Goal: Information Seeking & Learning: Learn about a topic

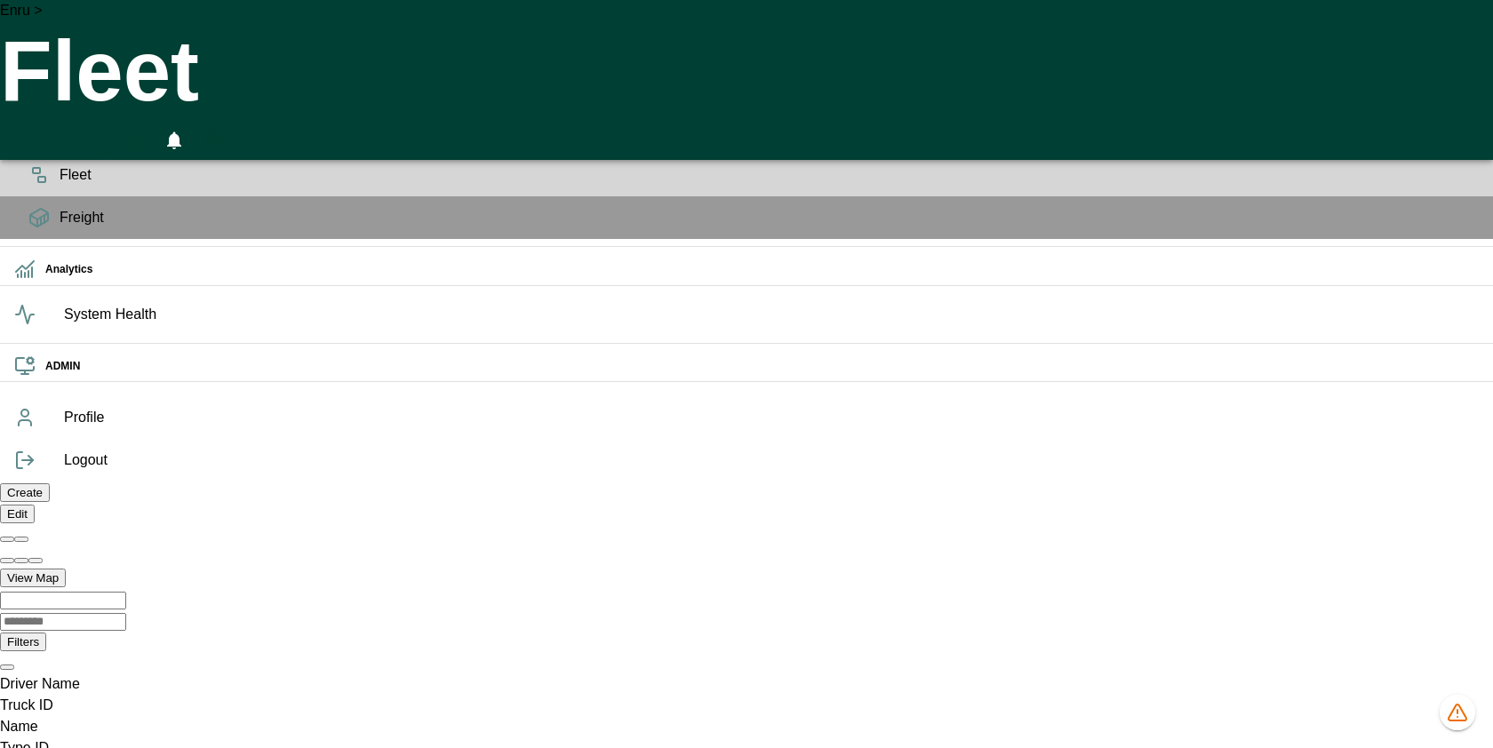
scroll to position [94, 0]
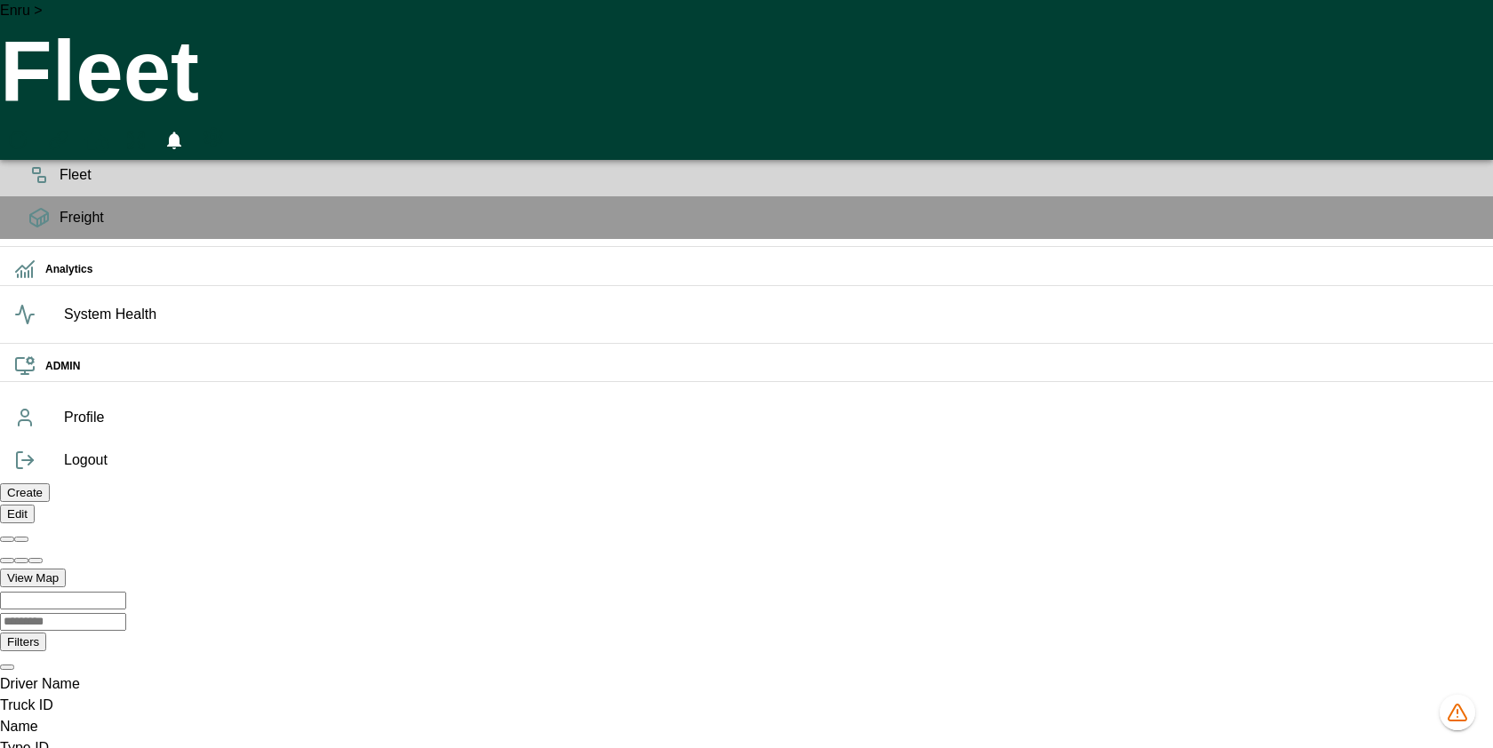
scroll to position [118, 0]
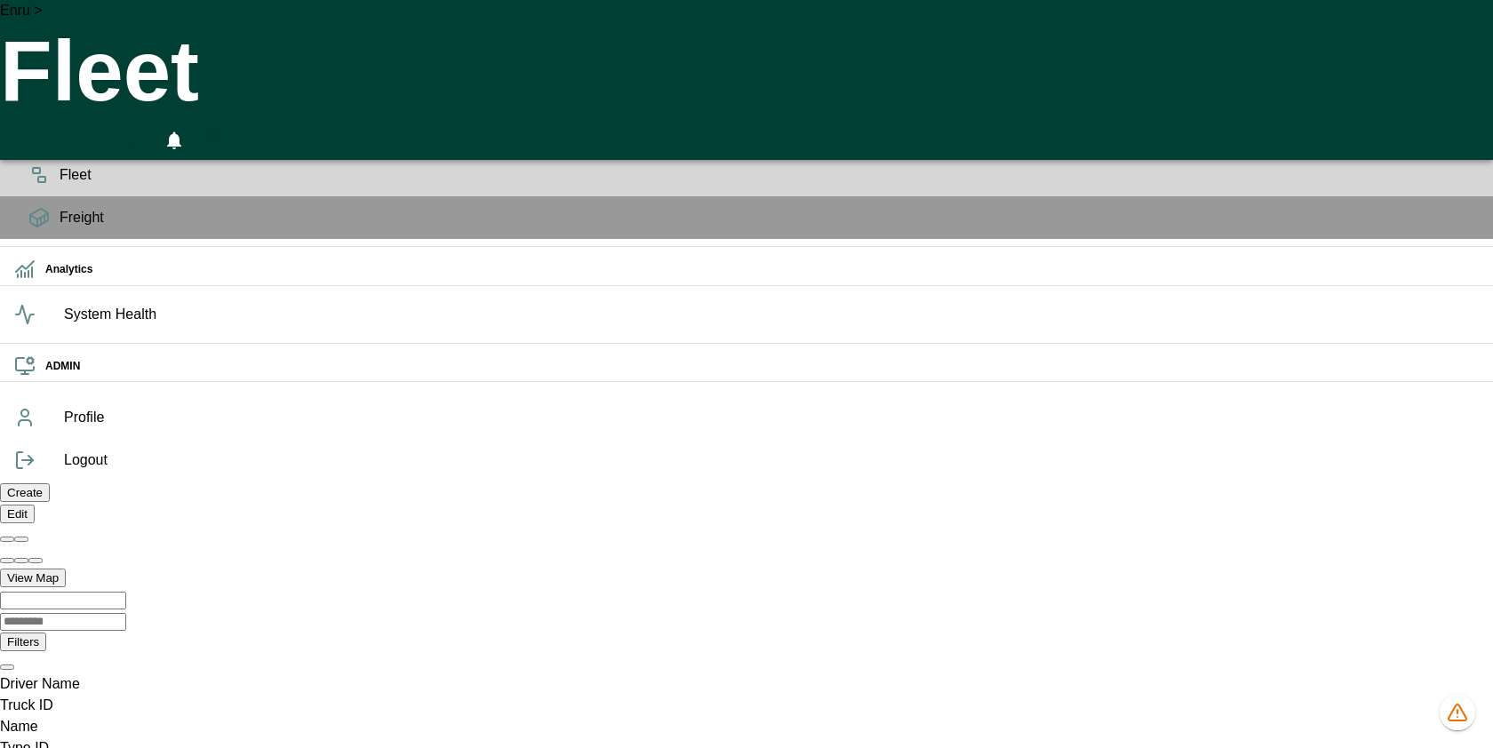
click at [57, 154] on div "Planning" at bounding box center [746, 132] width 1493 height 43
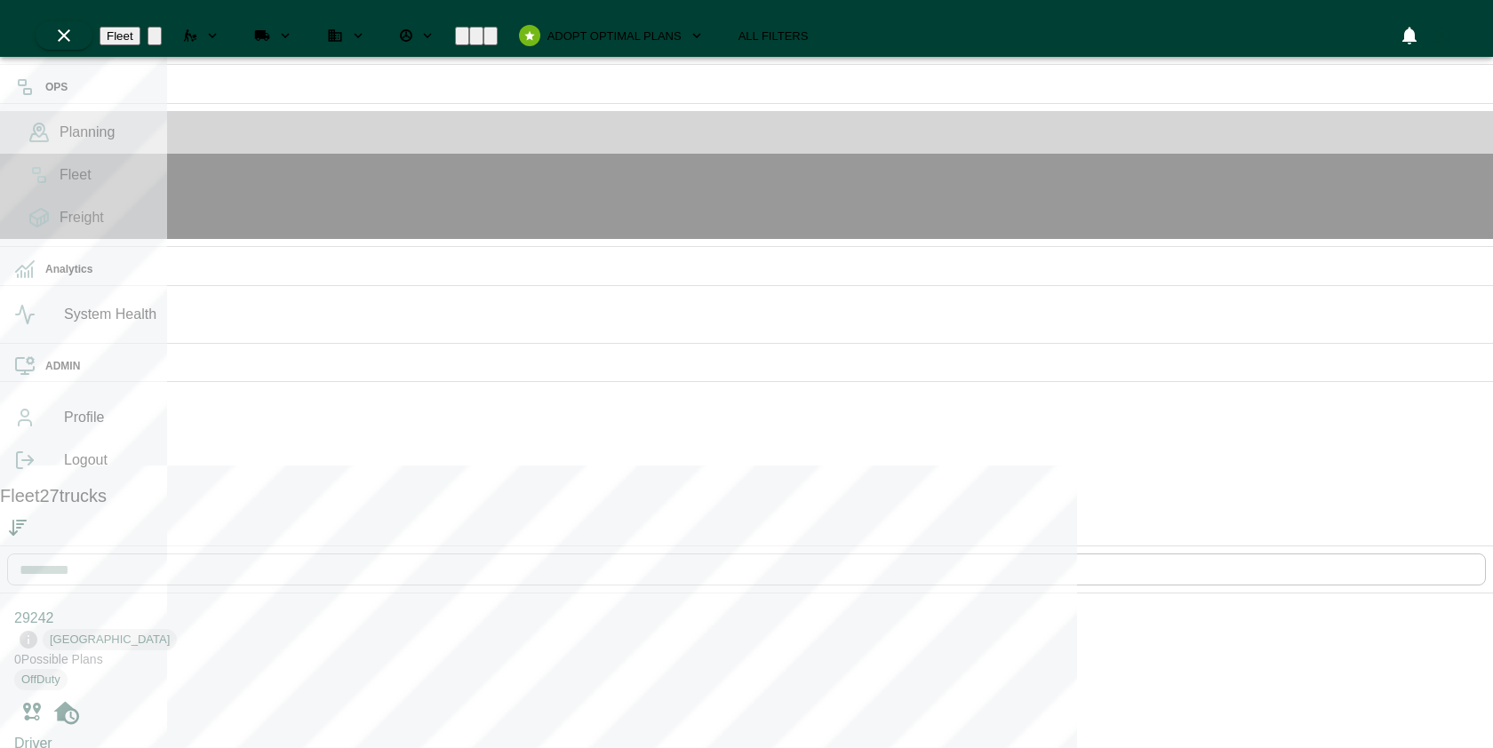
scroll to position [741, 331]
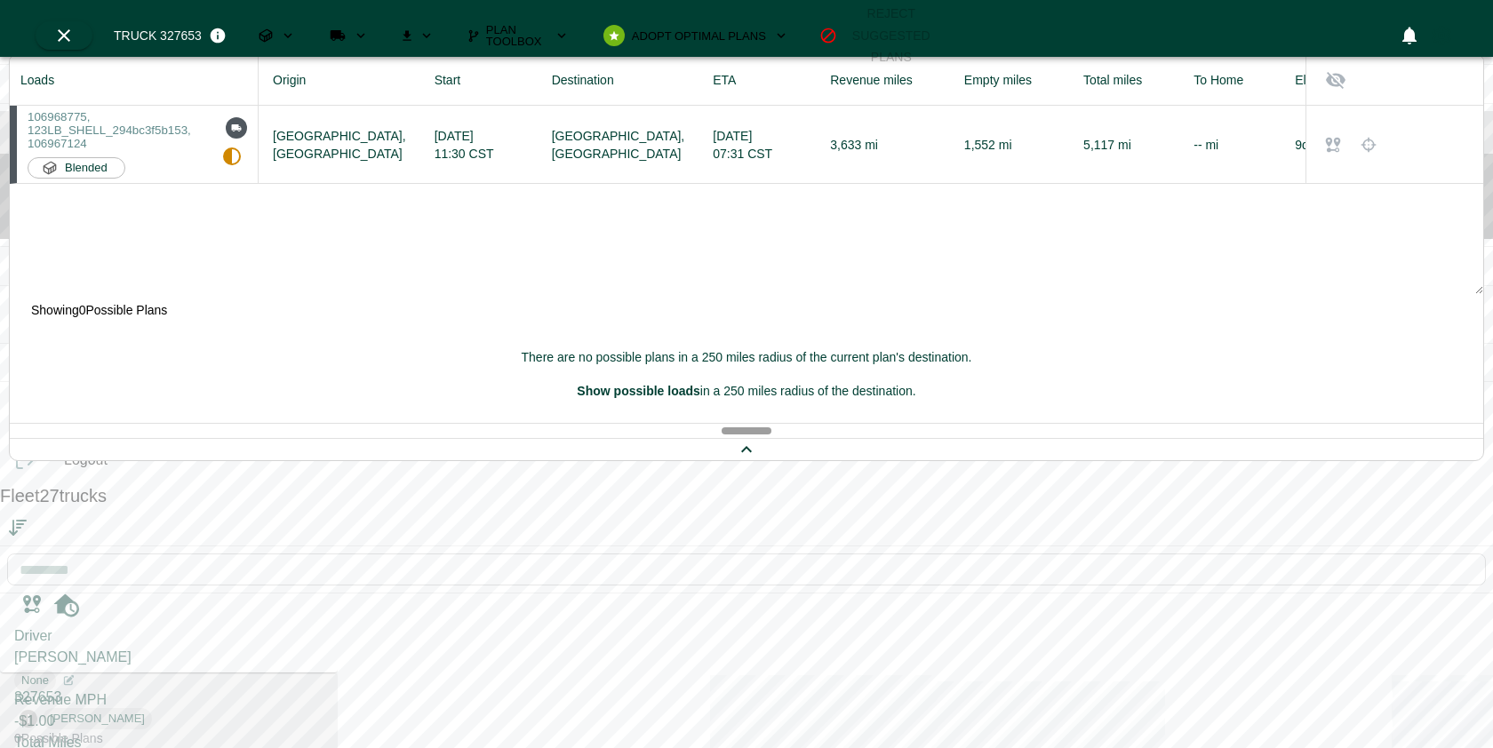
scroll to position [243, 0]
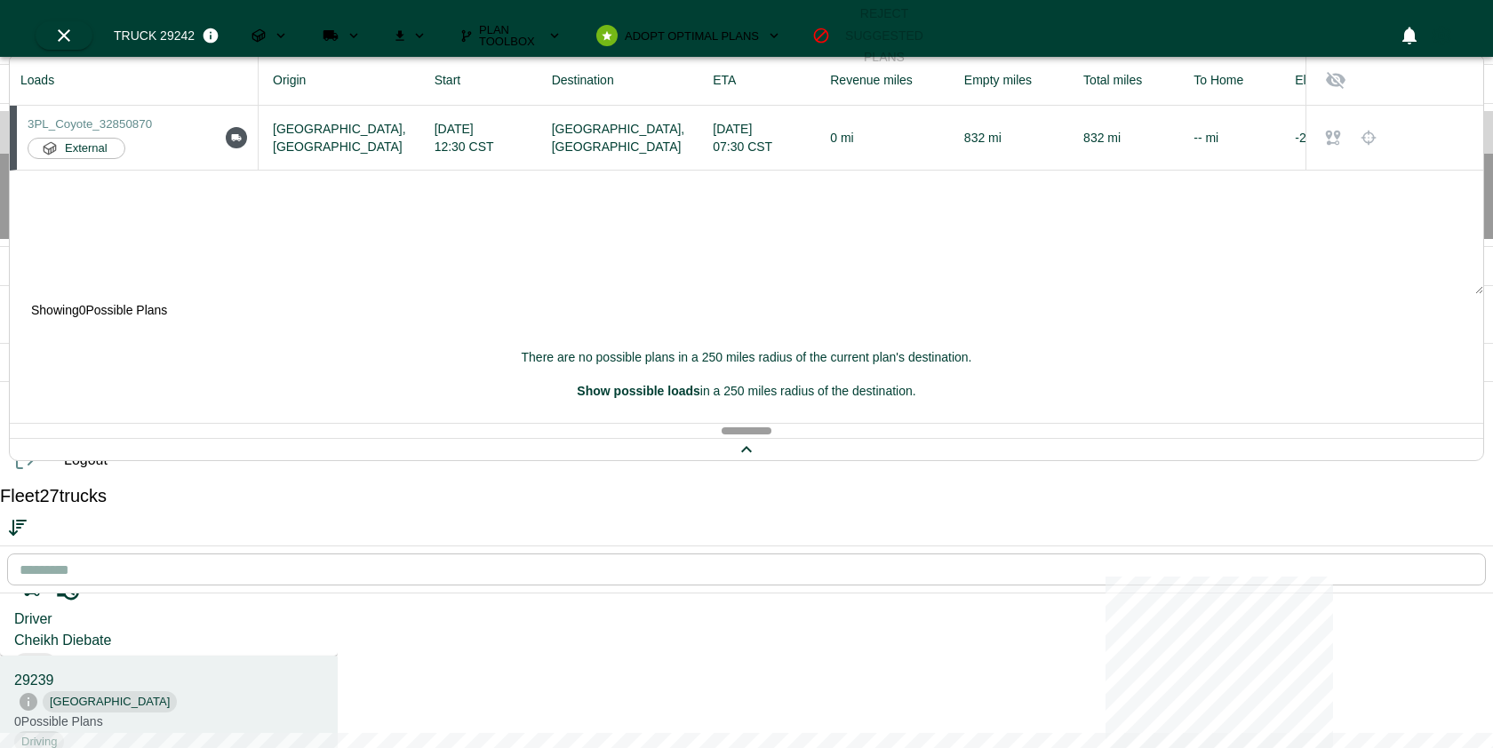
scroll to position [314, 0]
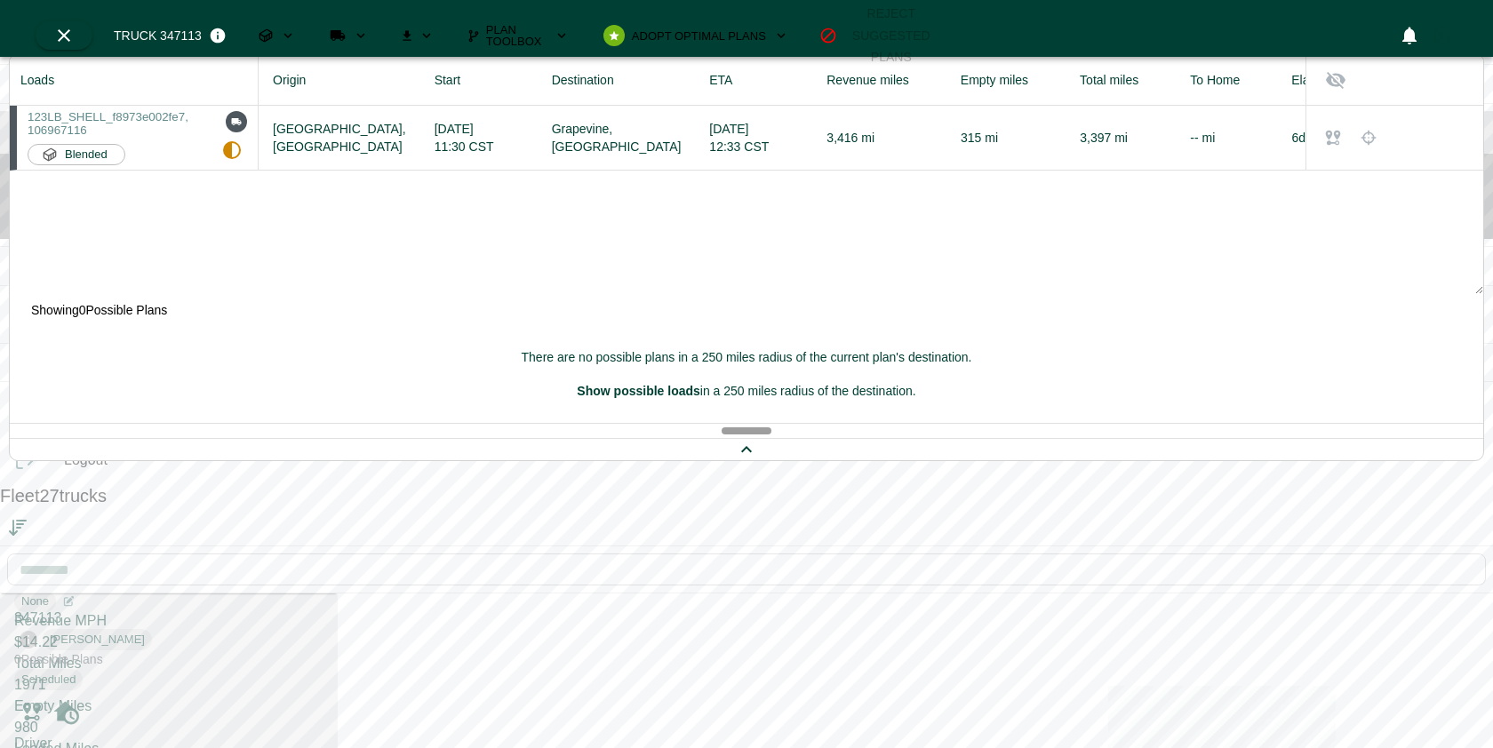
scroll to position [572, 0]
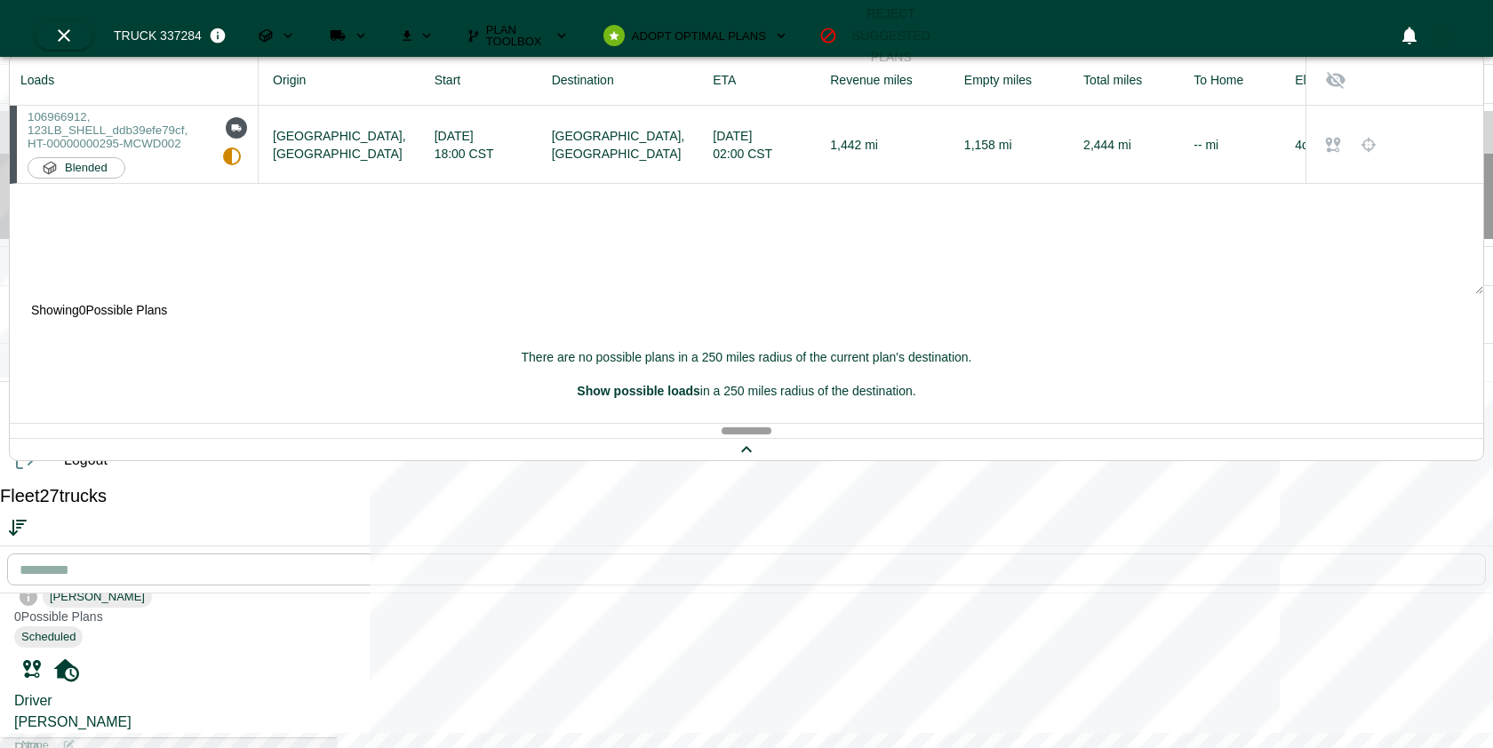
scroll to position [797, 0]
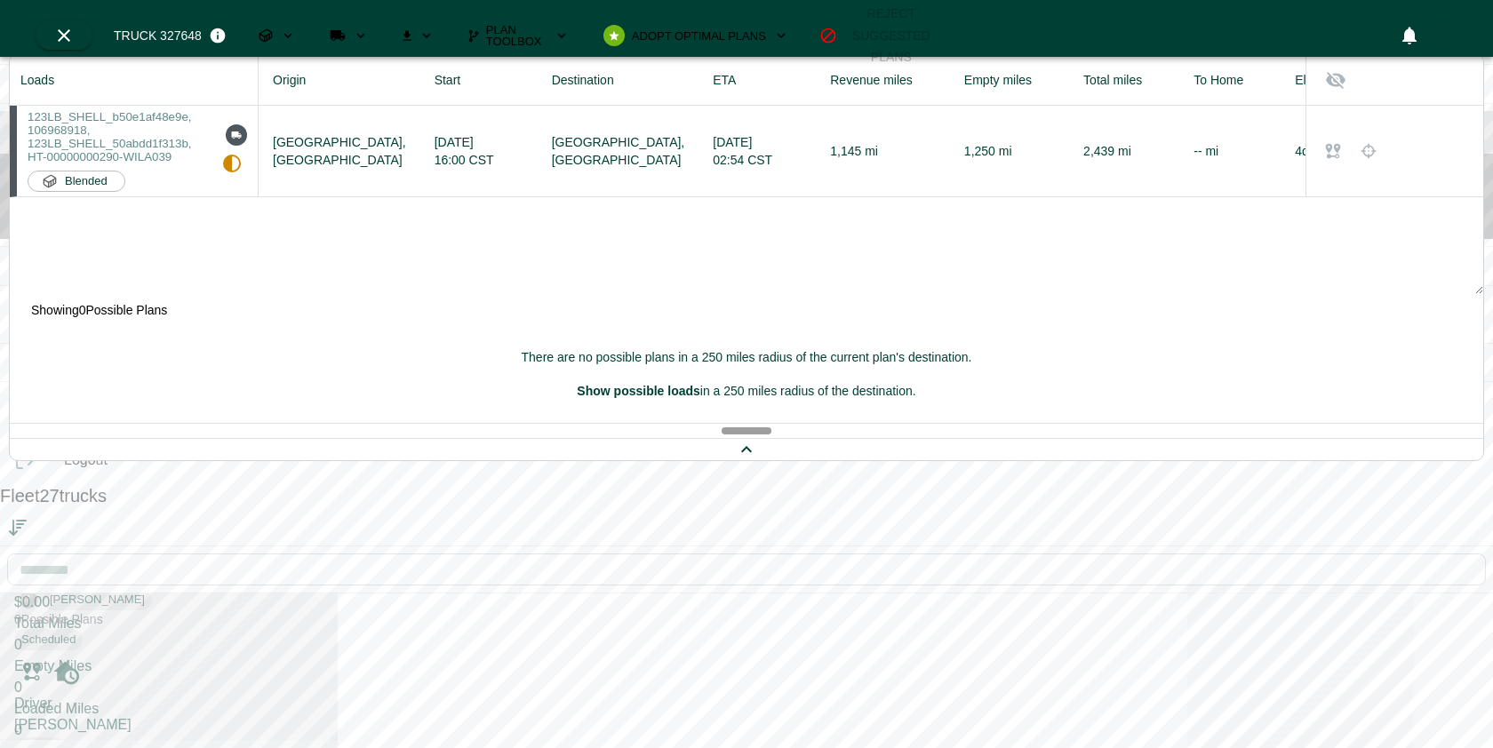
scroll to position [1391, 0]
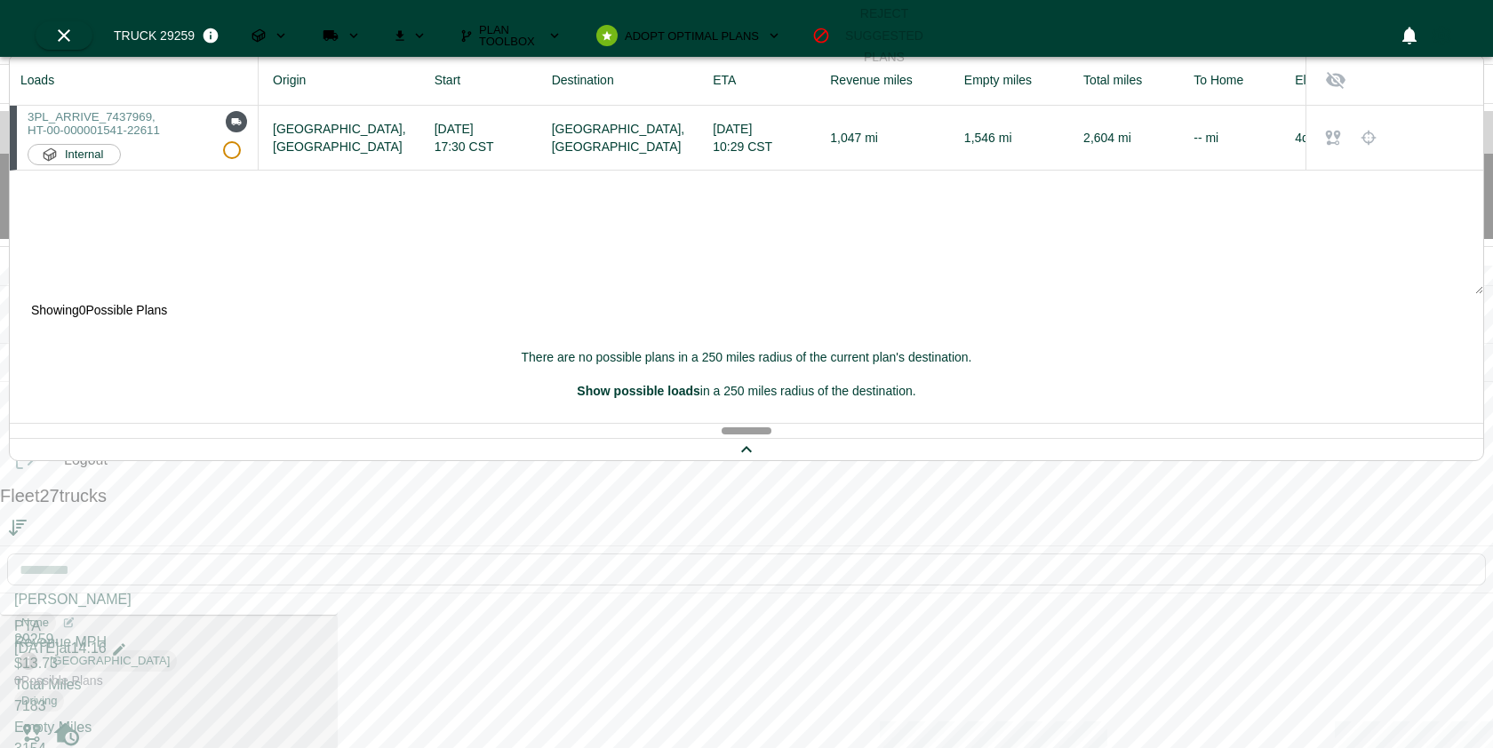
scroll to position [1660, 0]
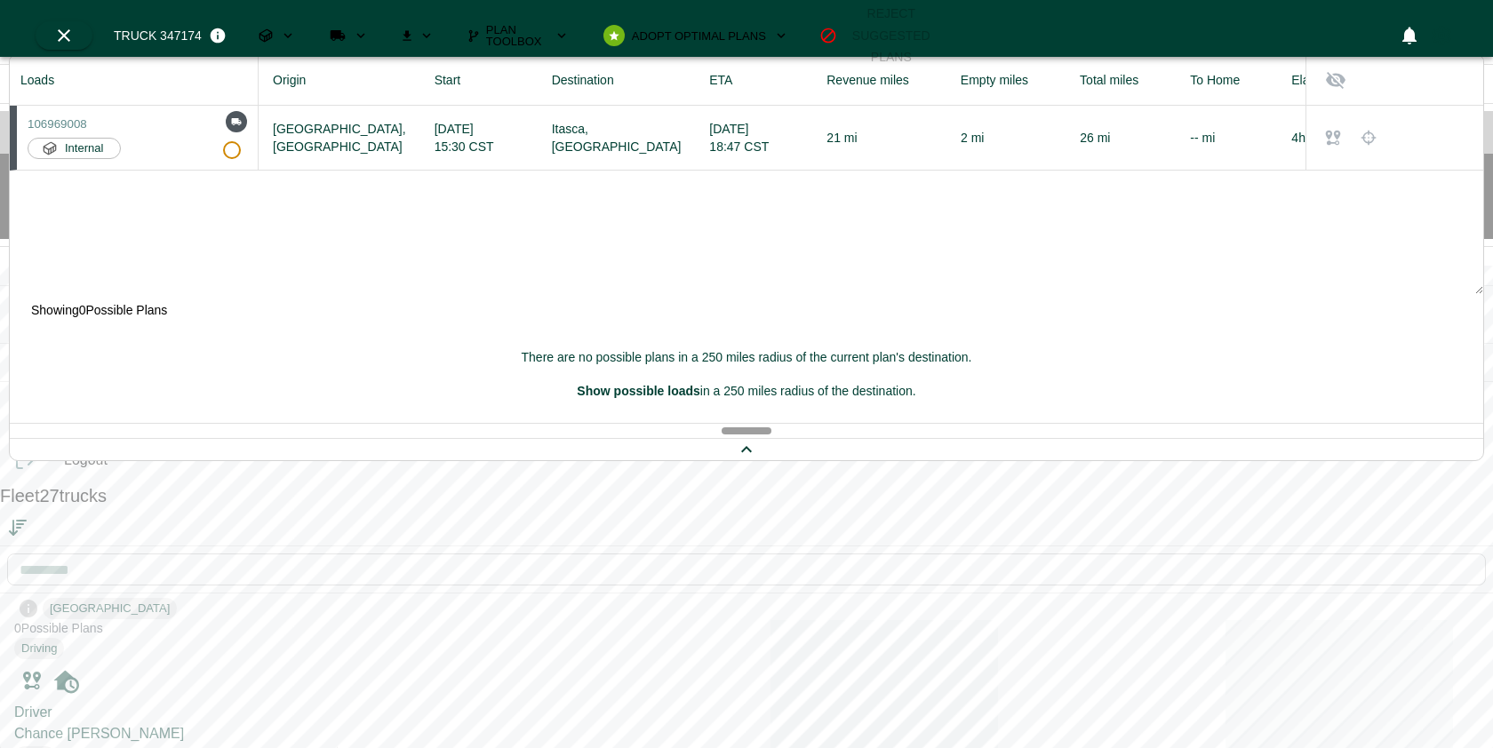
scroll to position [1924, 0]
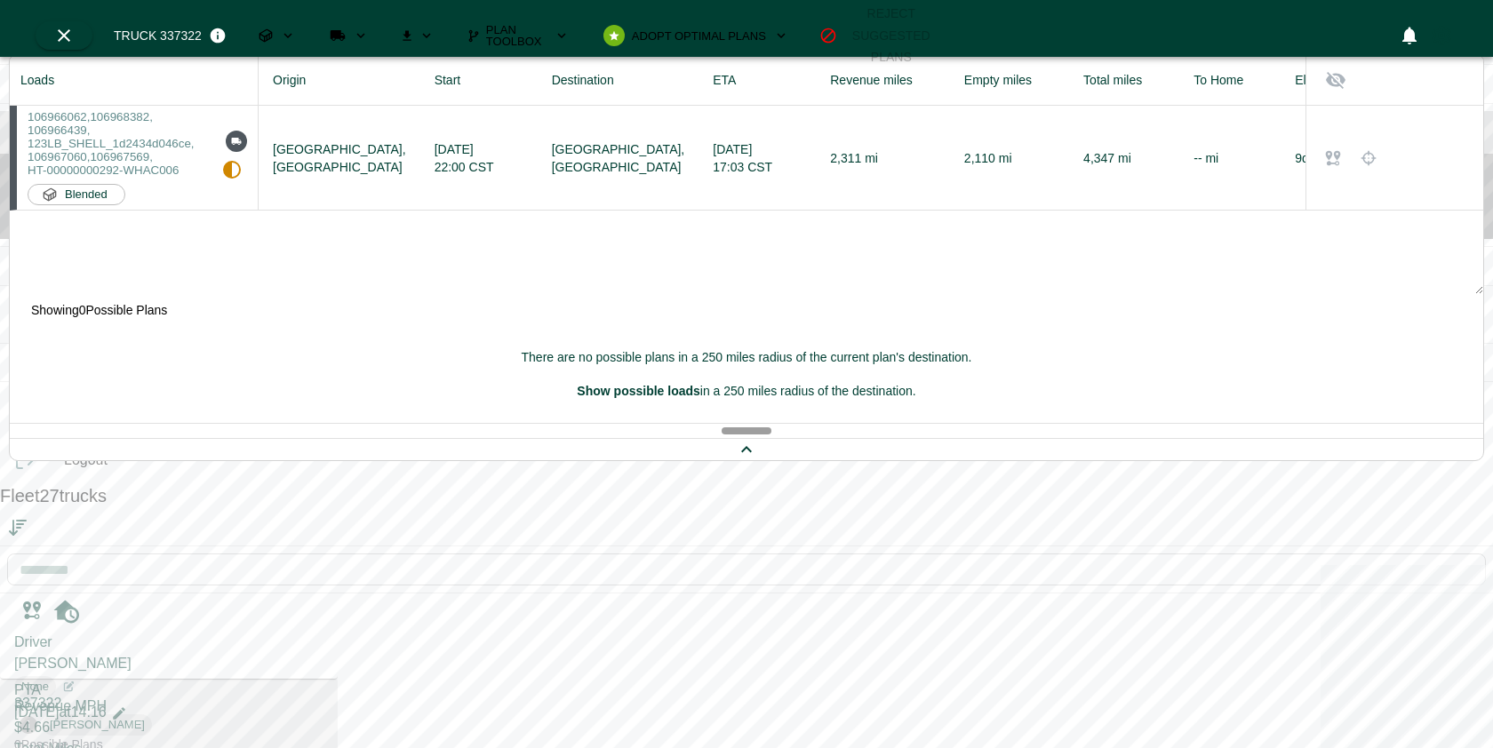
scroll to position [2156, 0]
click at [179, 168] on span "HT-00000000292-WHAC006" at bounding box center [103, 170] width 151 height 13
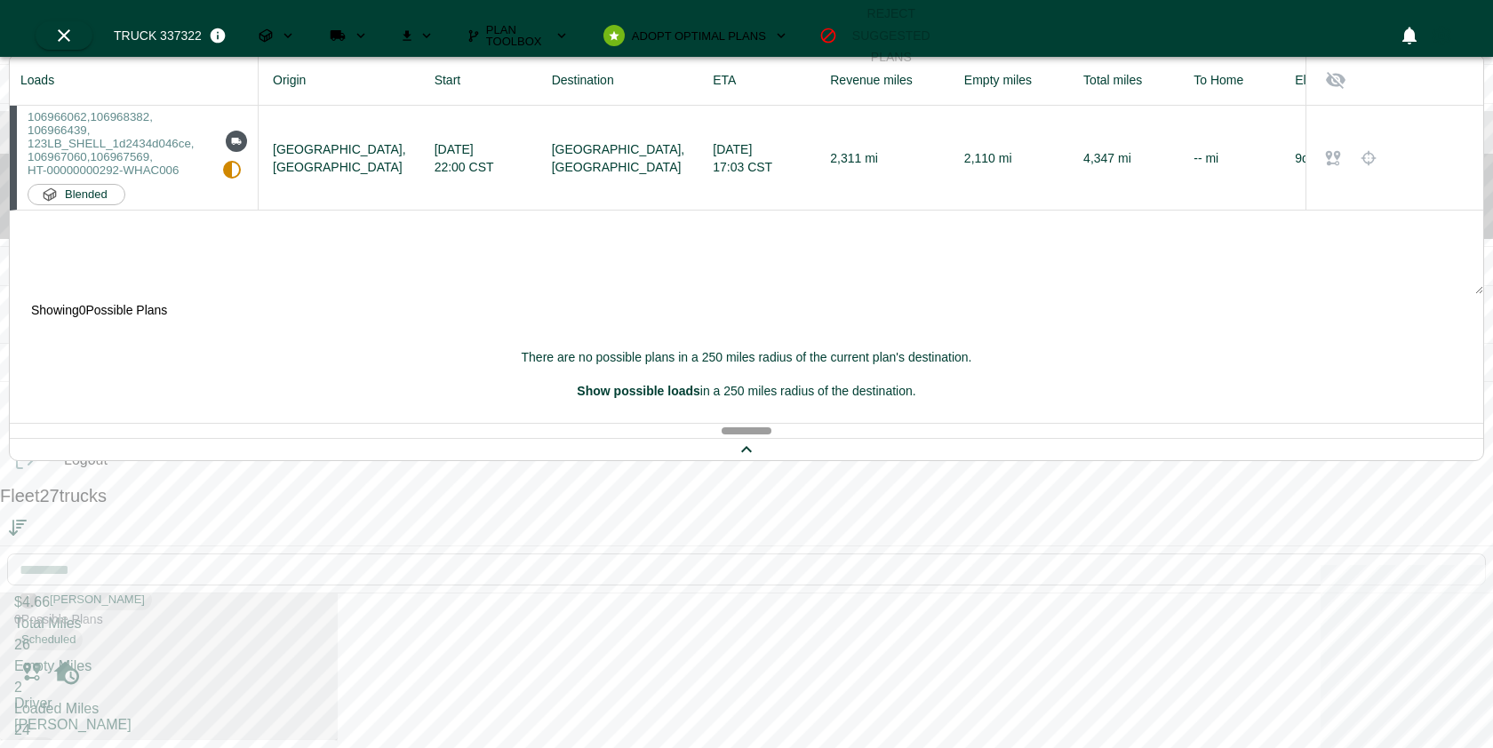
scroll to position [2286, 0]
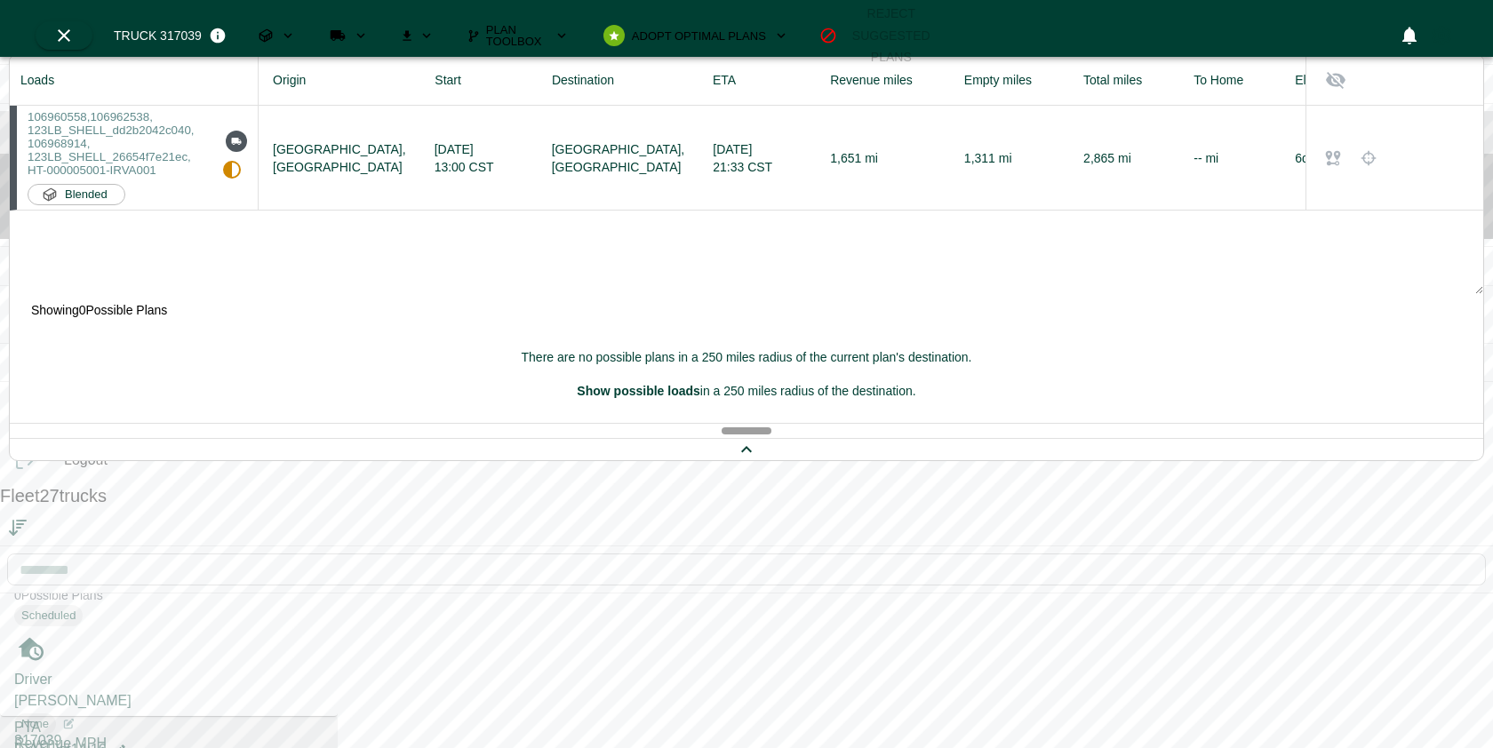
scroll to position [2689, 0]
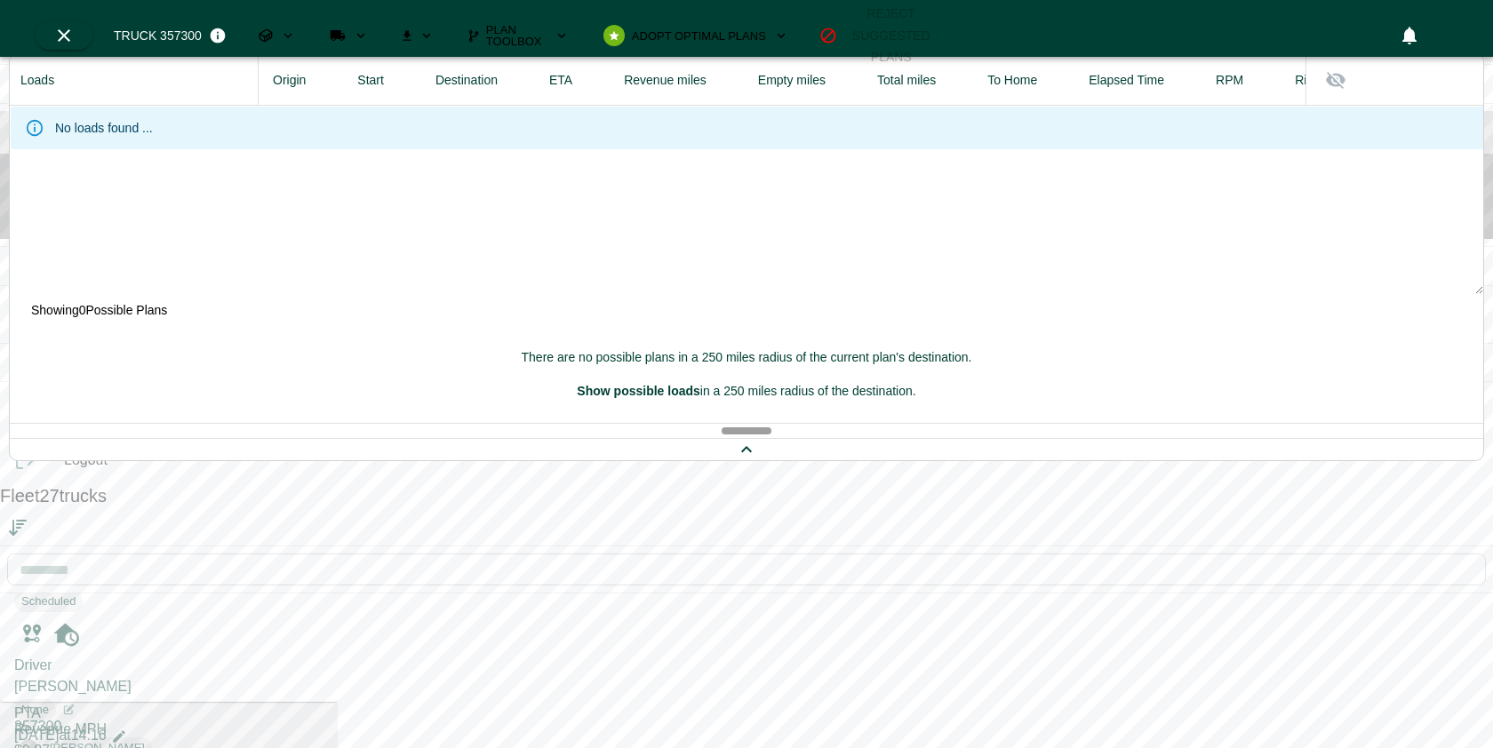
scroll to position [2884, 0]
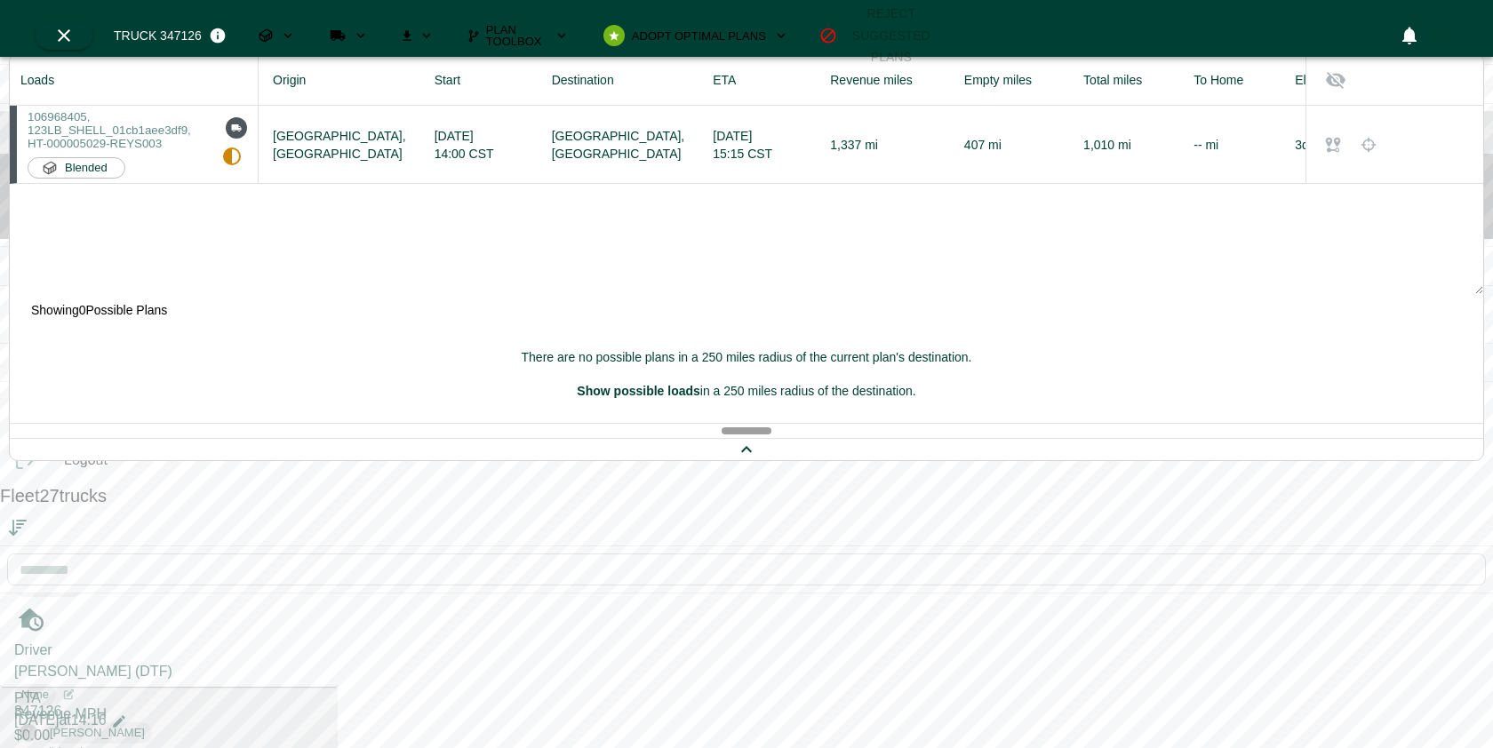
scroll to position [3111, 0]
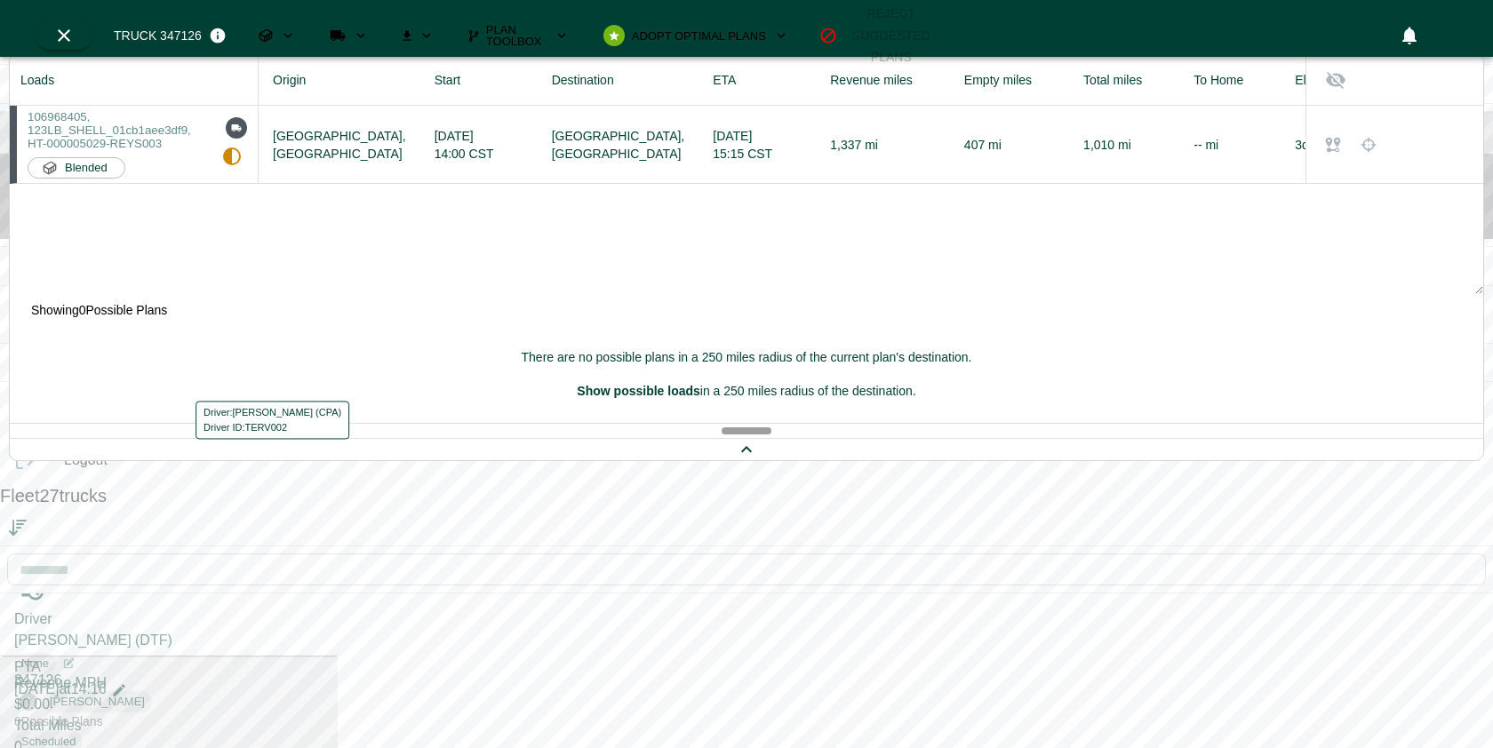
click at [207, 416] on div "Driver: [PERSON_NAME] (CPA)" at bounding box center [273, 412] width 138 height 15
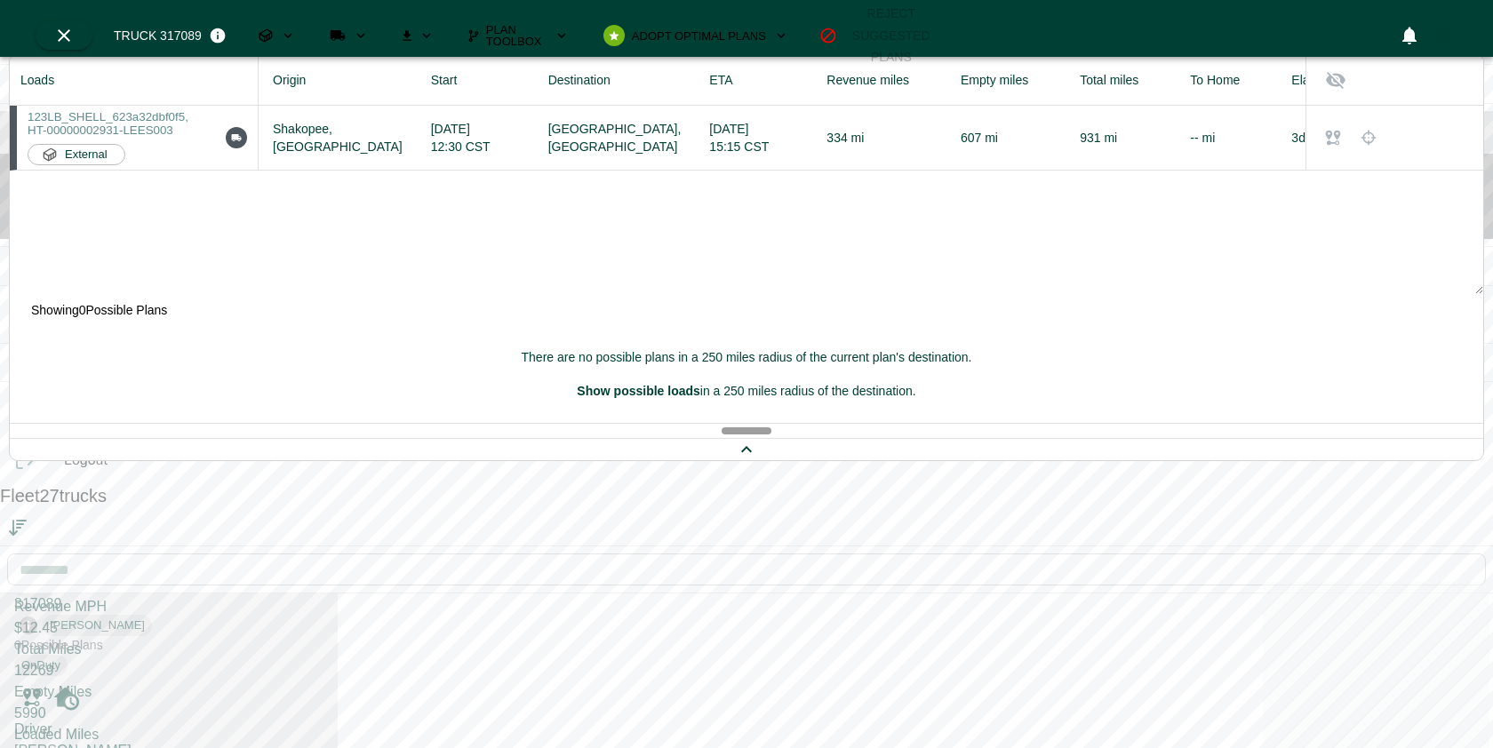
scroll to position [3589, 0]
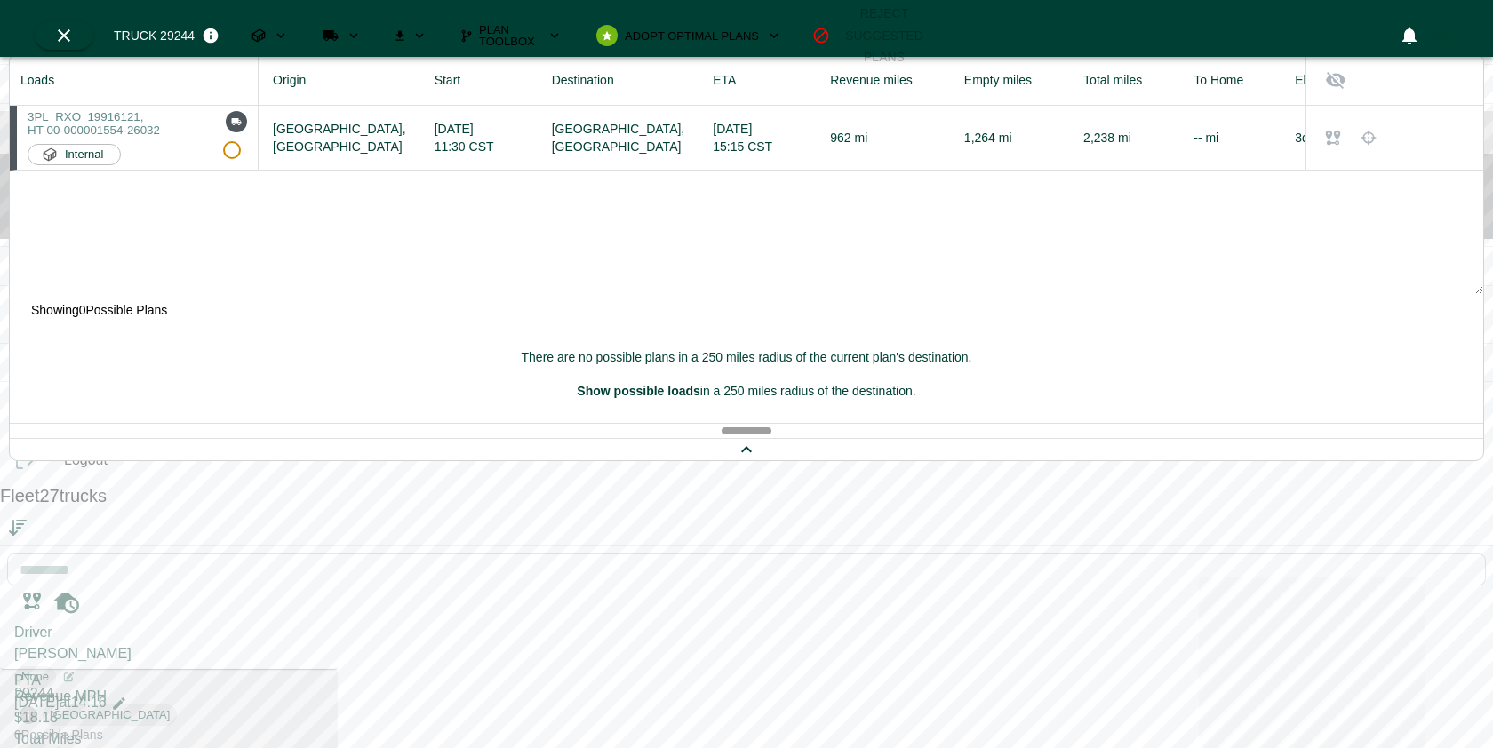
scroll to position [3860, 0]
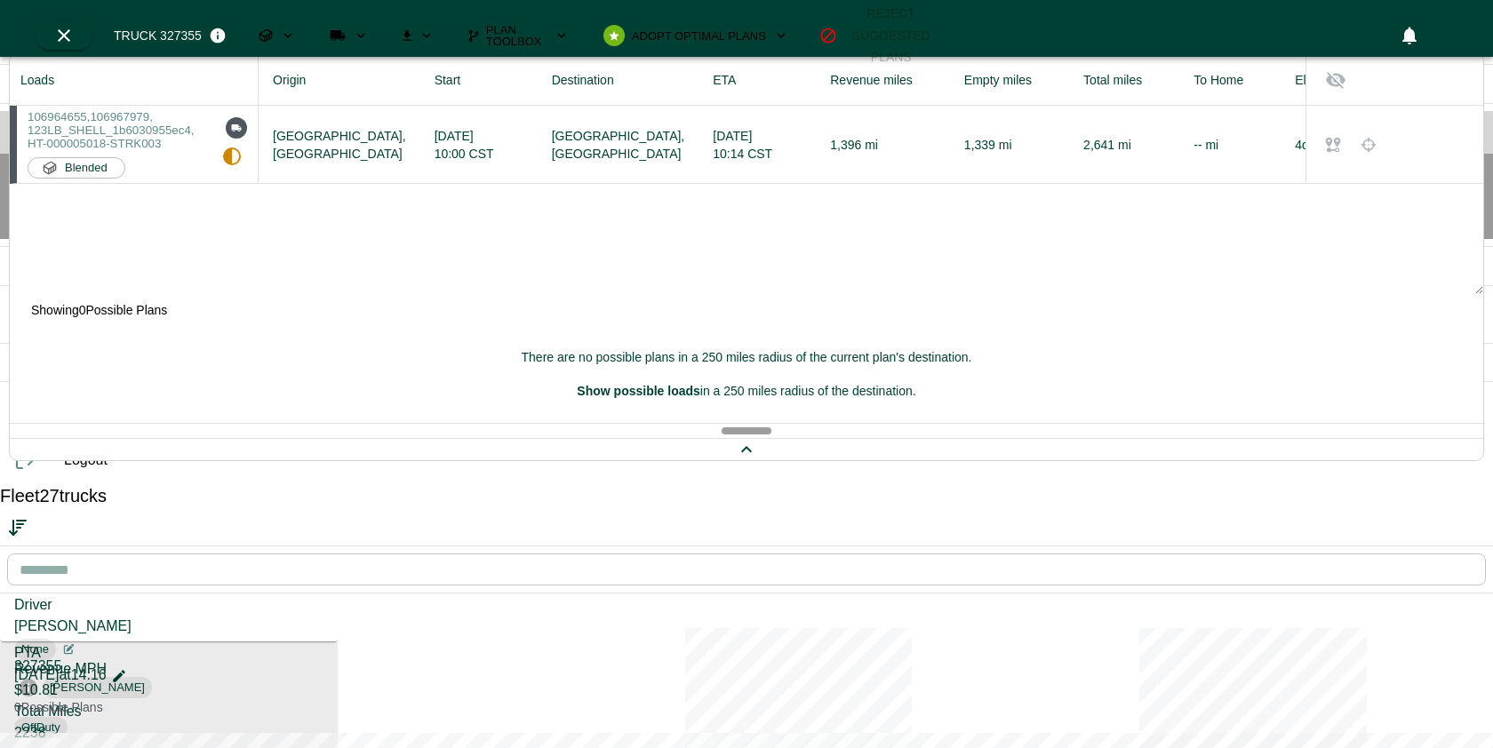
scroll to position [4060, 0]
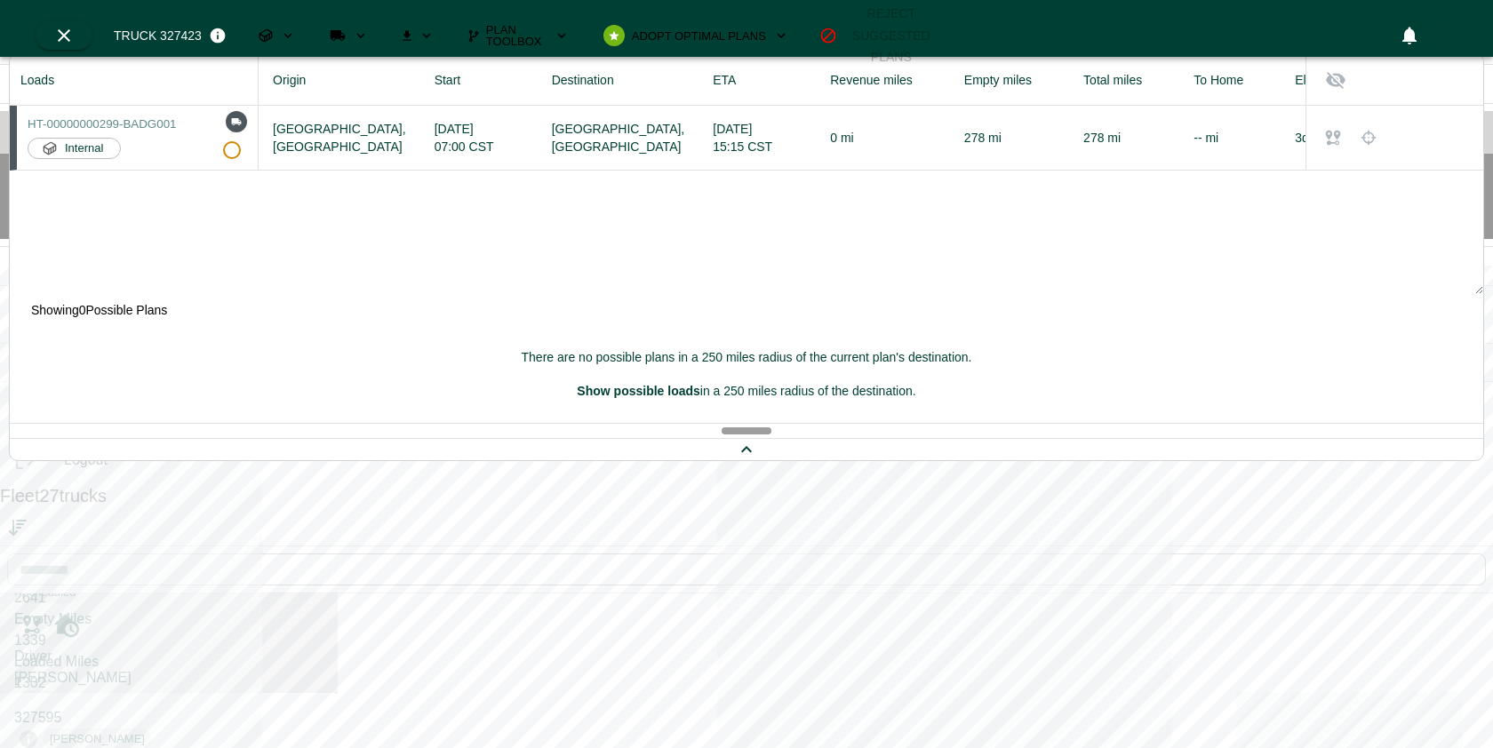
scroll to position [4403, 0]
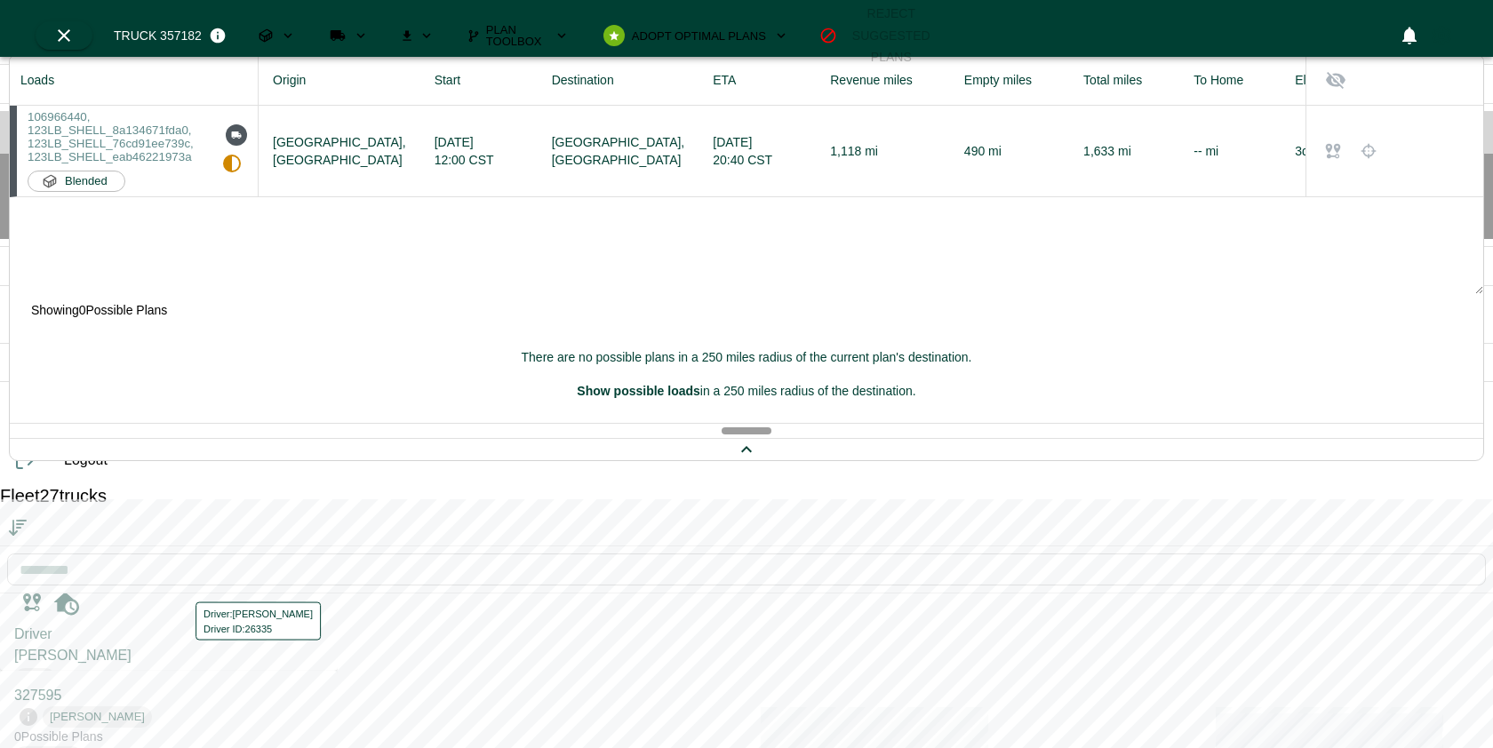
click at [189, 624] on div "Driver: [PERSON_NAME] Driver ID: 26335" at bounding box center [253, 622] width 140 height 42
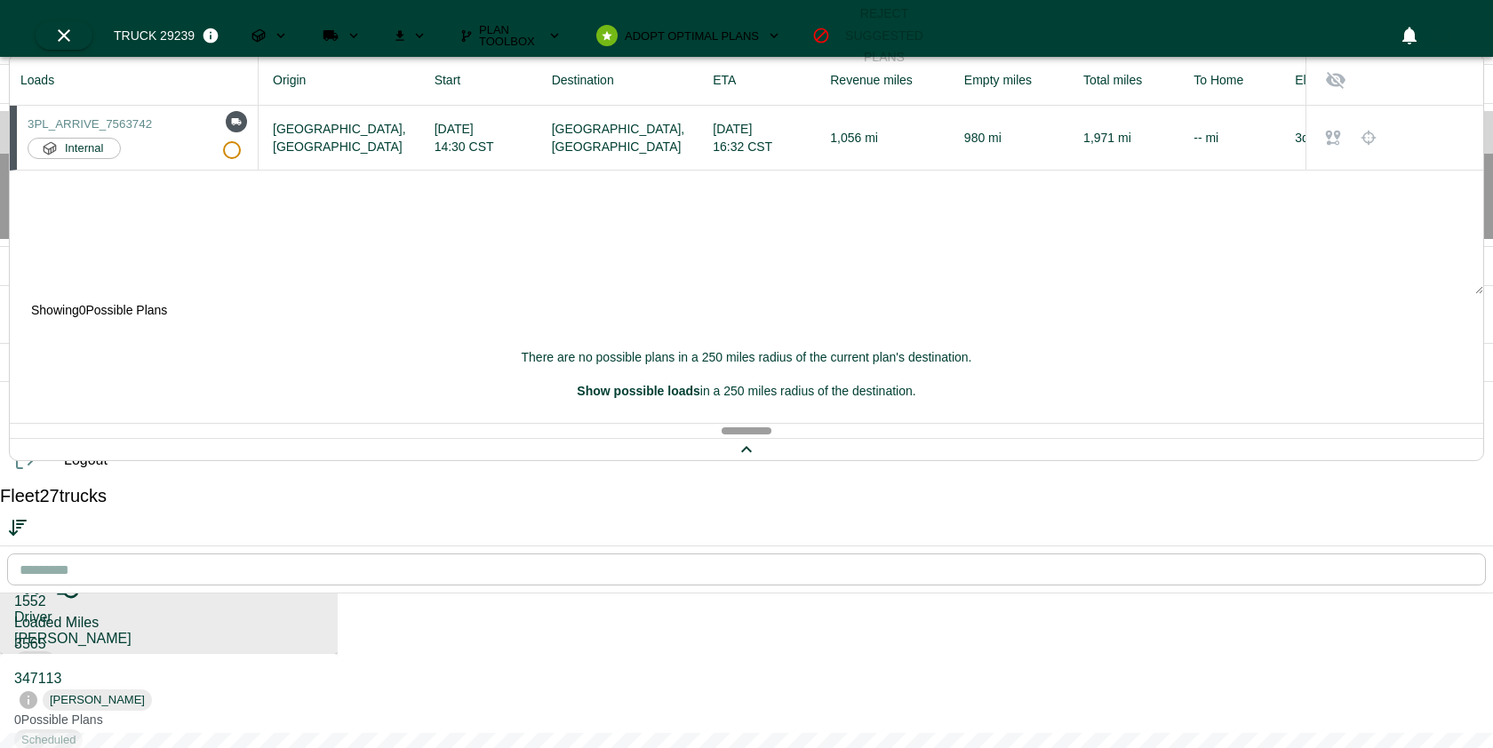
scroll to position [512, 0]
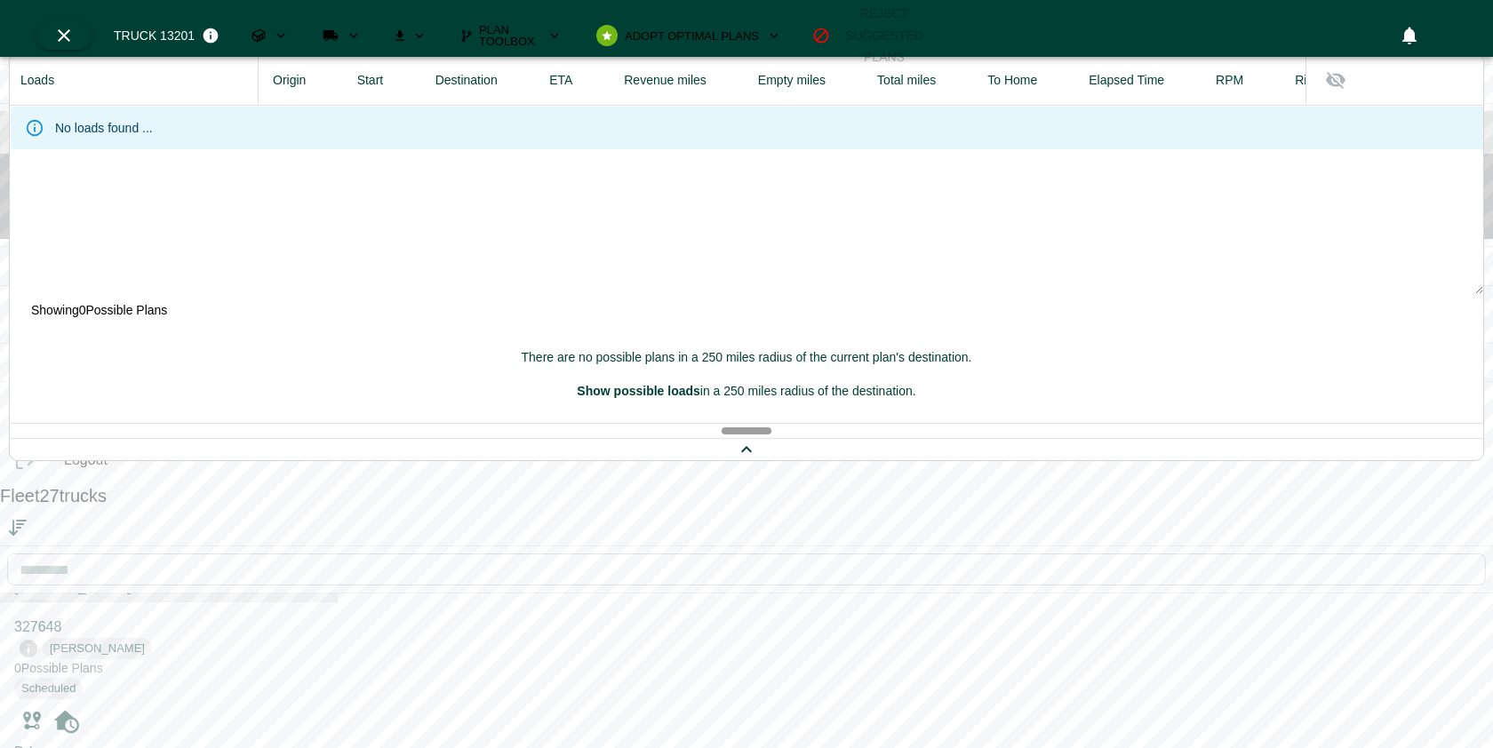
scroll to position [1334, 0]
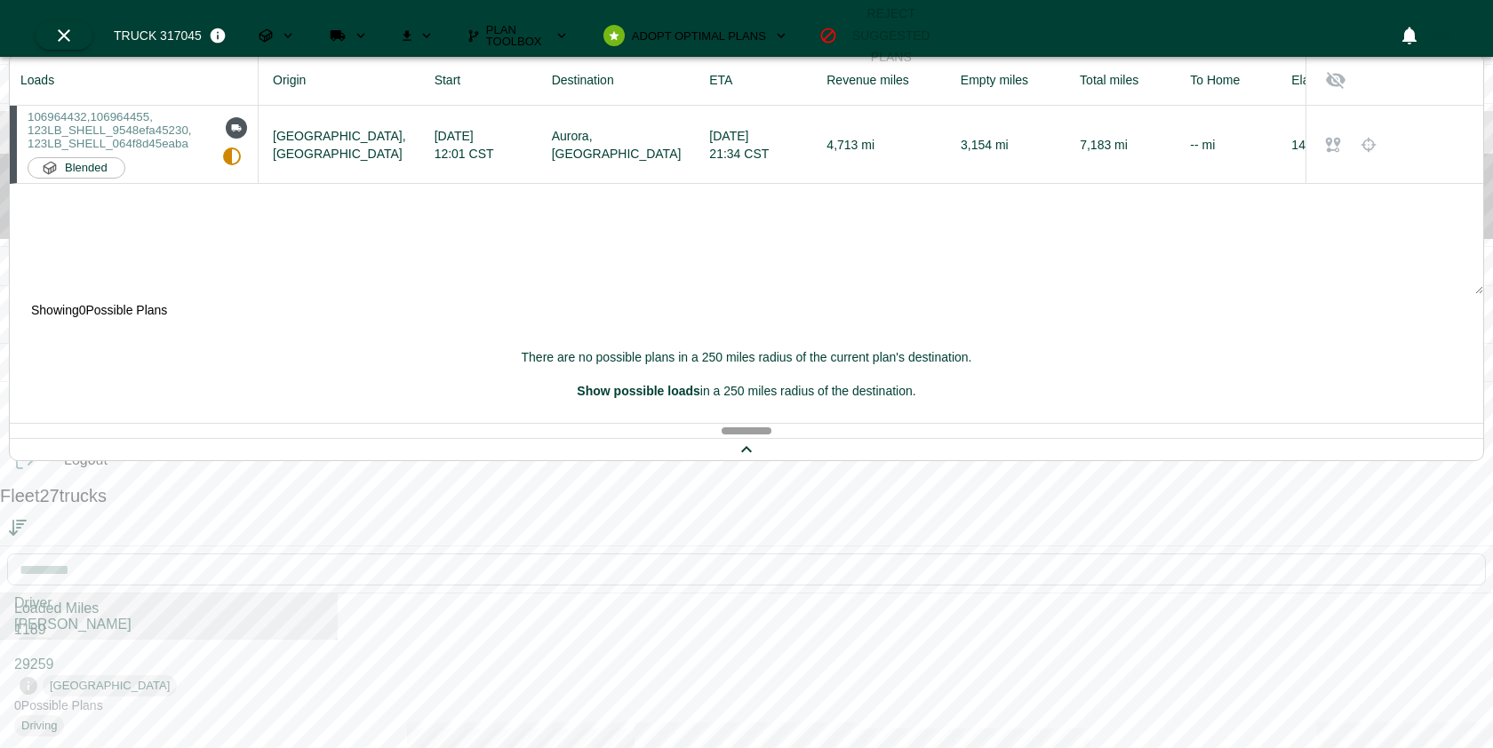
scroll to position [1660, 0]
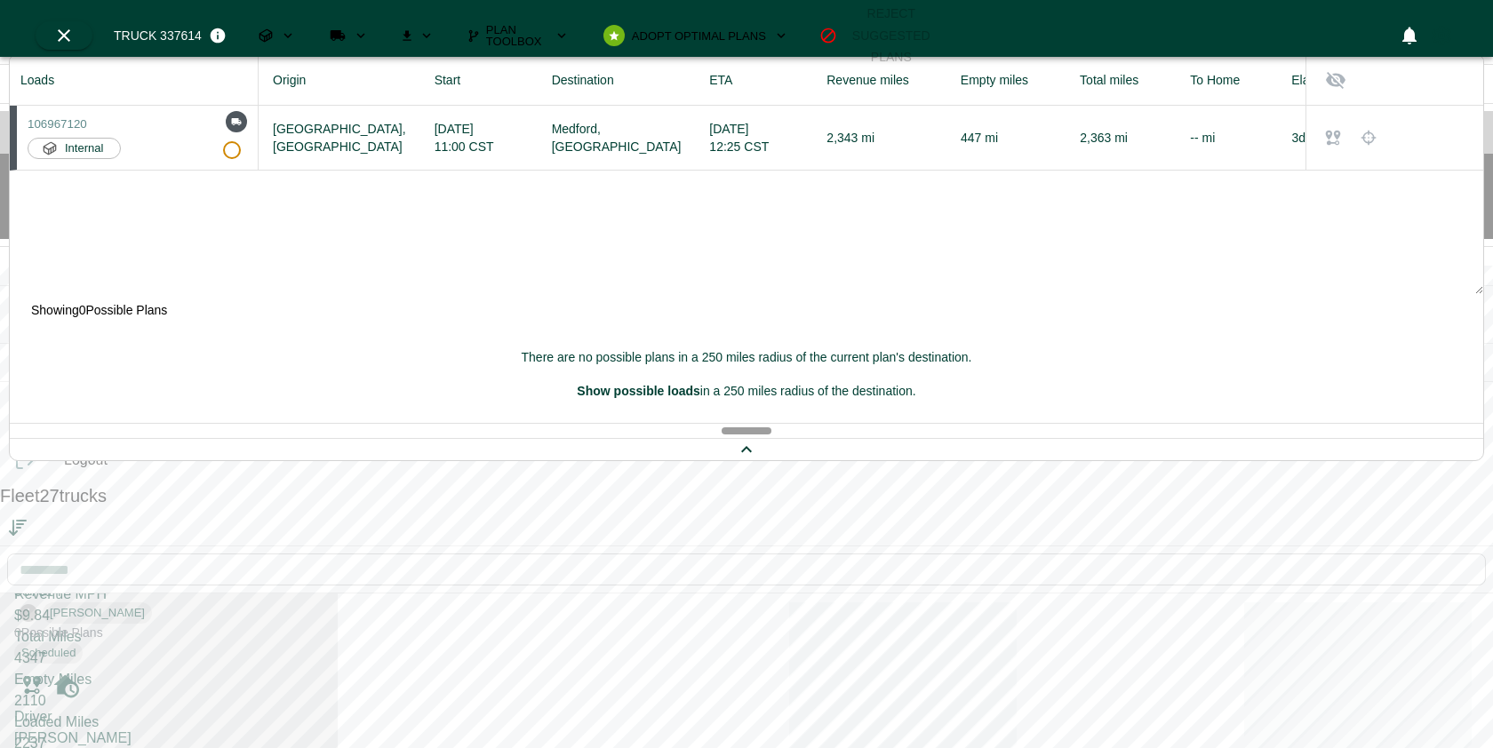
scroll to position [2456, 0]
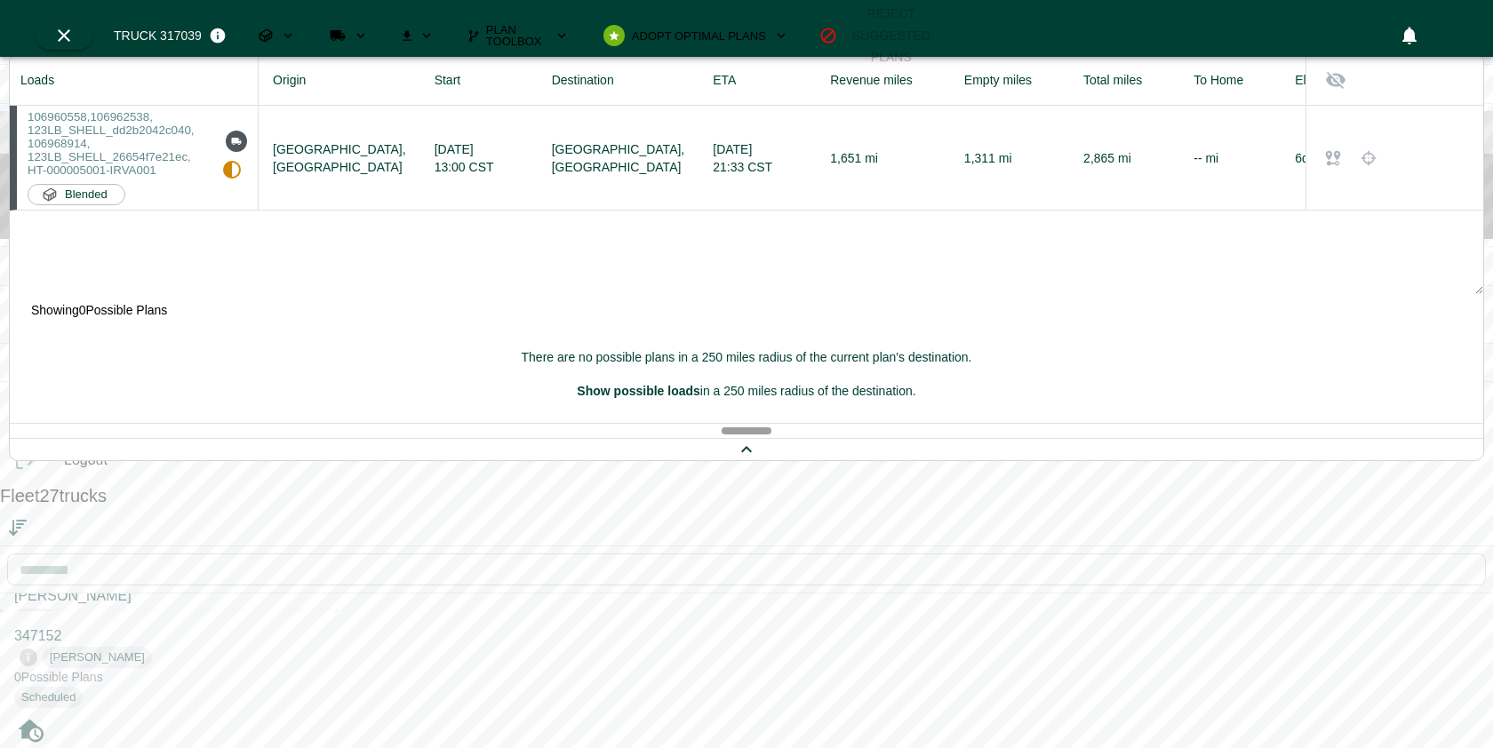
scroll to position [2601, 0]
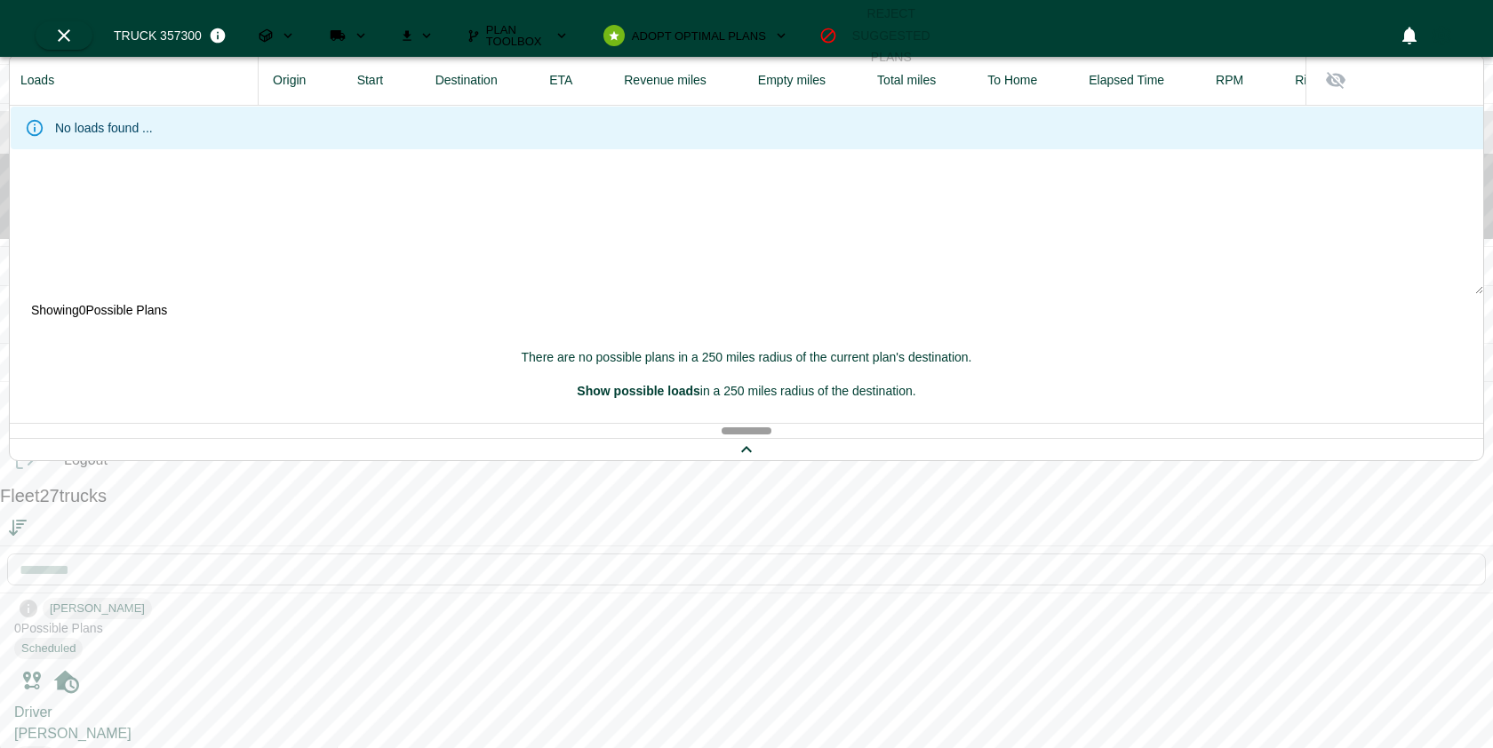
scroll to position [2830, 0]
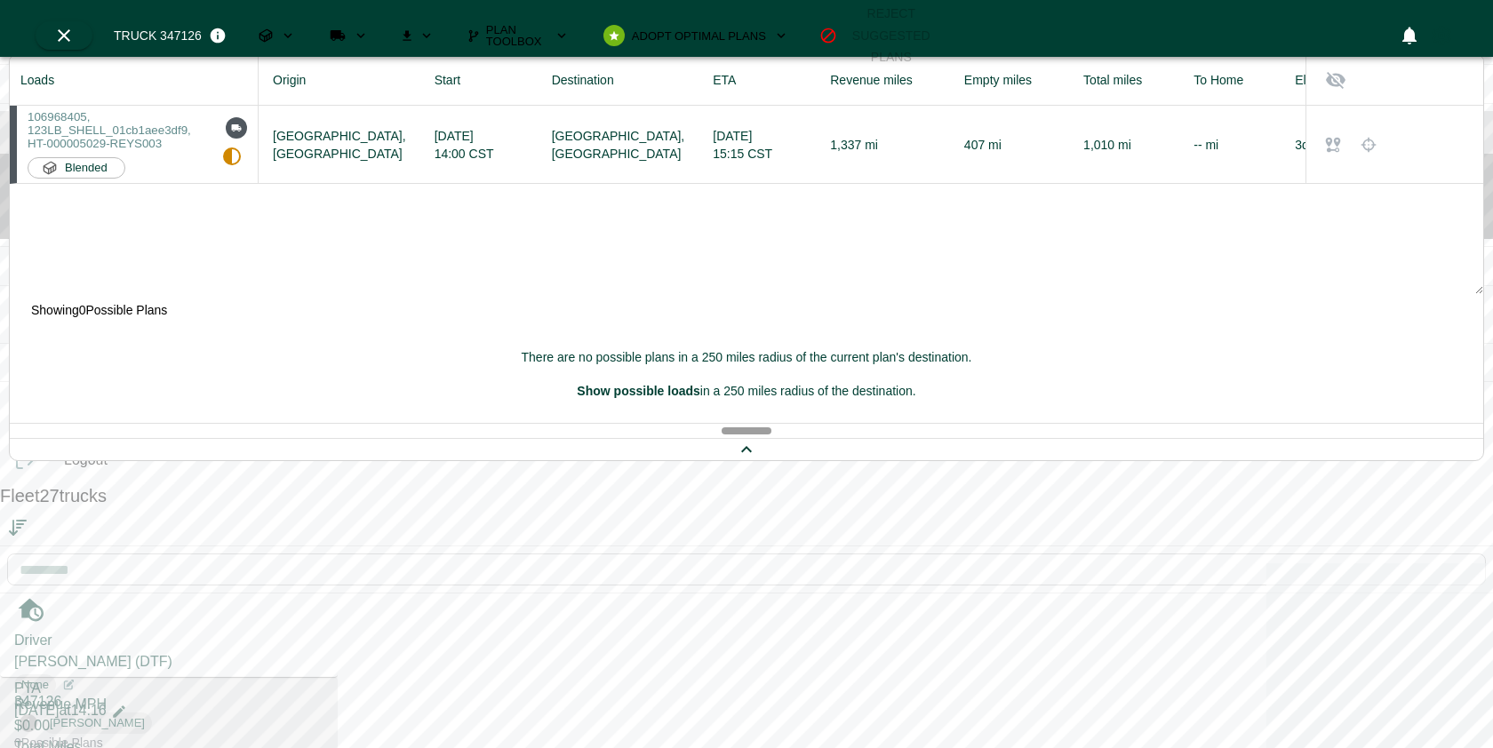
scroll to position [3094, 0]
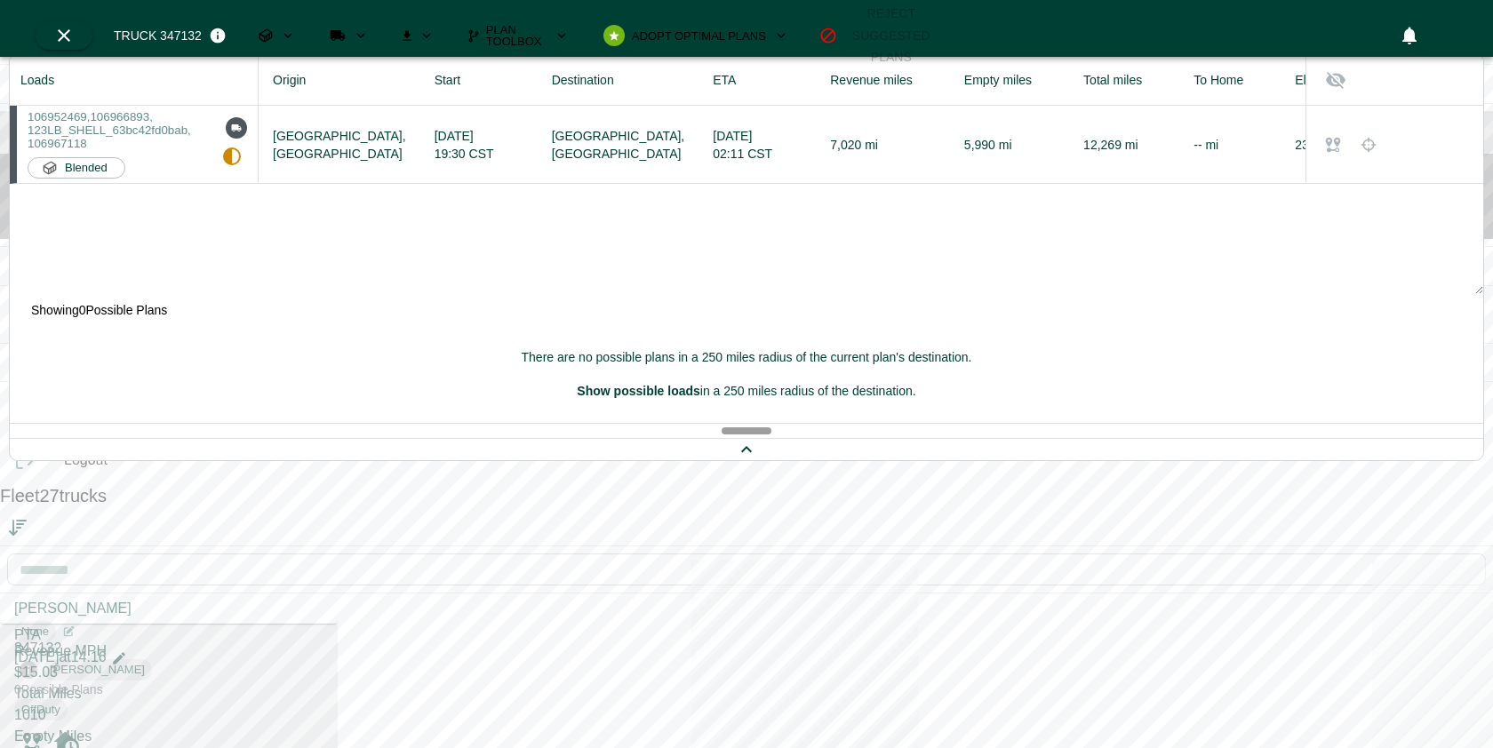
scroll to position [3347, 0]
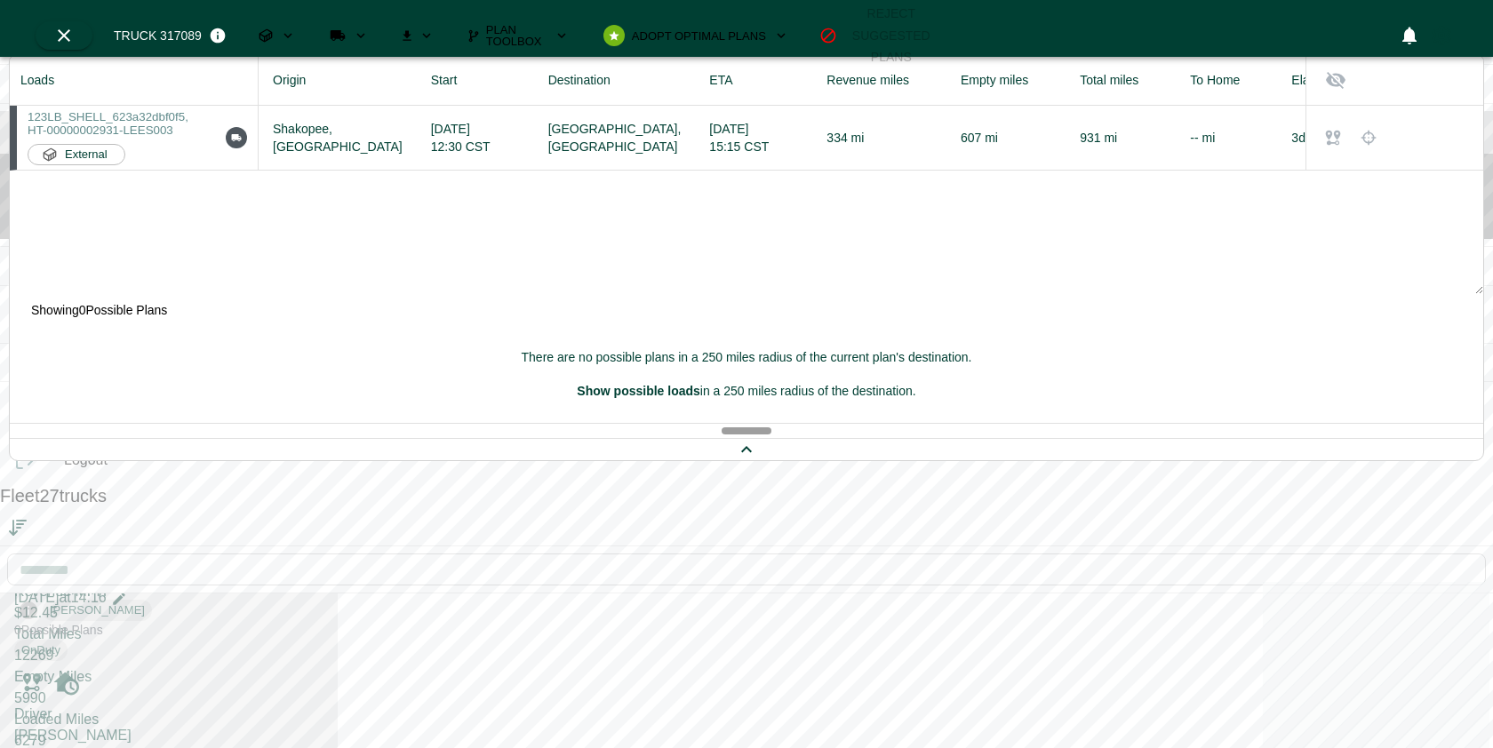
scroll to position [3582, 0]
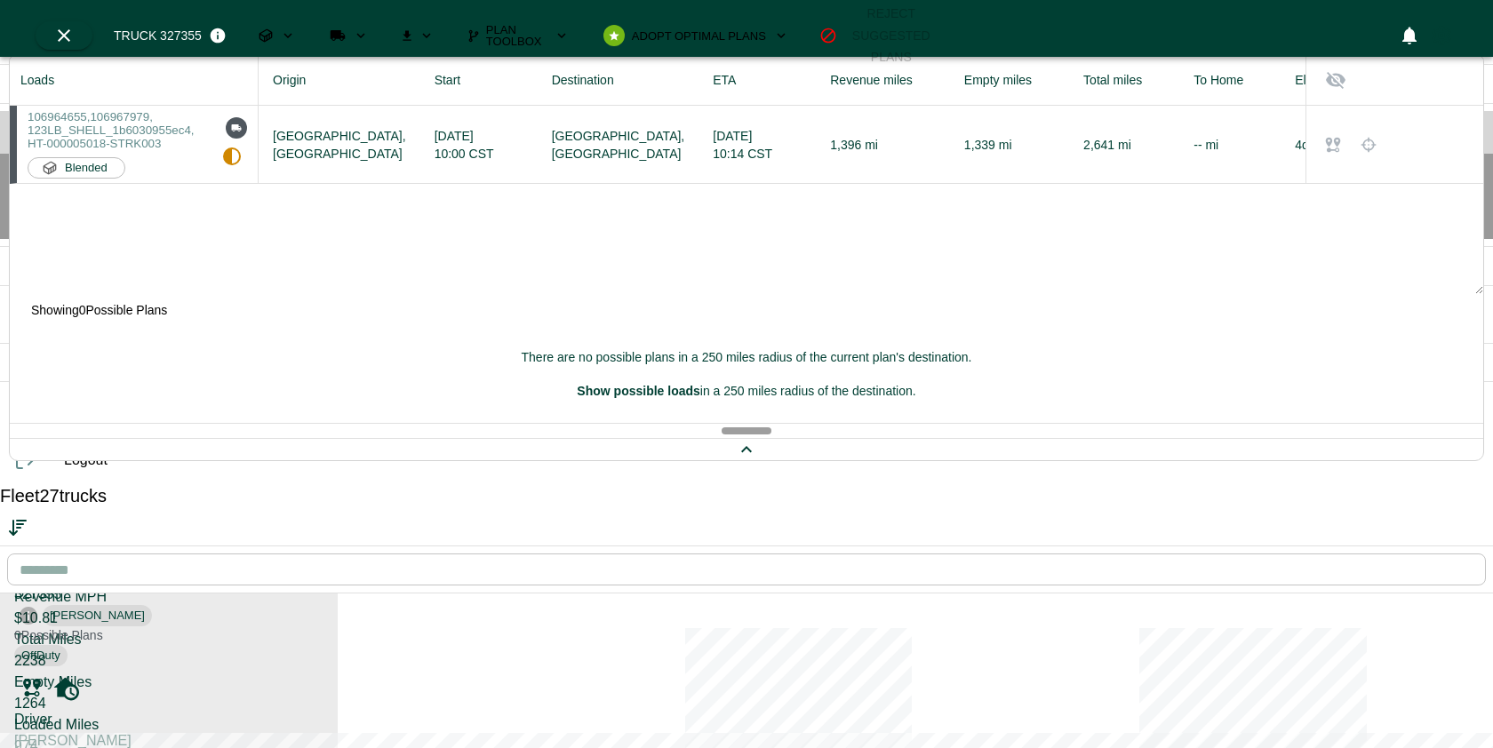
scroll to position [4137, 0]
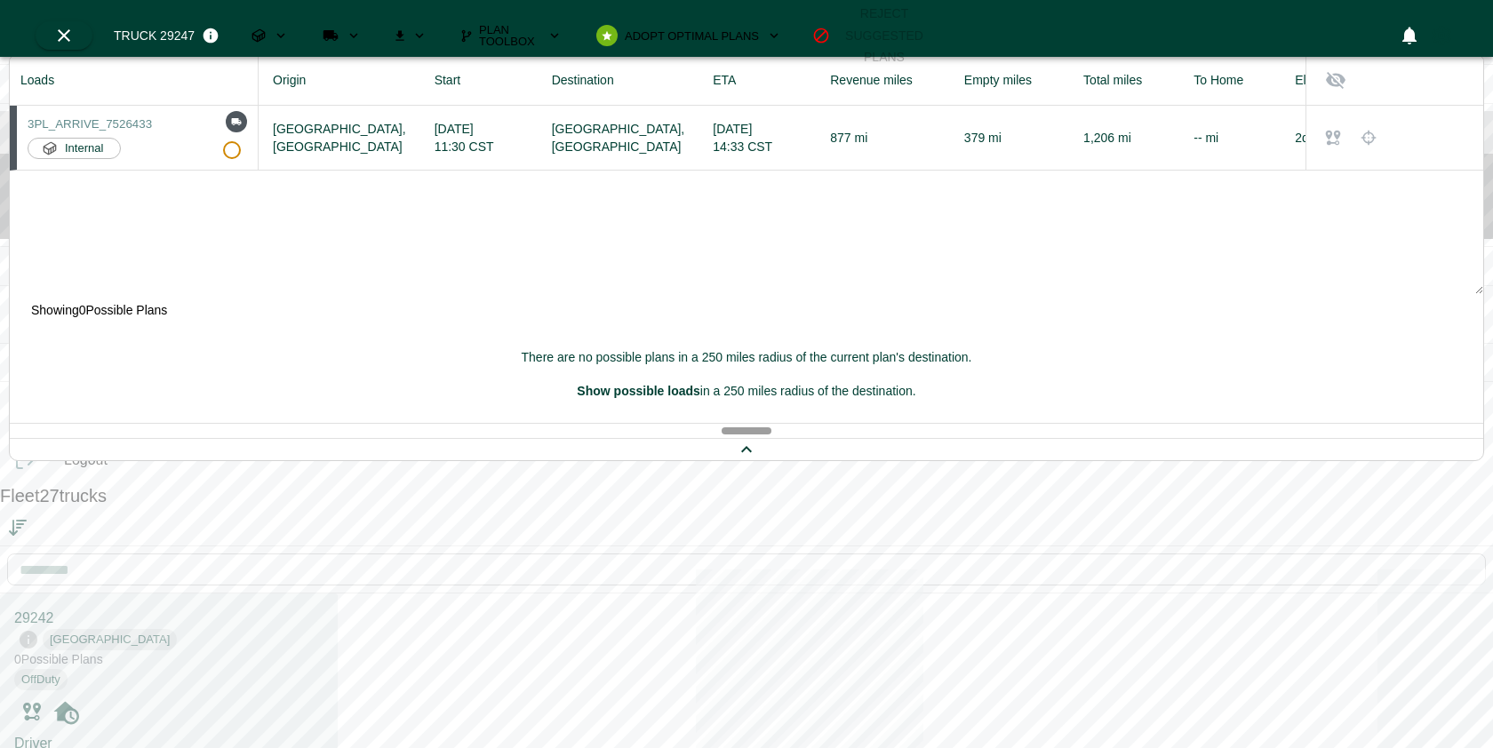
click at [204, 371] on div "Driver ID: DIEC002" at bounding box center [266, 365] width 124 height 15
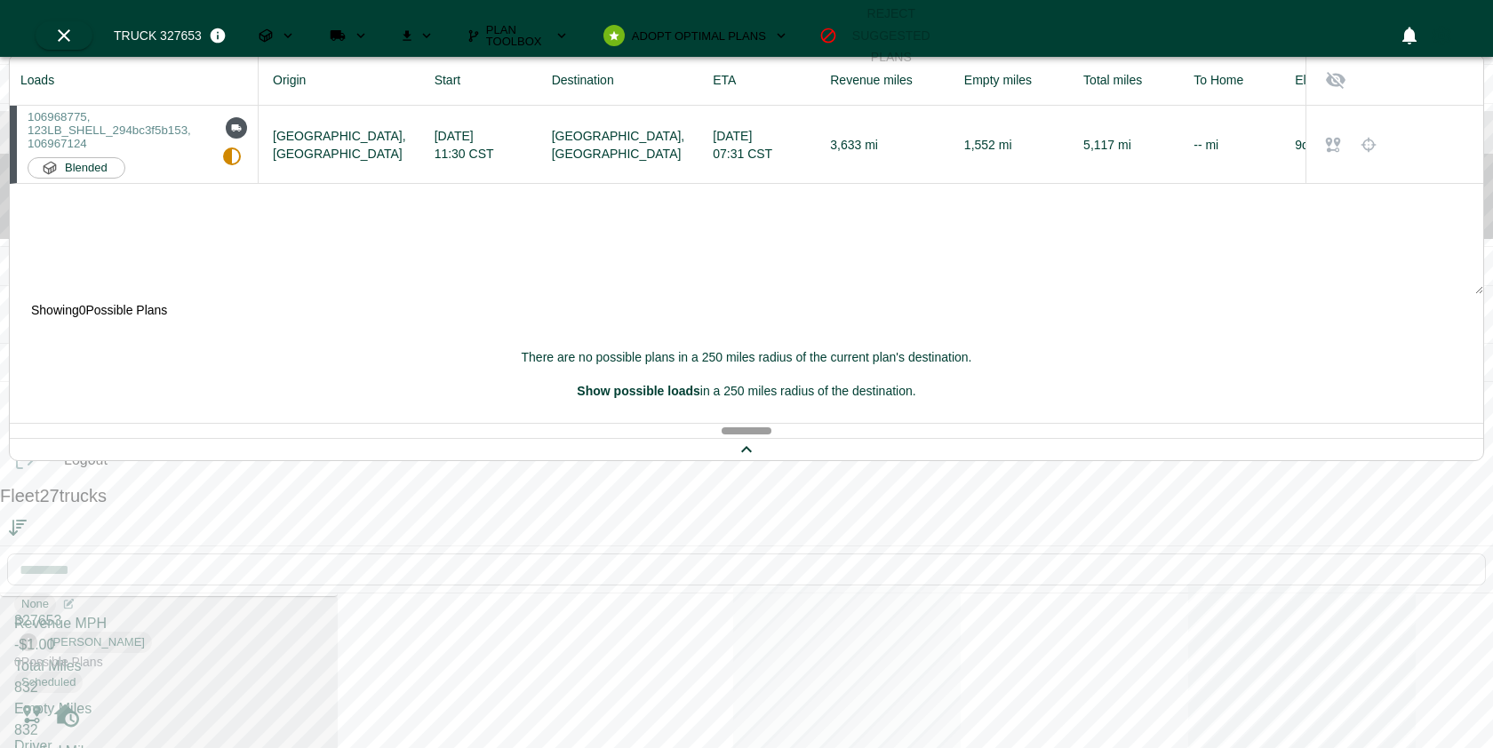
scroll to position [196, 0]
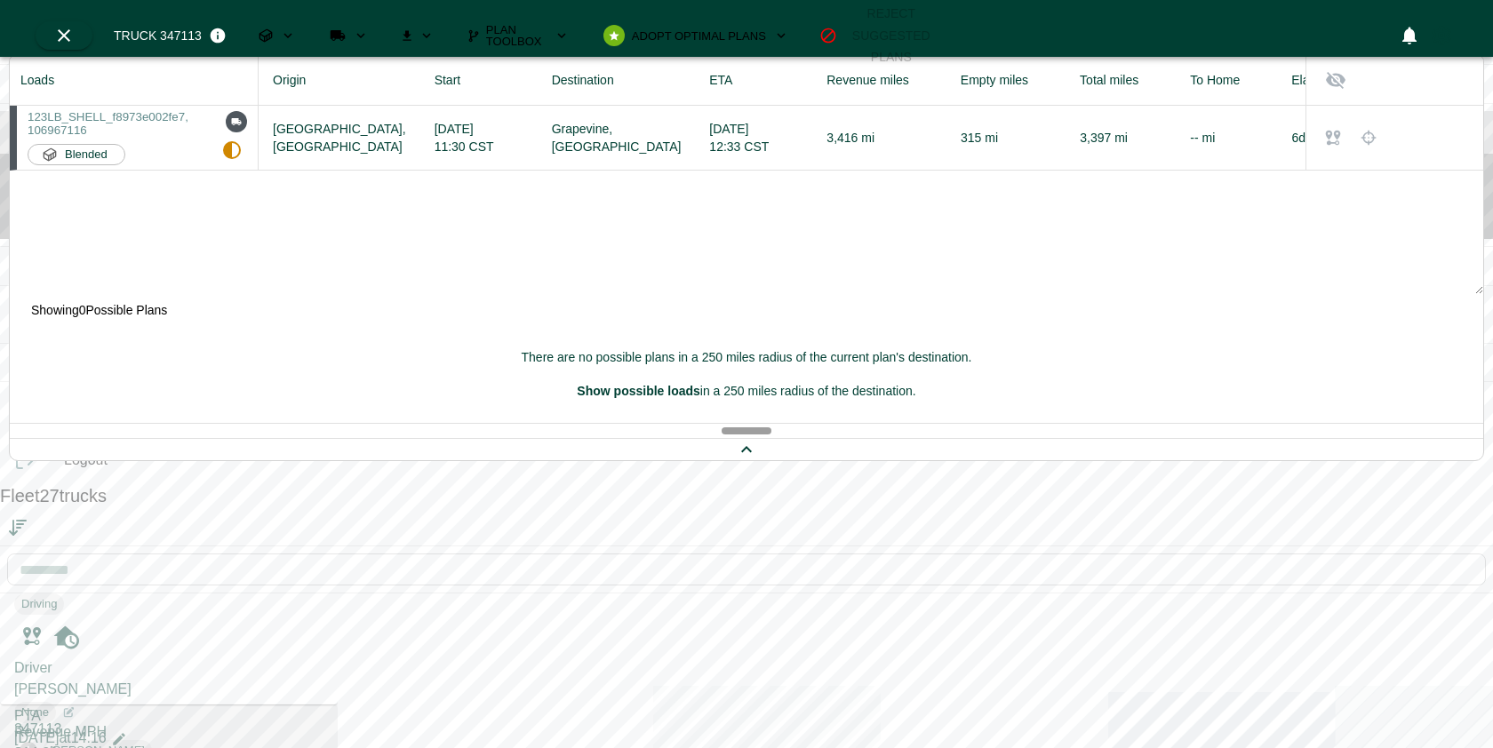
scroll to position [480, 0]
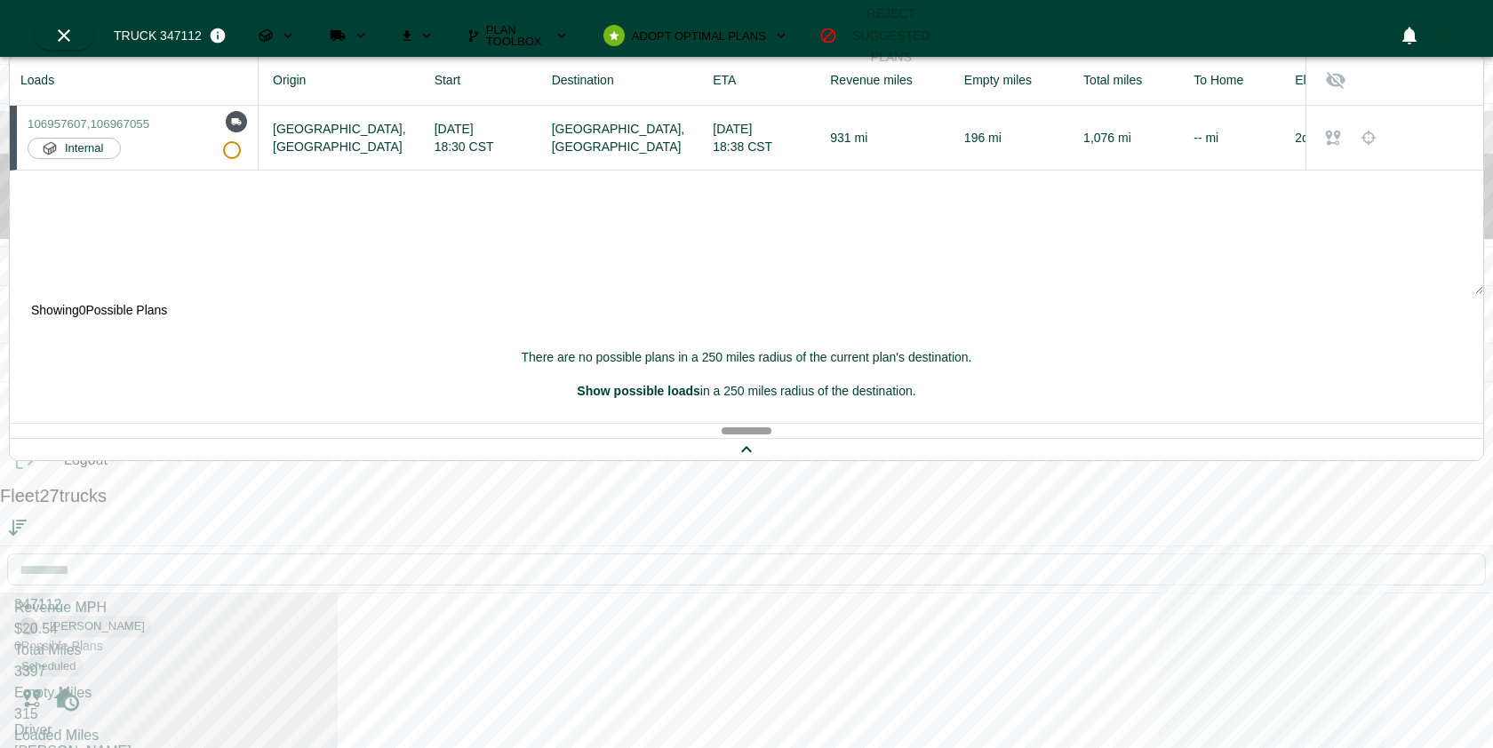
scroll to position [763, 0]
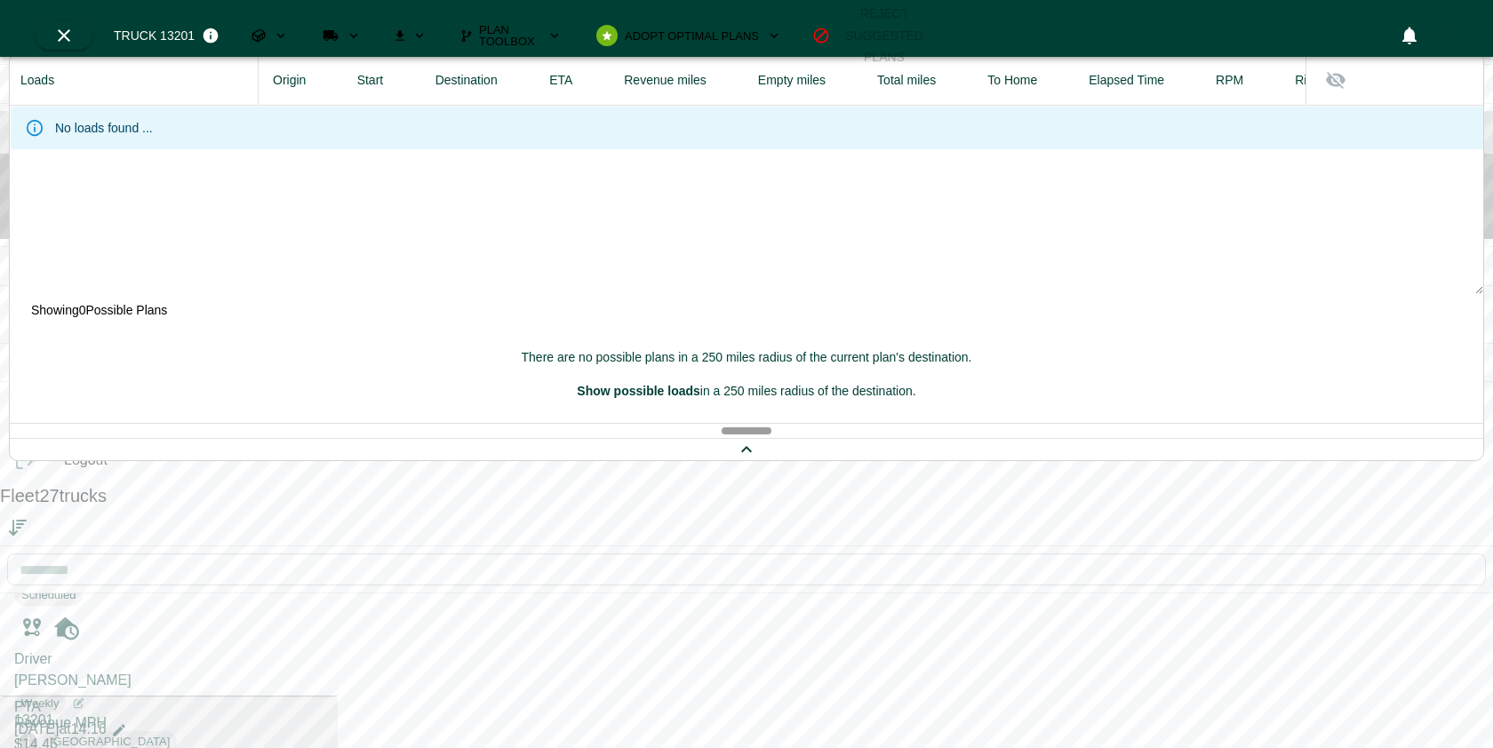
scroll to position [1043, 0]
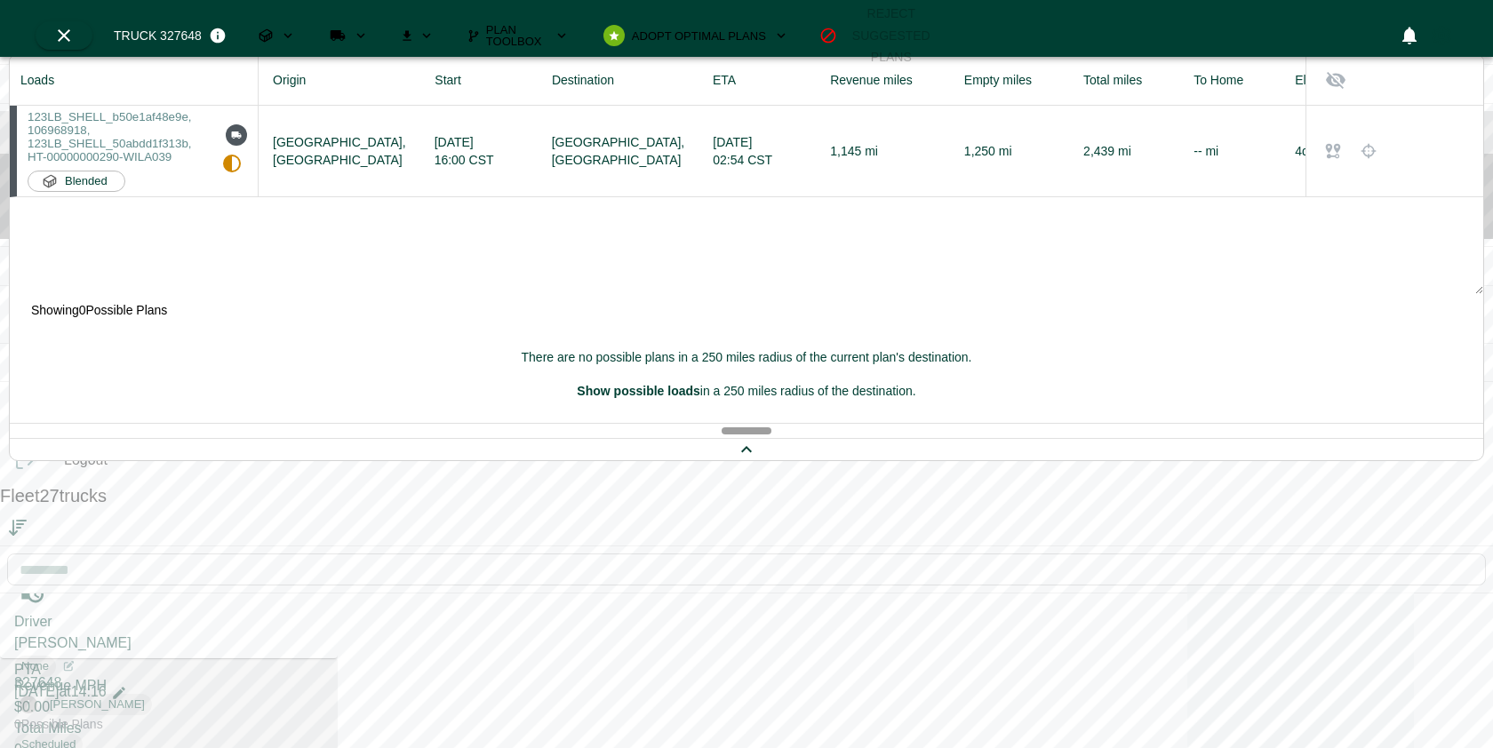
scroll to position [1252, 0]
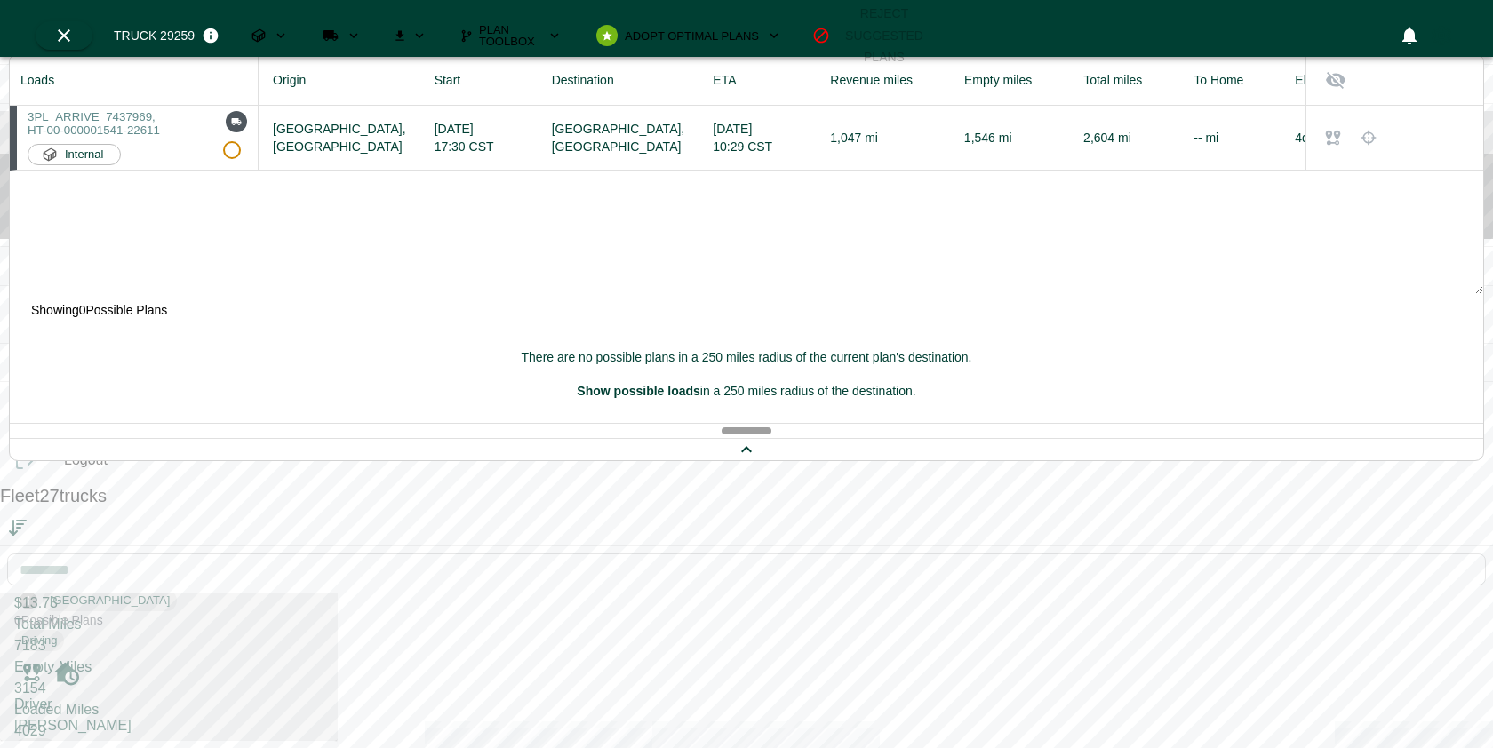
scroll to position [1753, 0]
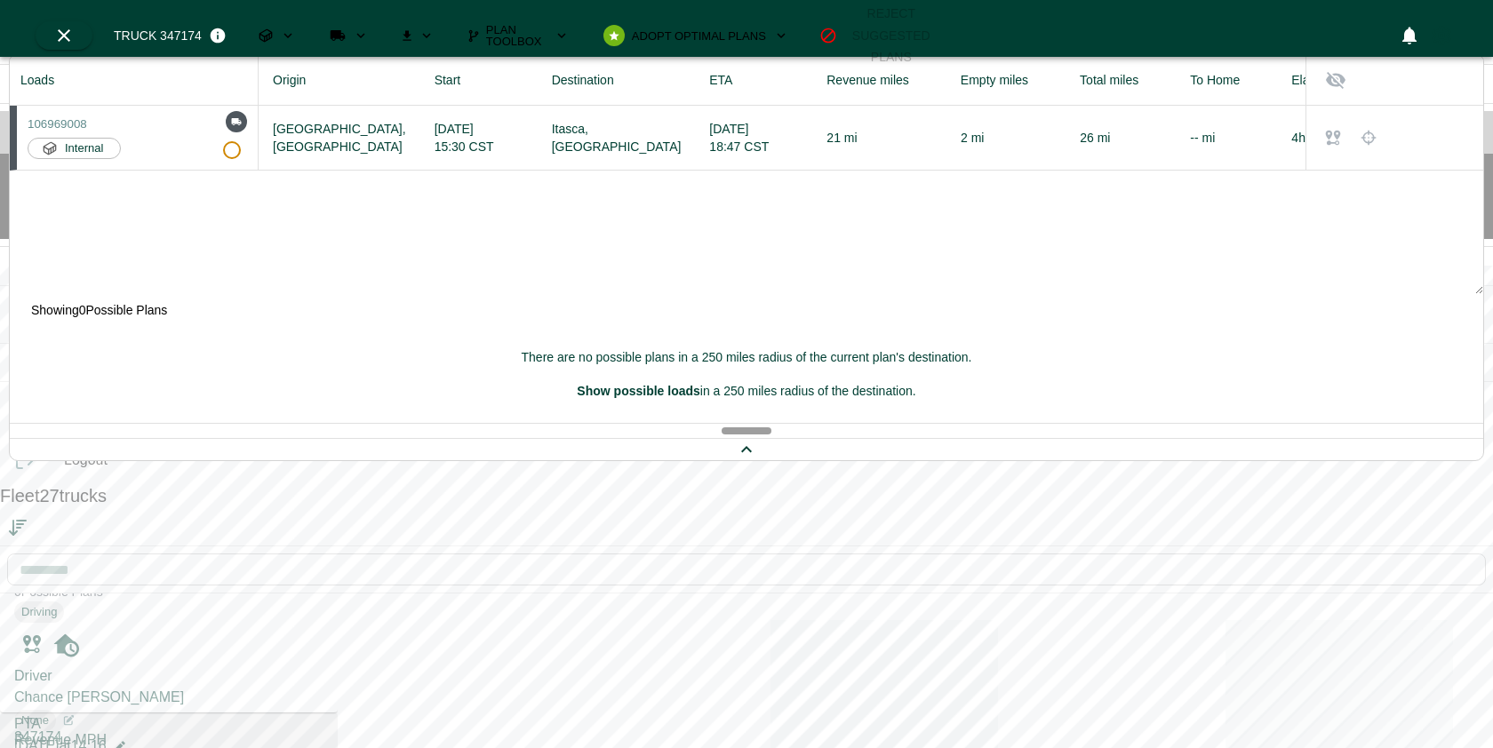
scroll to position [1943, 0]
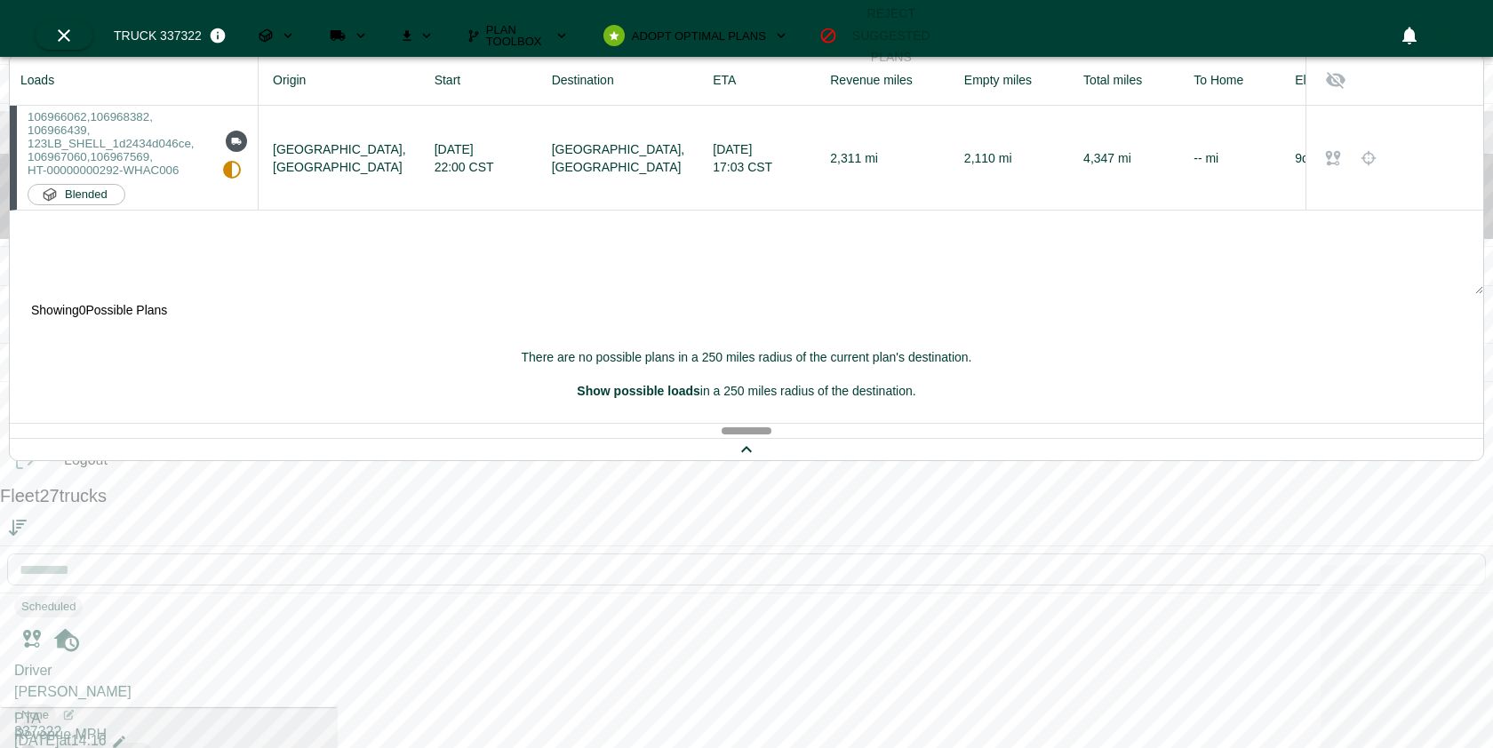
scroll to position [2146, 0]
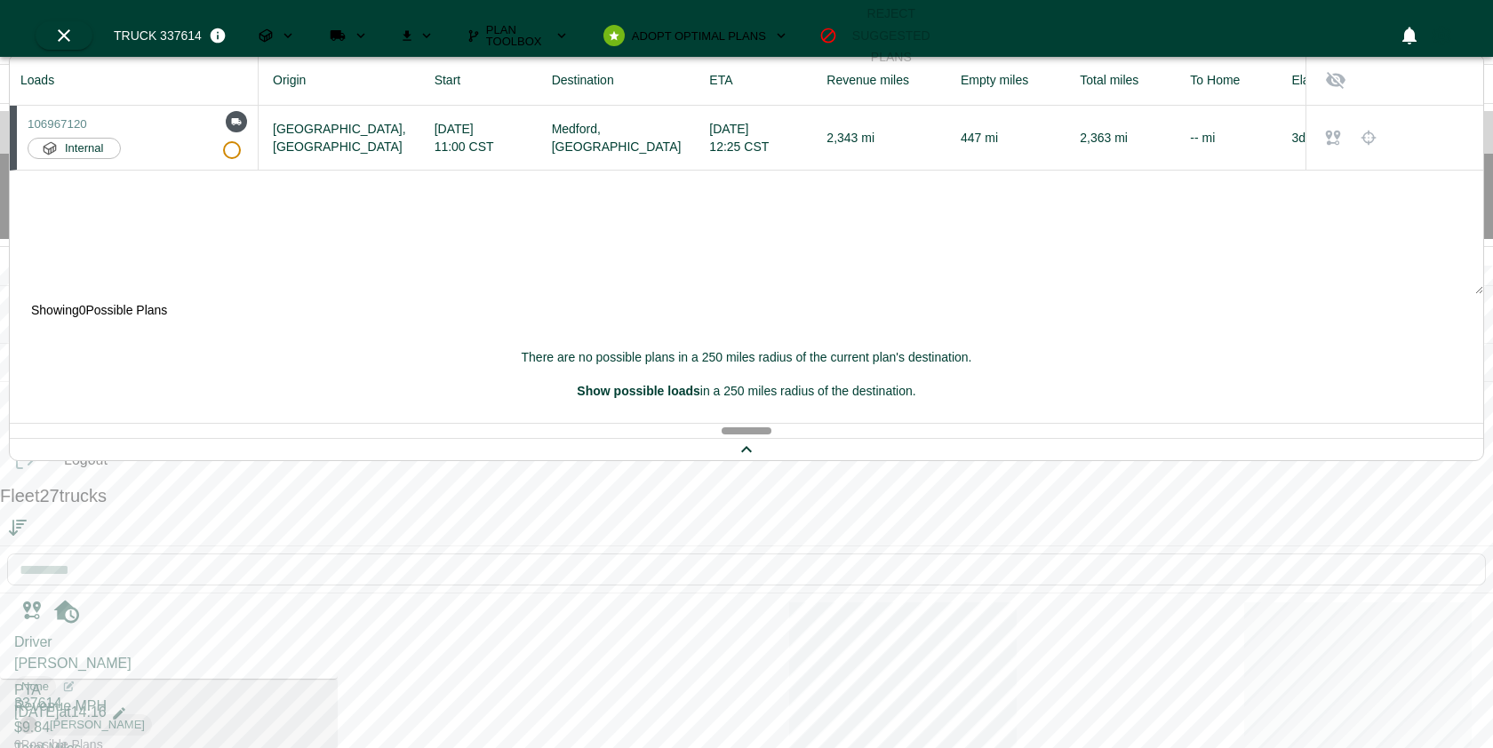
scroll to position [2367, 0]
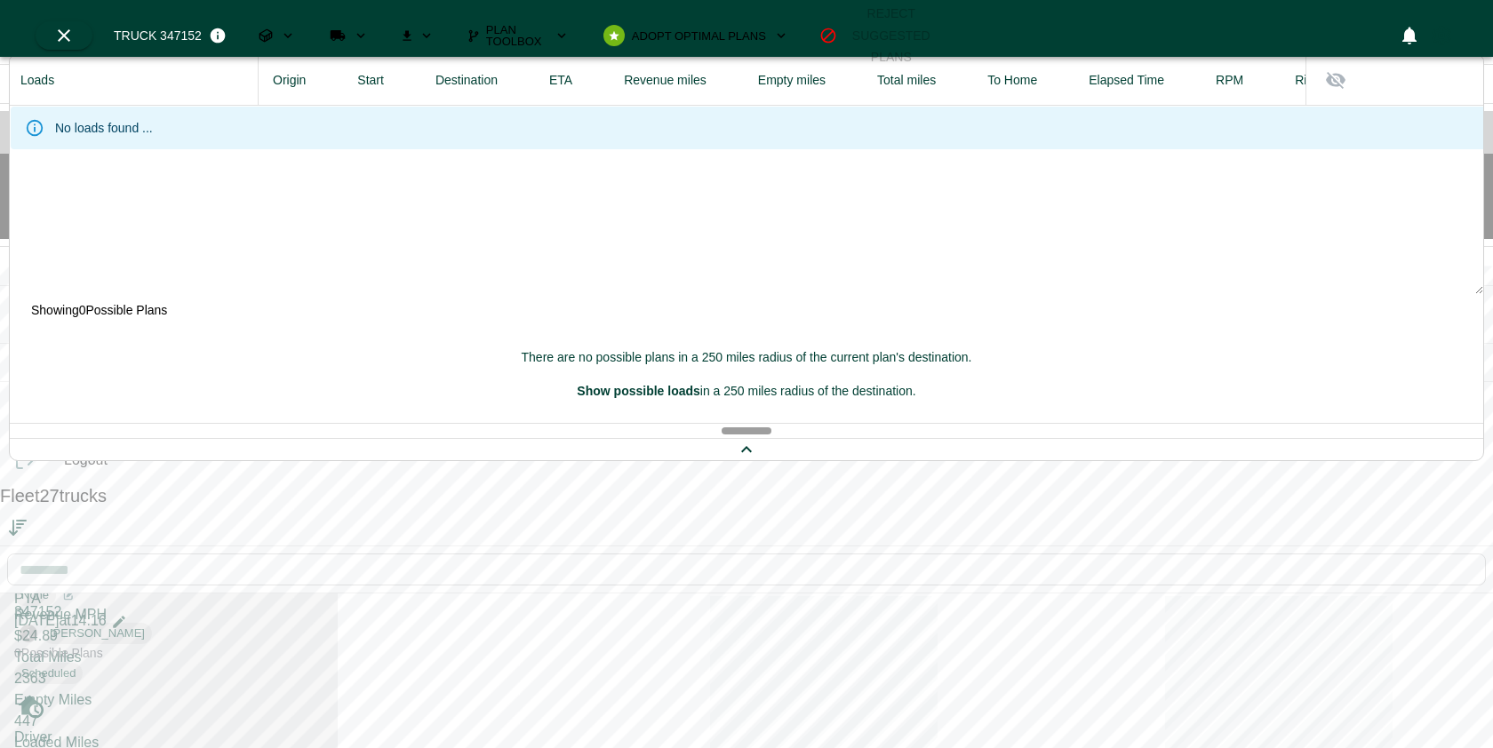
scroll to position [2643, 0]
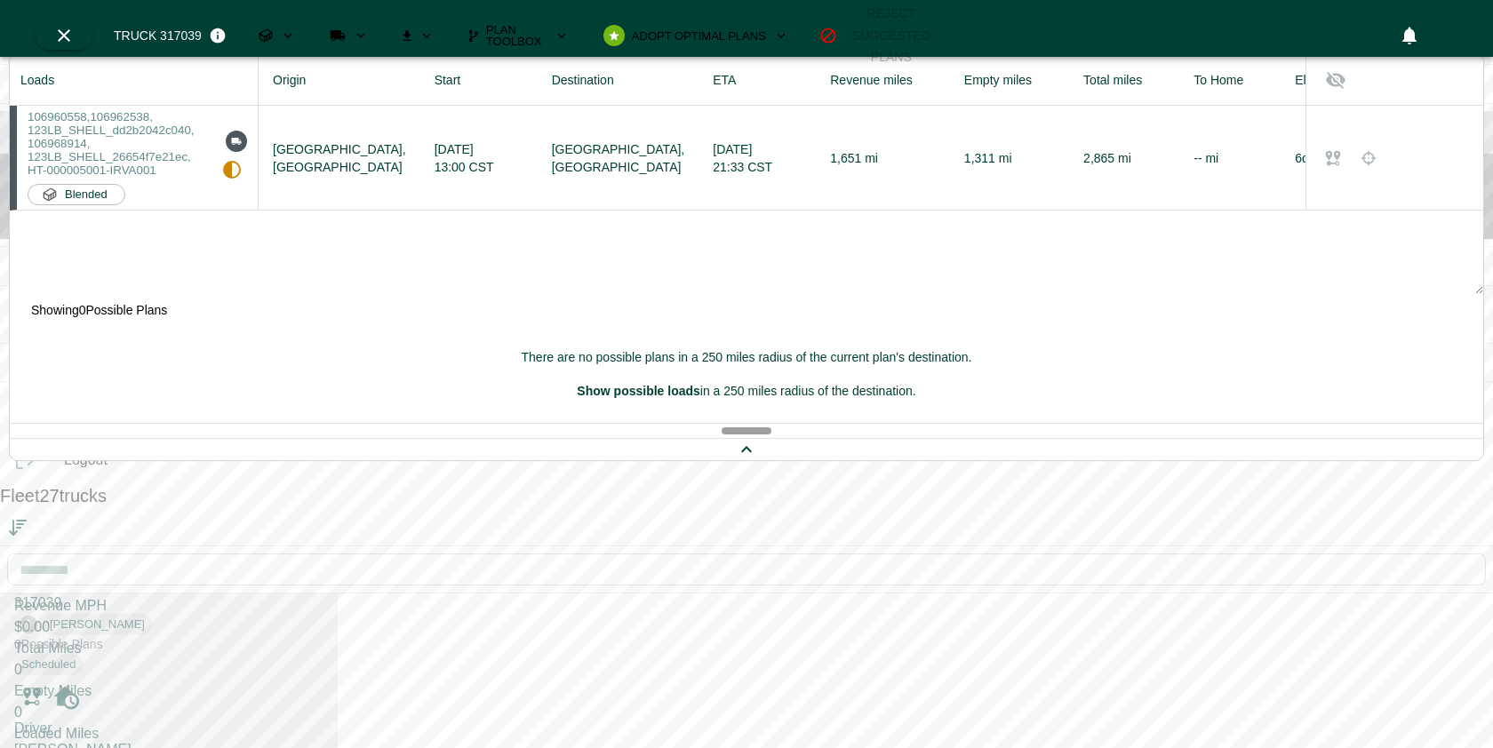
scroll to position [2836, 0]
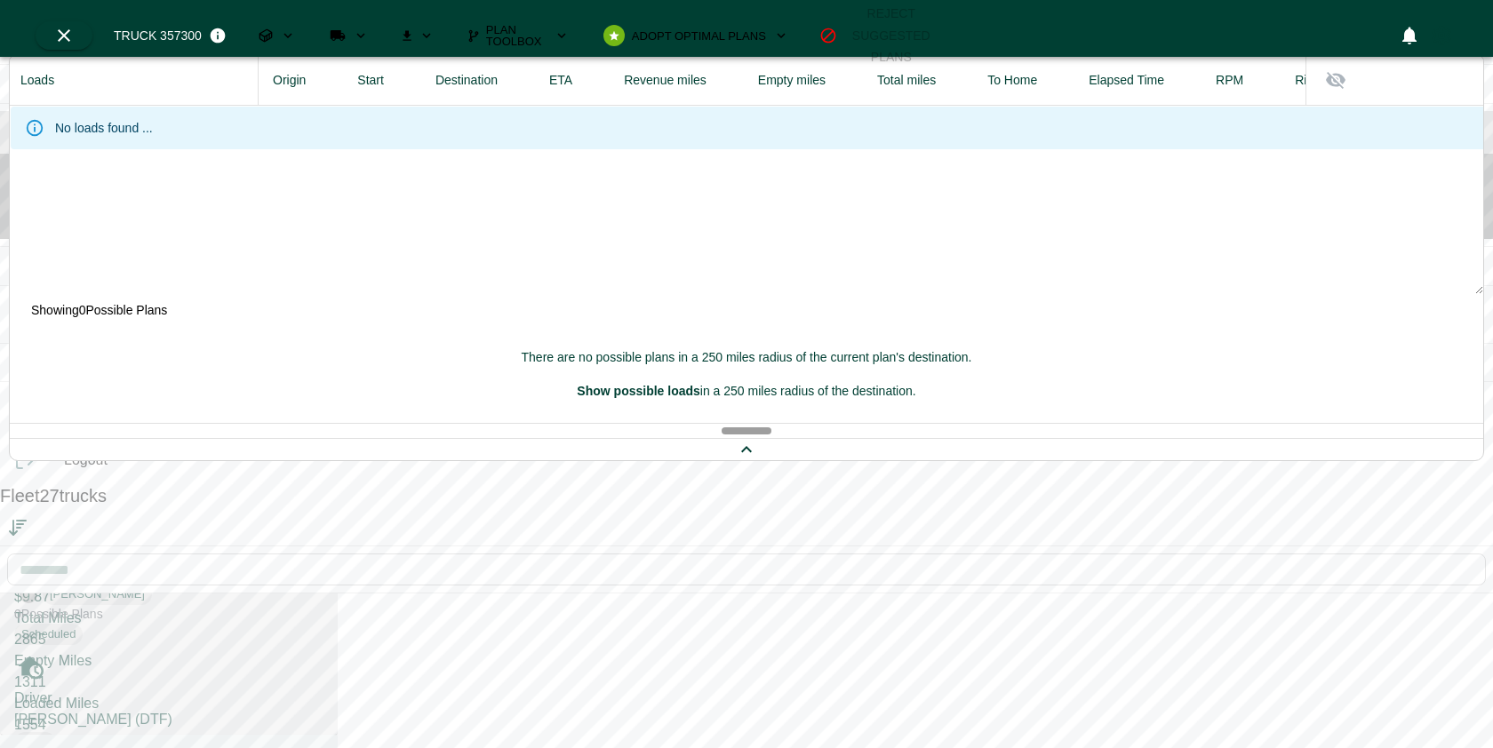
scroll to position [3041, 0]
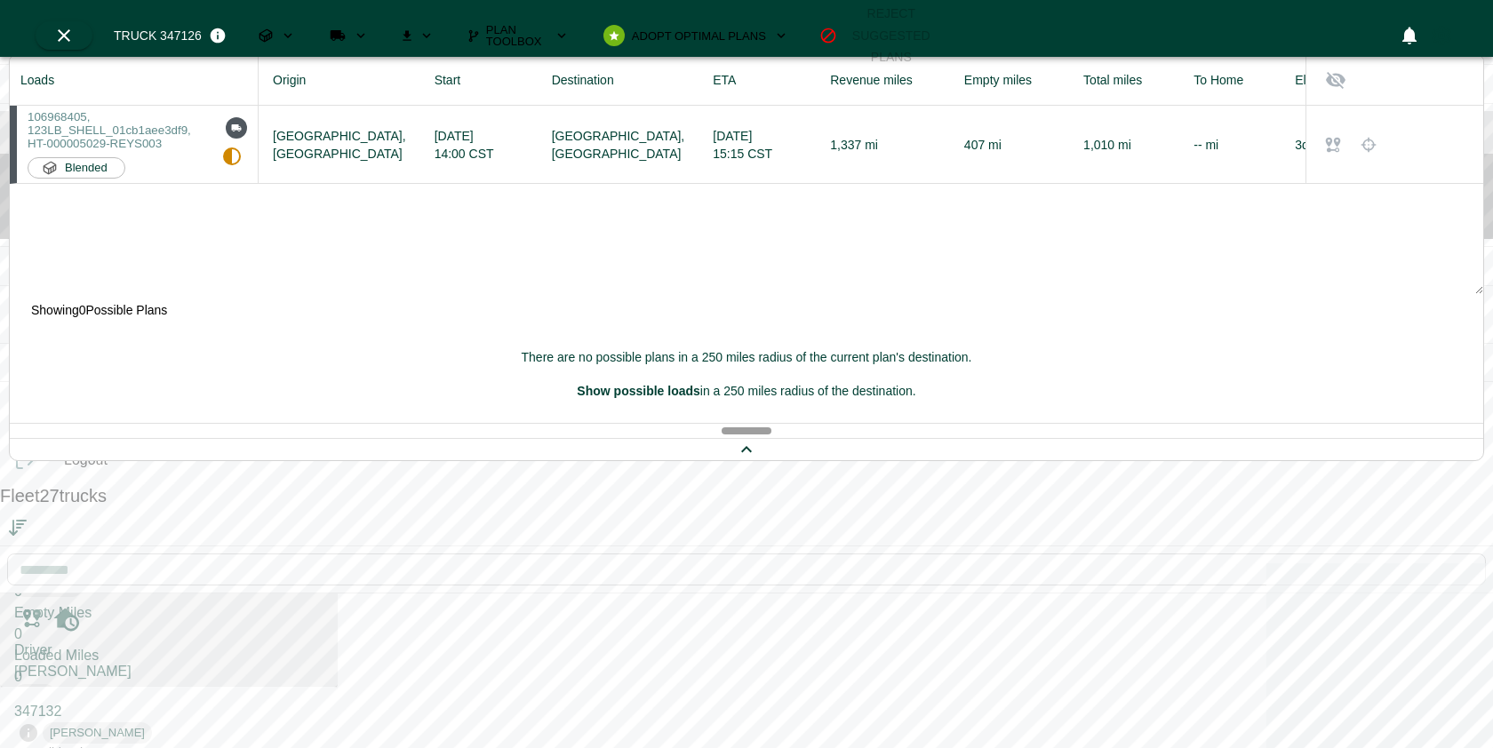
scroll to position [3278, 0]
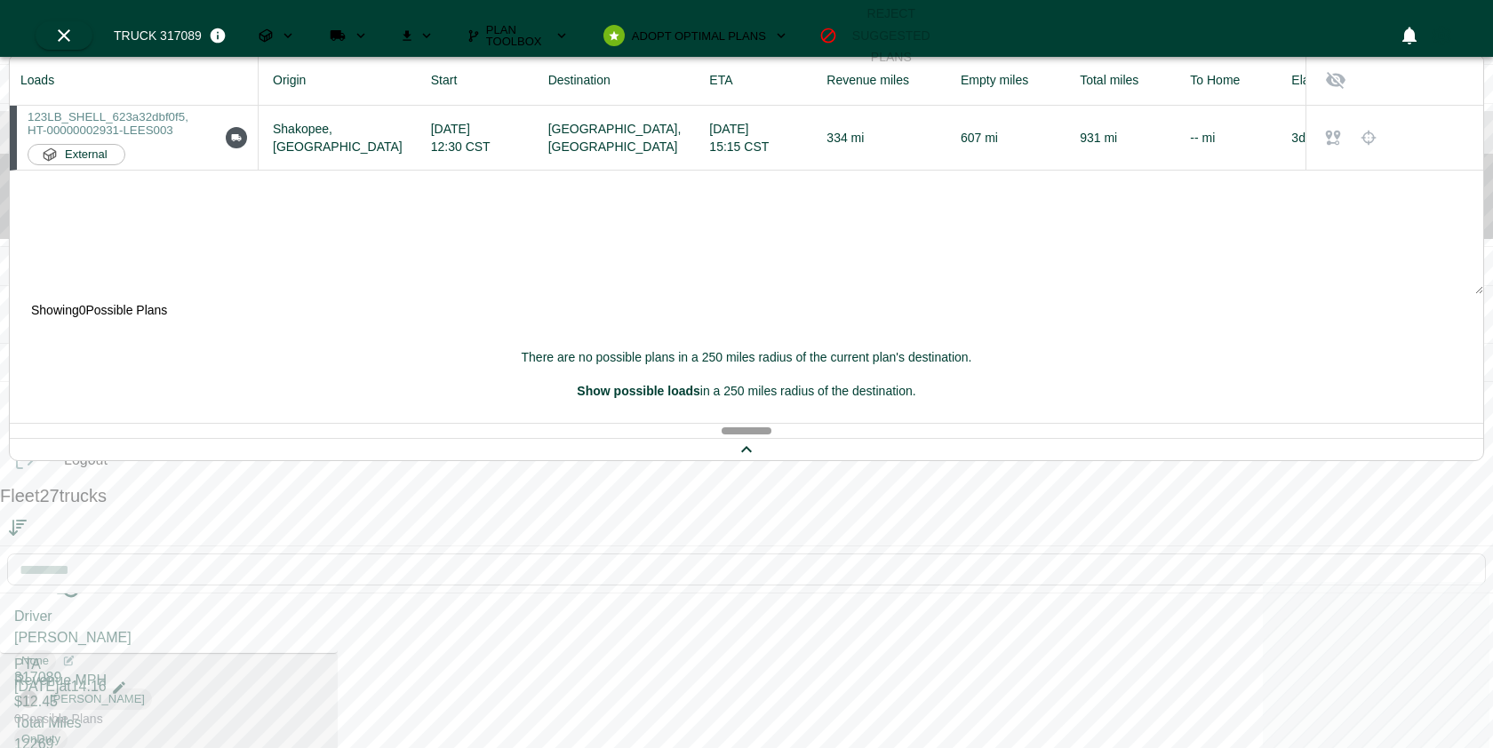
scroll to position [3499, 0]
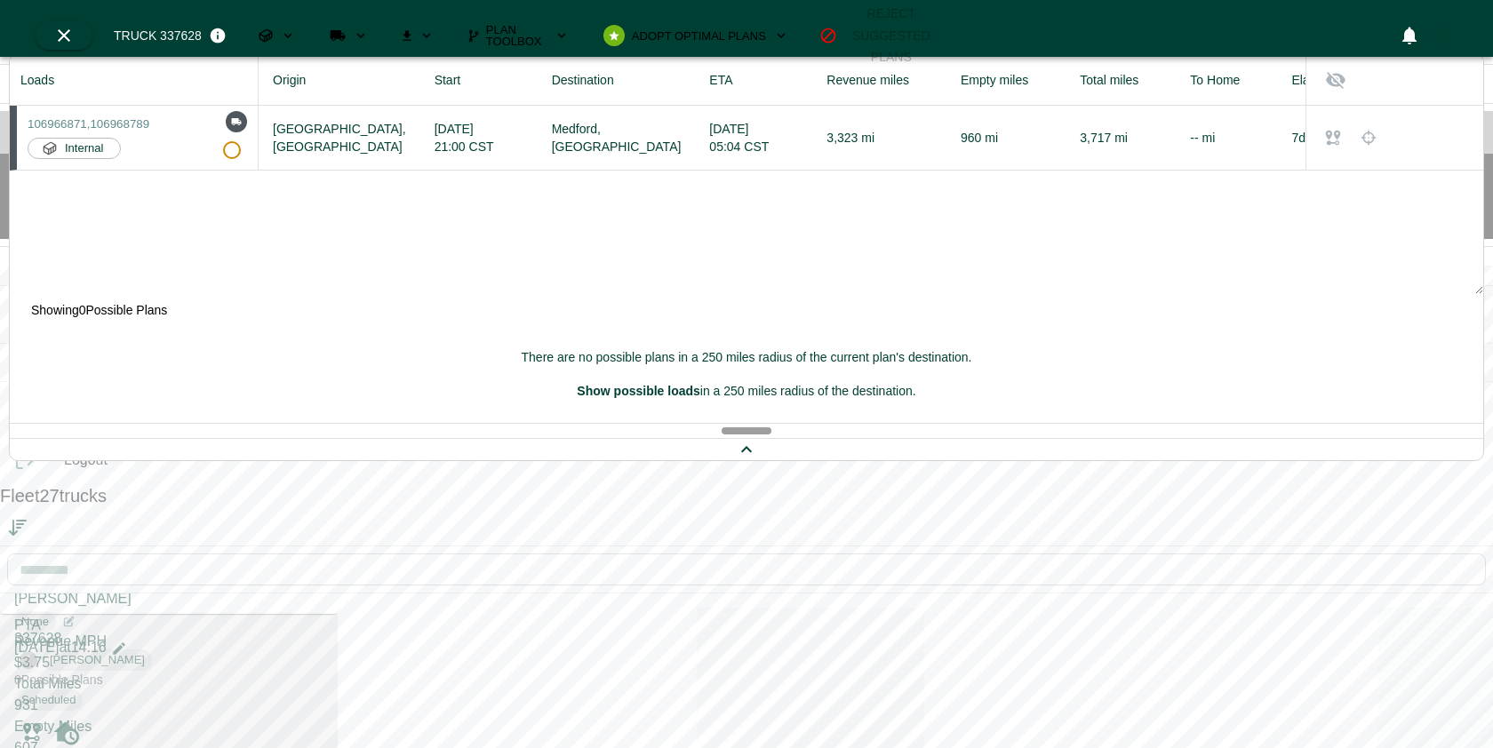
scroll to position [3723, 0]
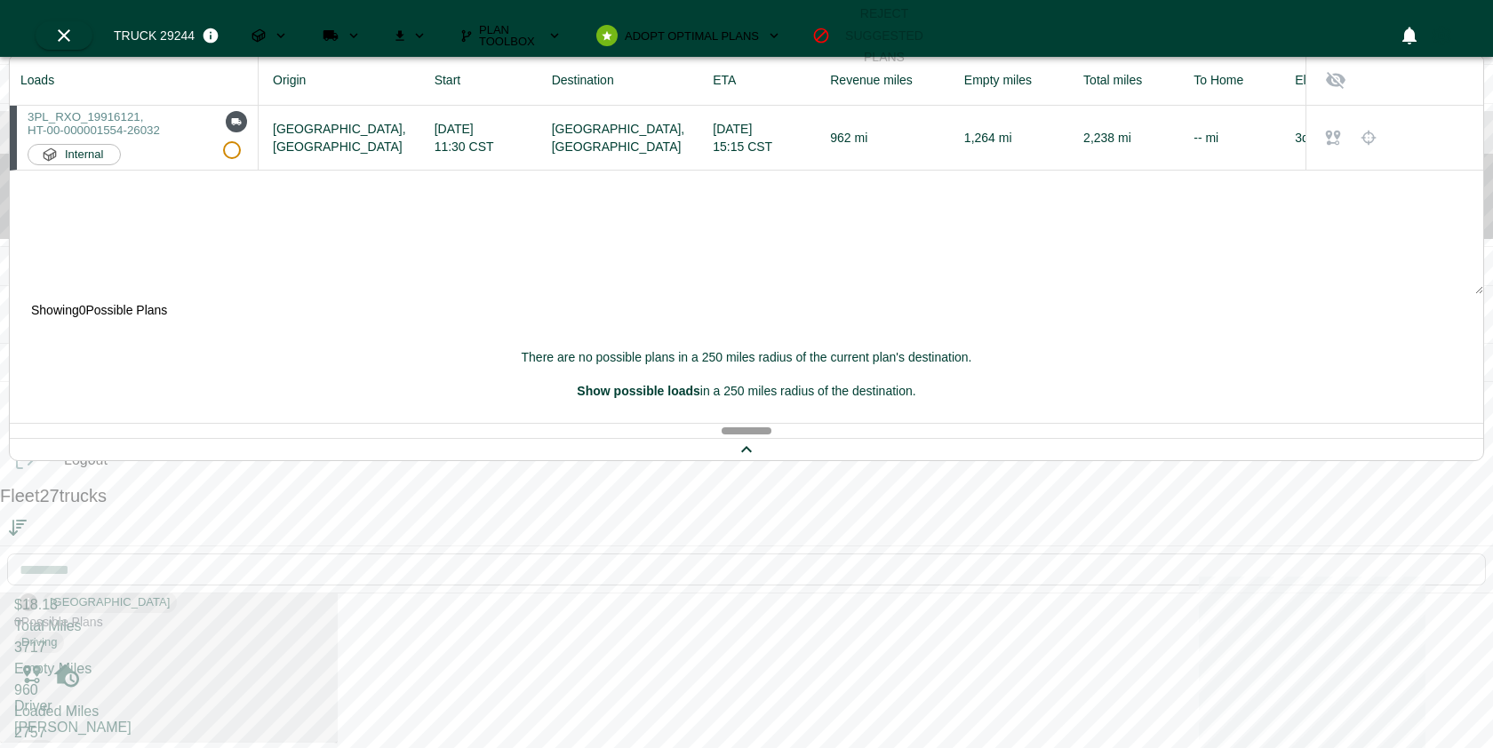
scroll to position [3963, 0]
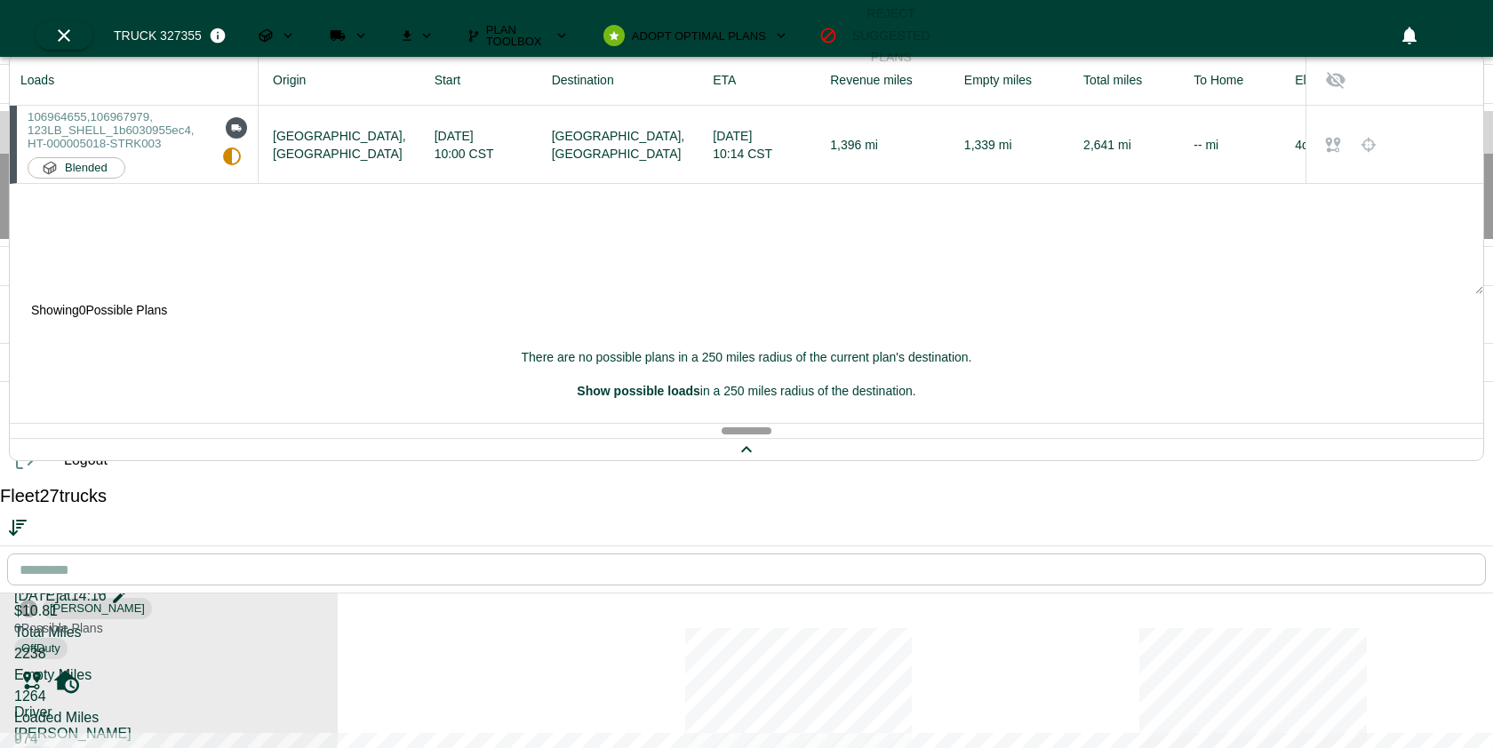
scroll to position [4152, 0]
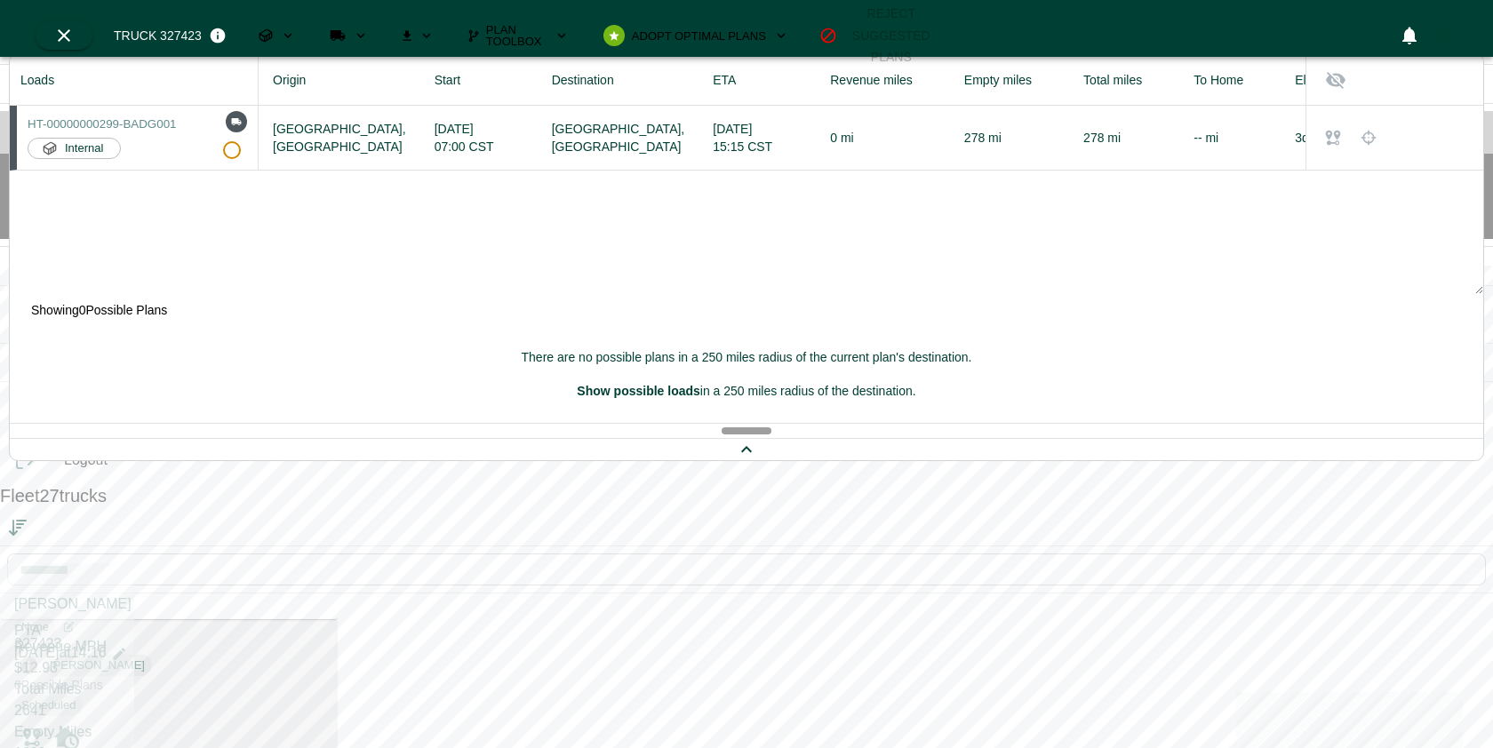
scroll to position [4316, 0]
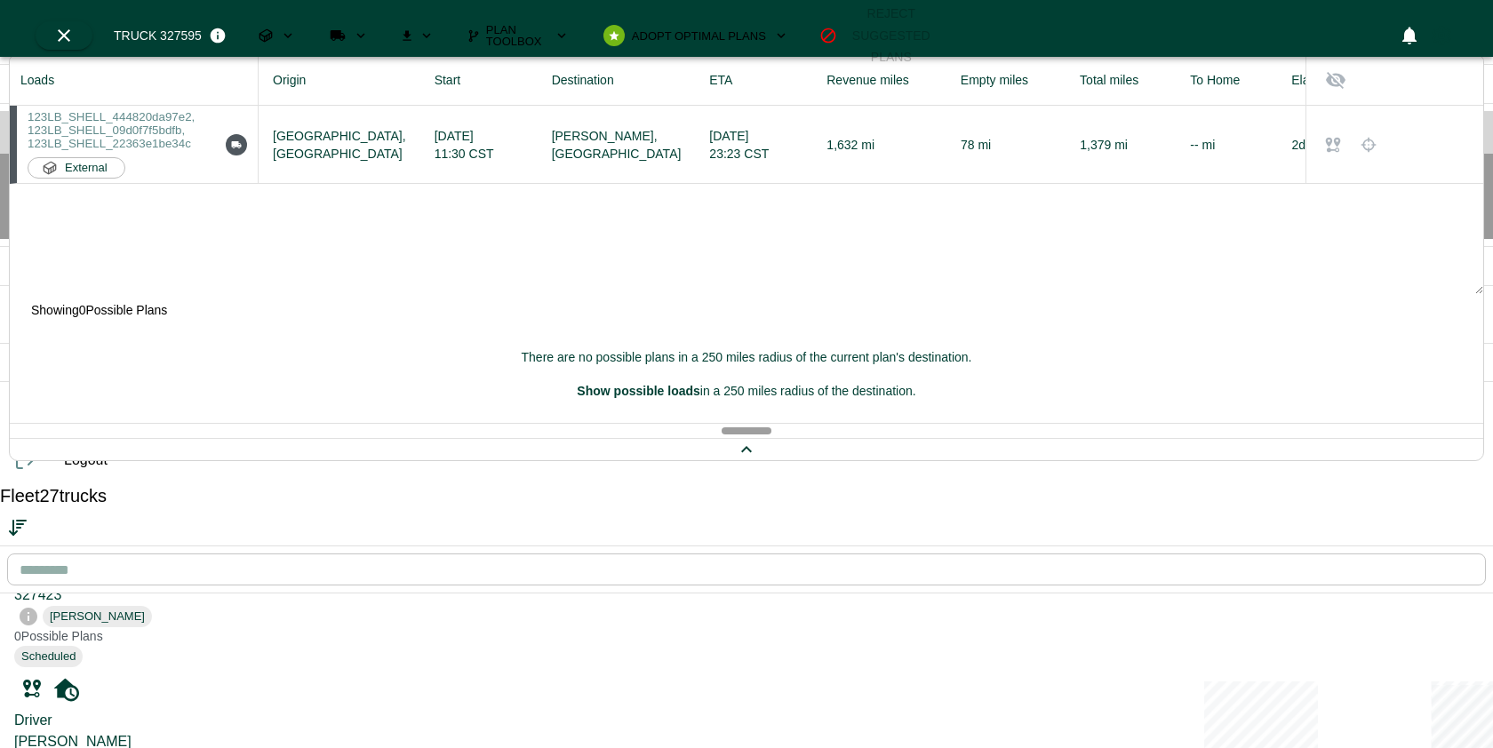
scroll to position [4403, 0]
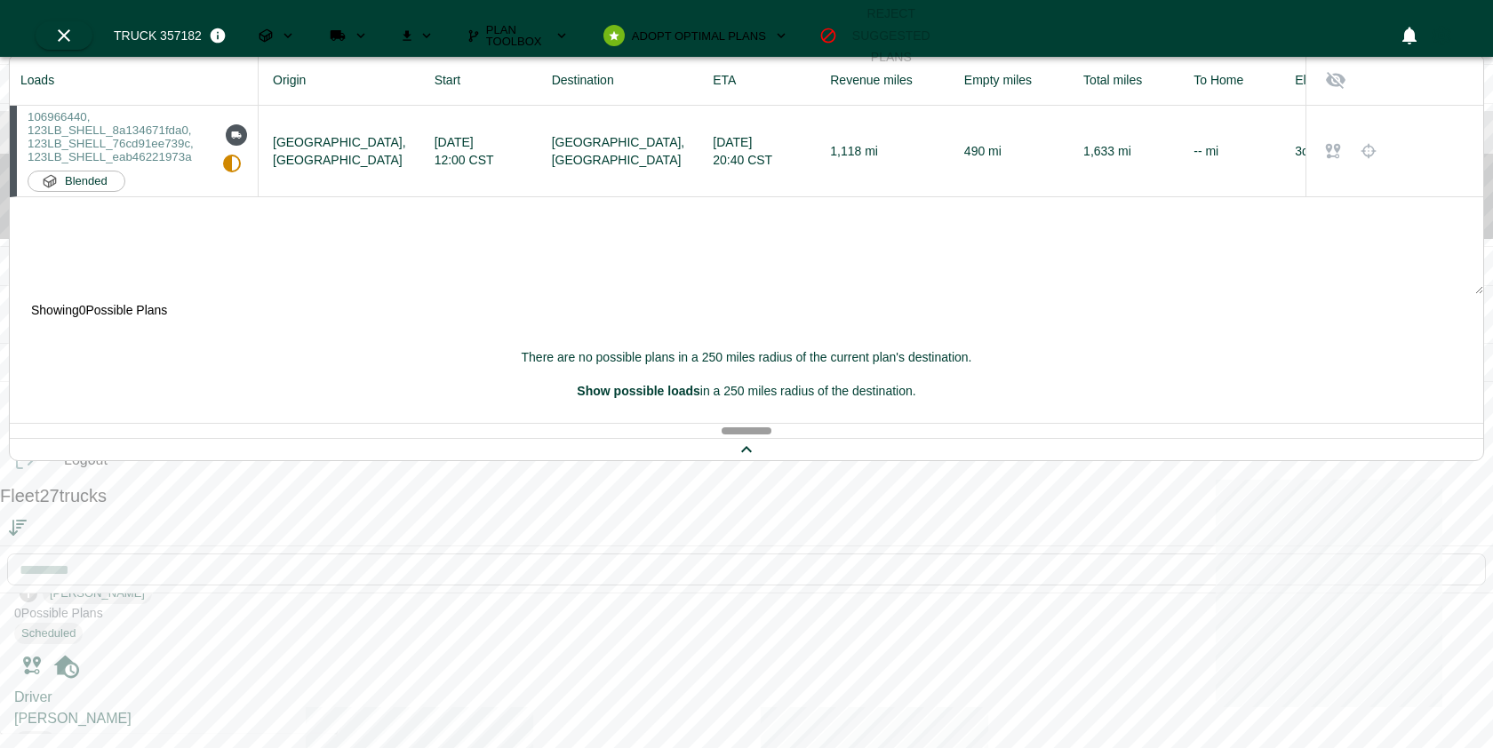
scroll to position [4338, 0]
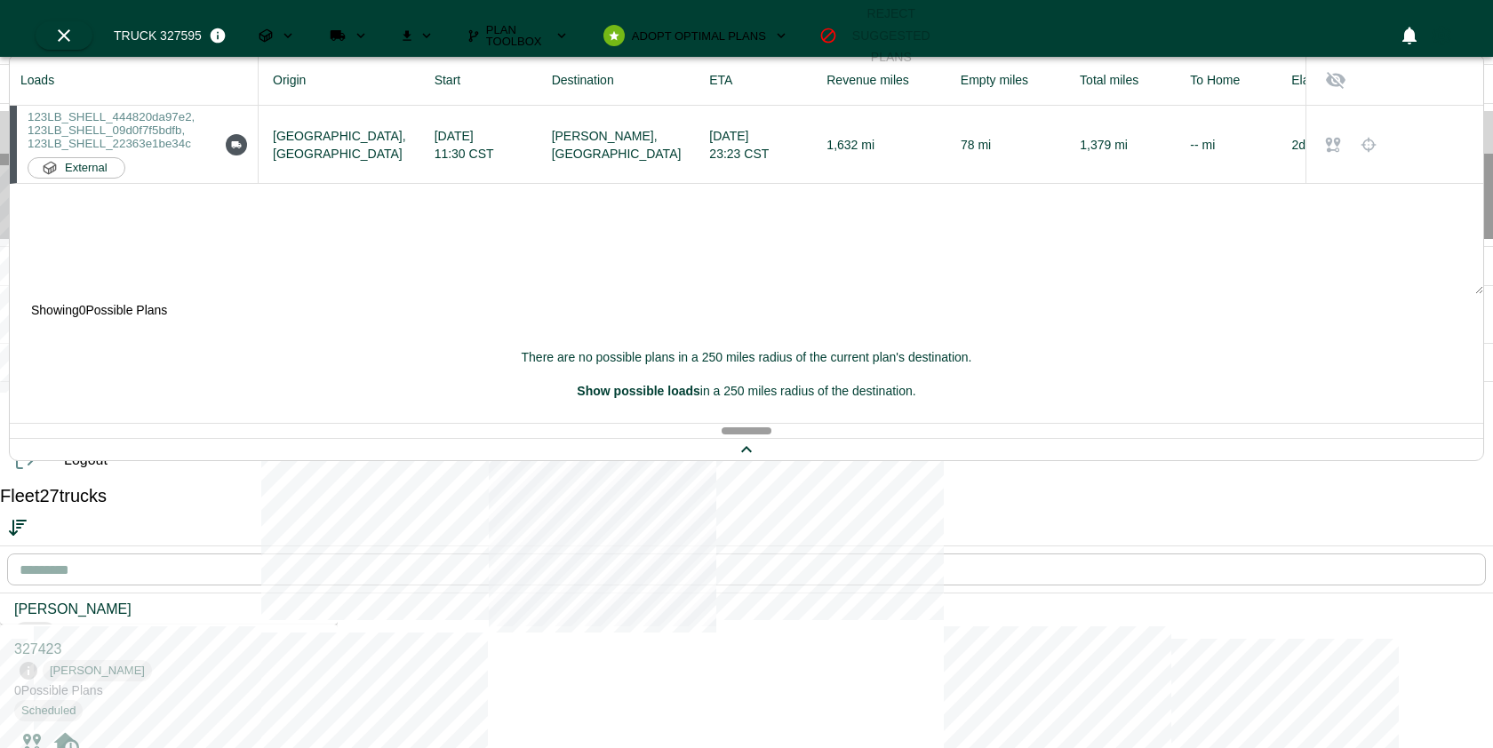
scroll to position [4253, 0]
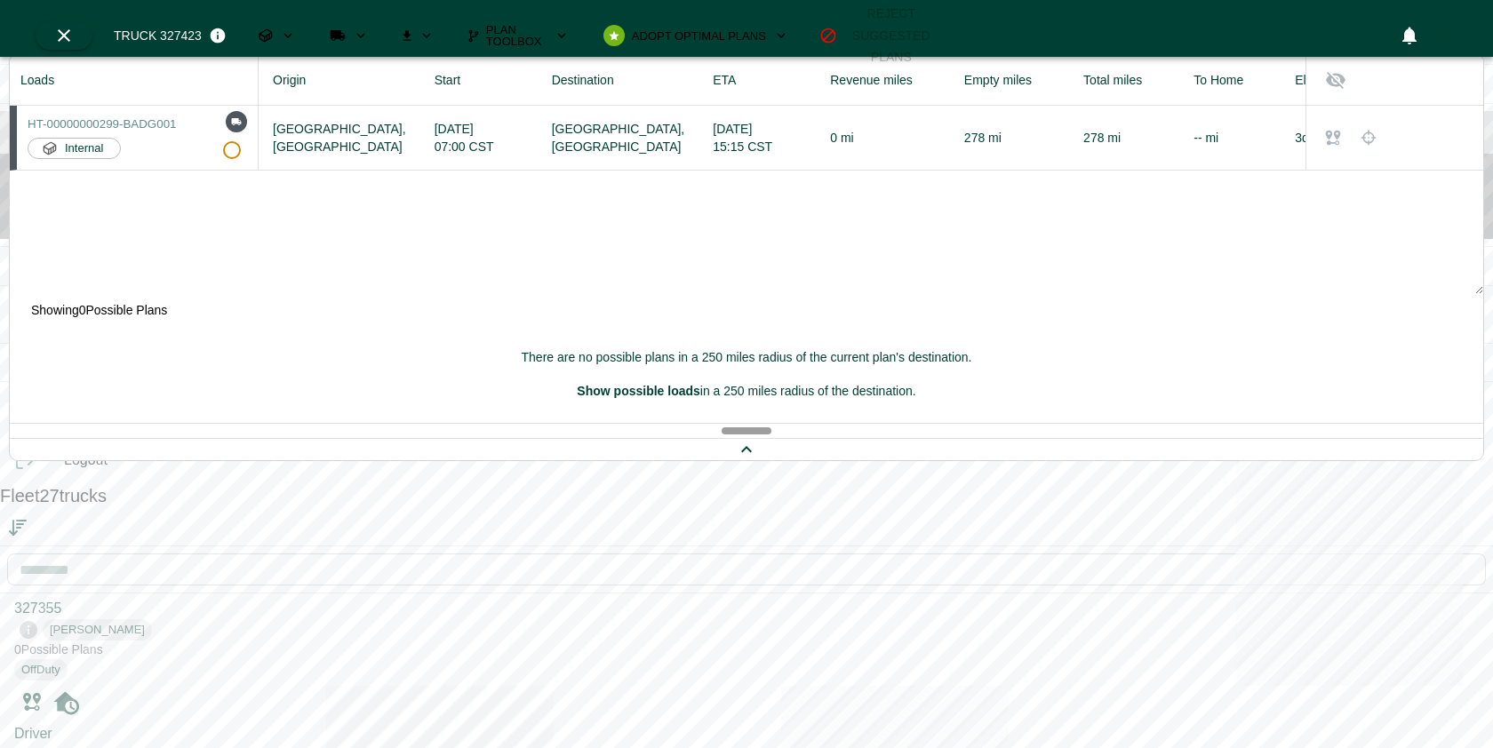
scroll to position [4115, 0]
click at [204, 725] on div "Driver [PERSON_NAME] None" at bounding box center [168, 757] width 309 height 64
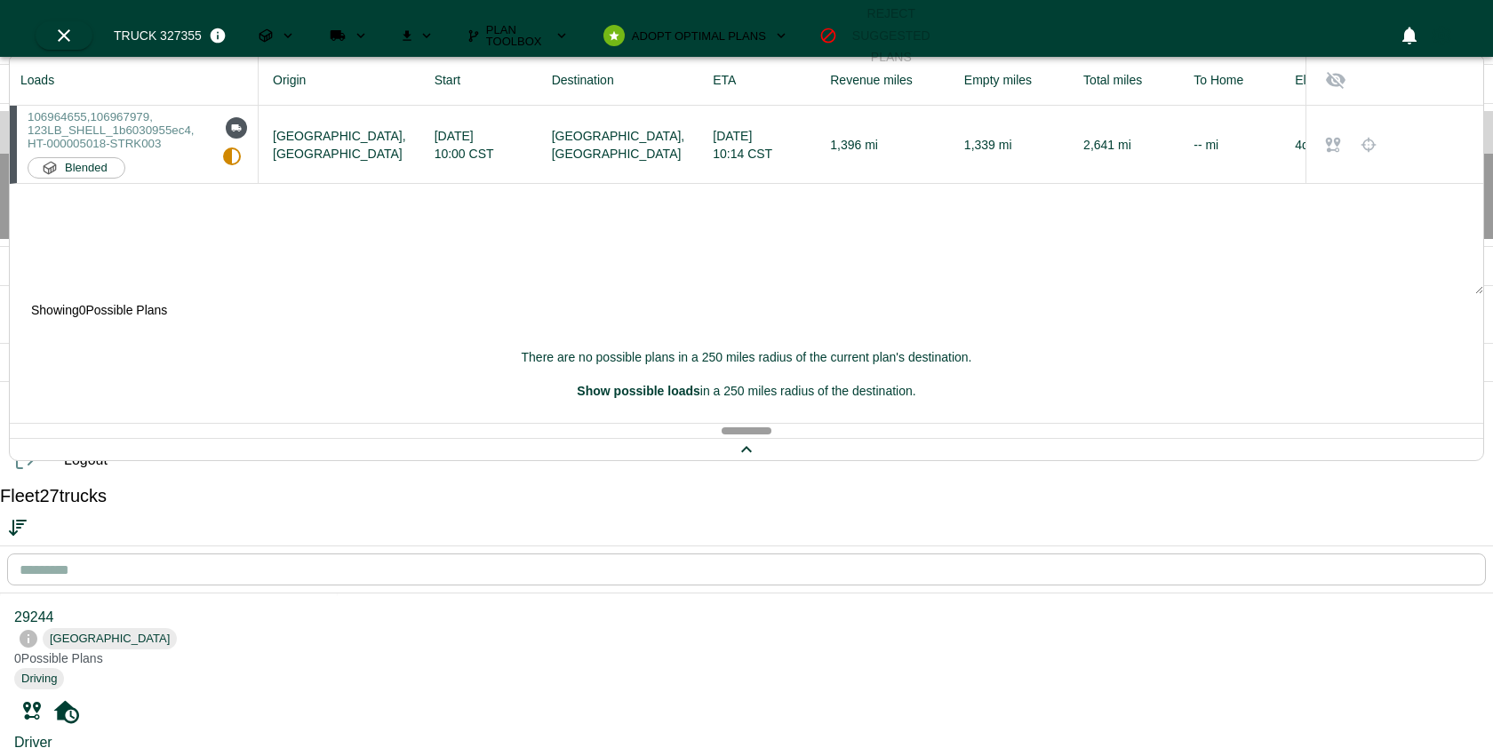
scroll to position [3916, 0]
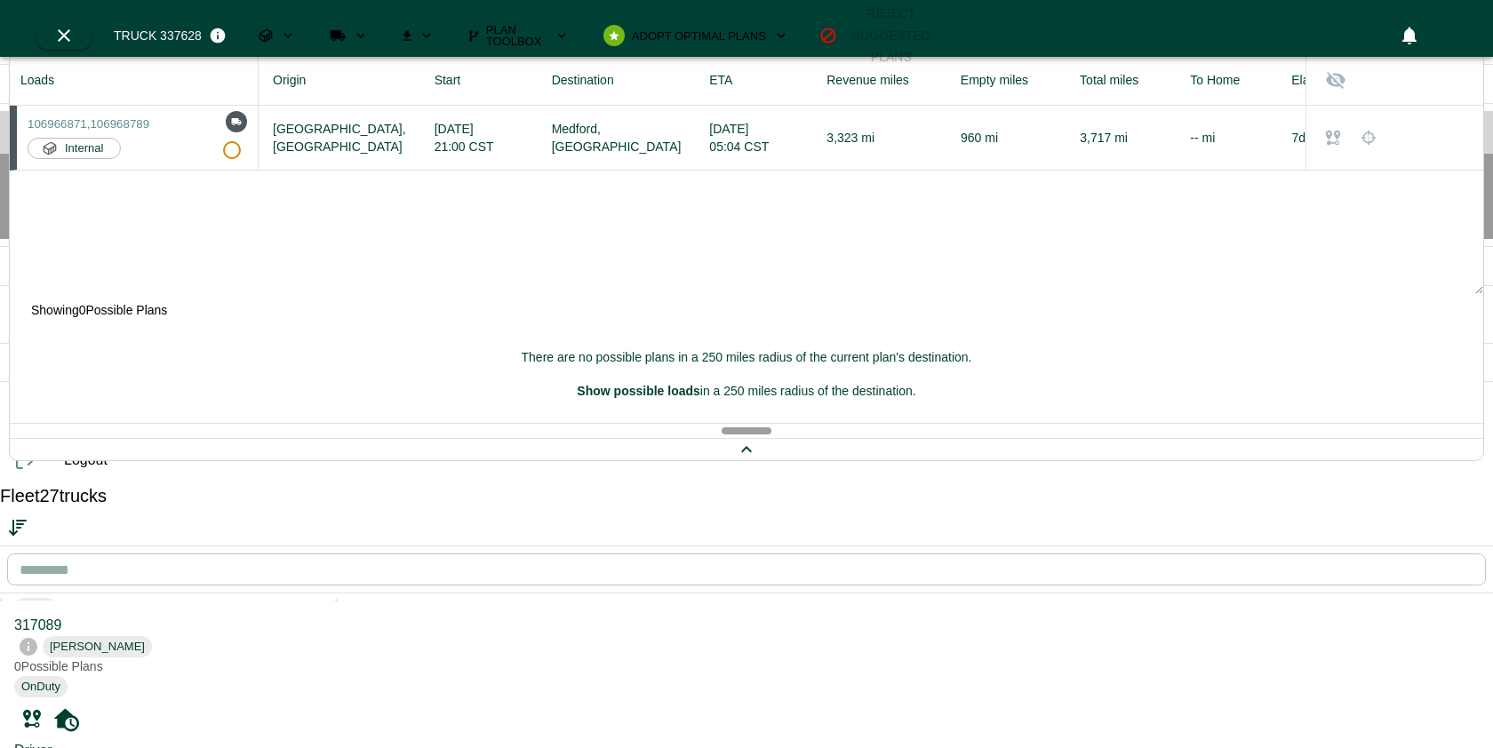
scroll to position [3538, 0]
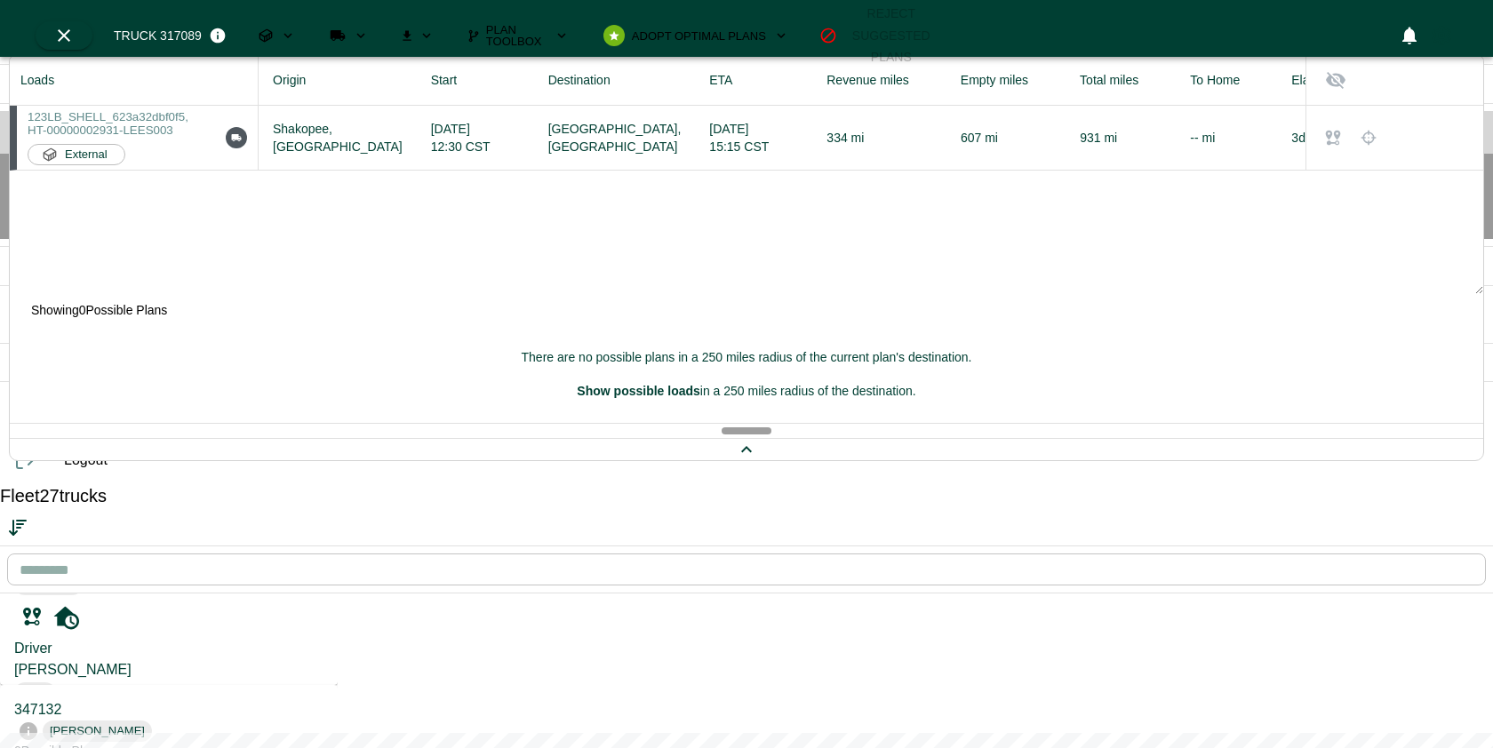
scroll to position [3249, 0]
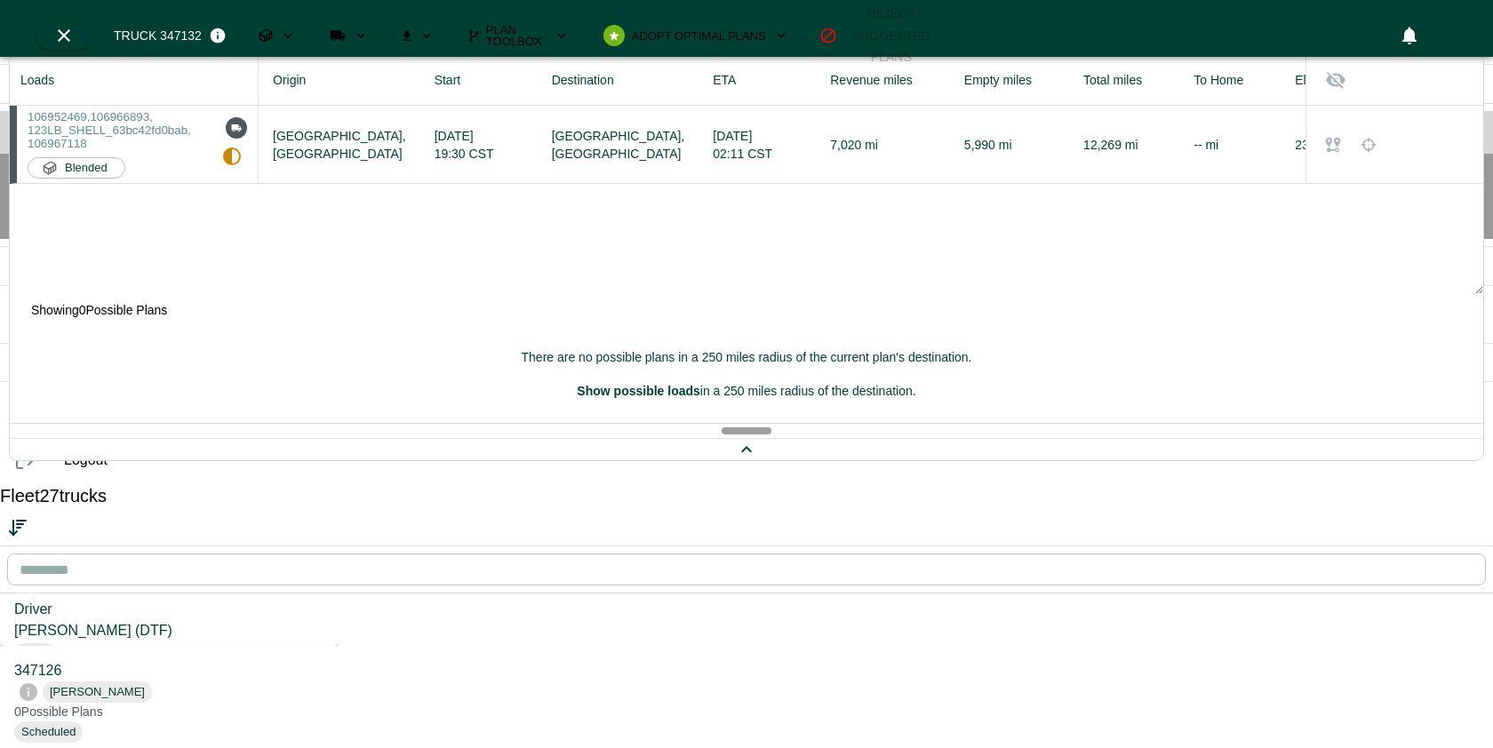
scroll to position [3120, 0]
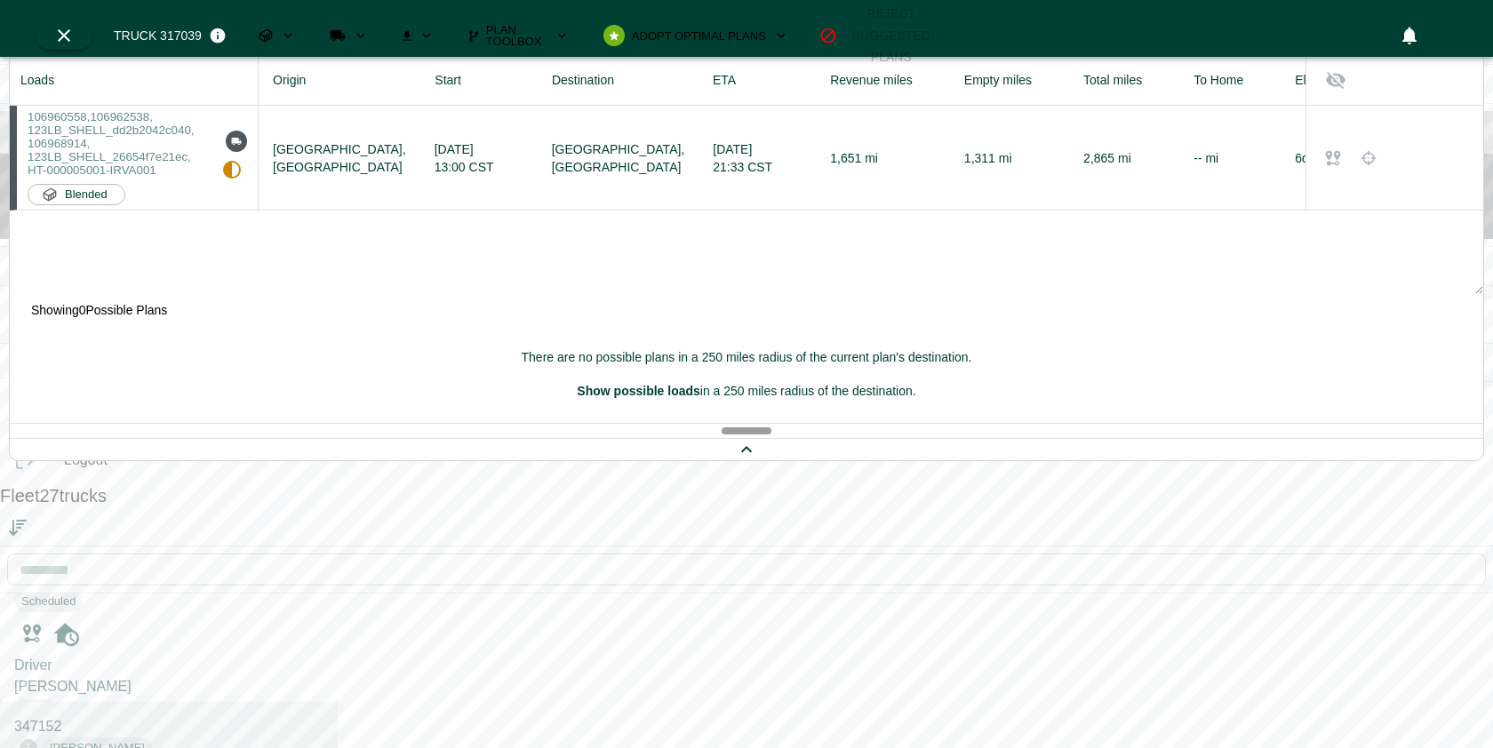
scroll to position [2491, 0]
click at [196, 301] on div "Driver: [PERSON_NAME] (CPA) Driver ID: BELM009" at bounding box center [273, 294] width 154 height 38
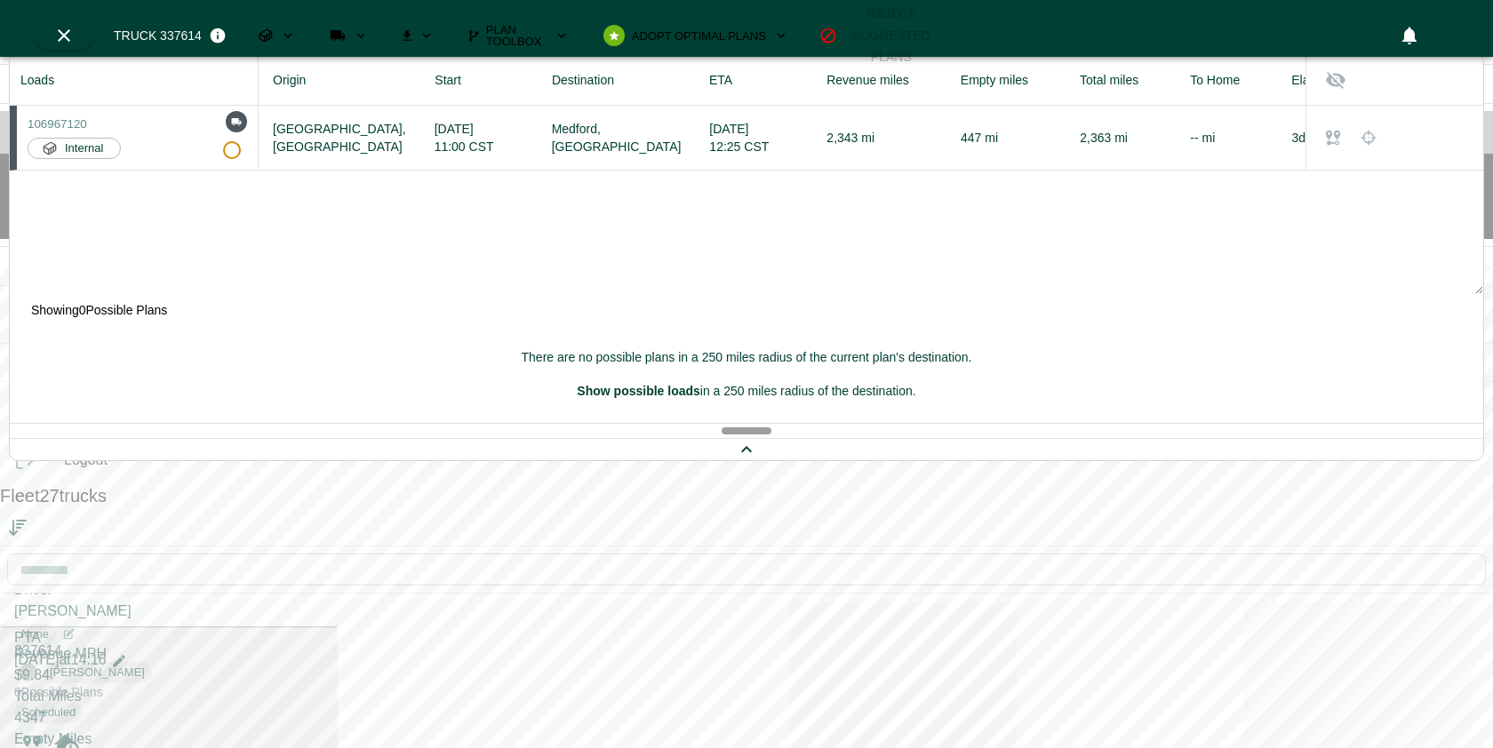
scroll to position [2388, 0]
click at [197, 218] on div "Driver: [PERSON_NAME] (CPA) Driver ID: MCLT006" at bounding box center [273, 210] width 154 height 38
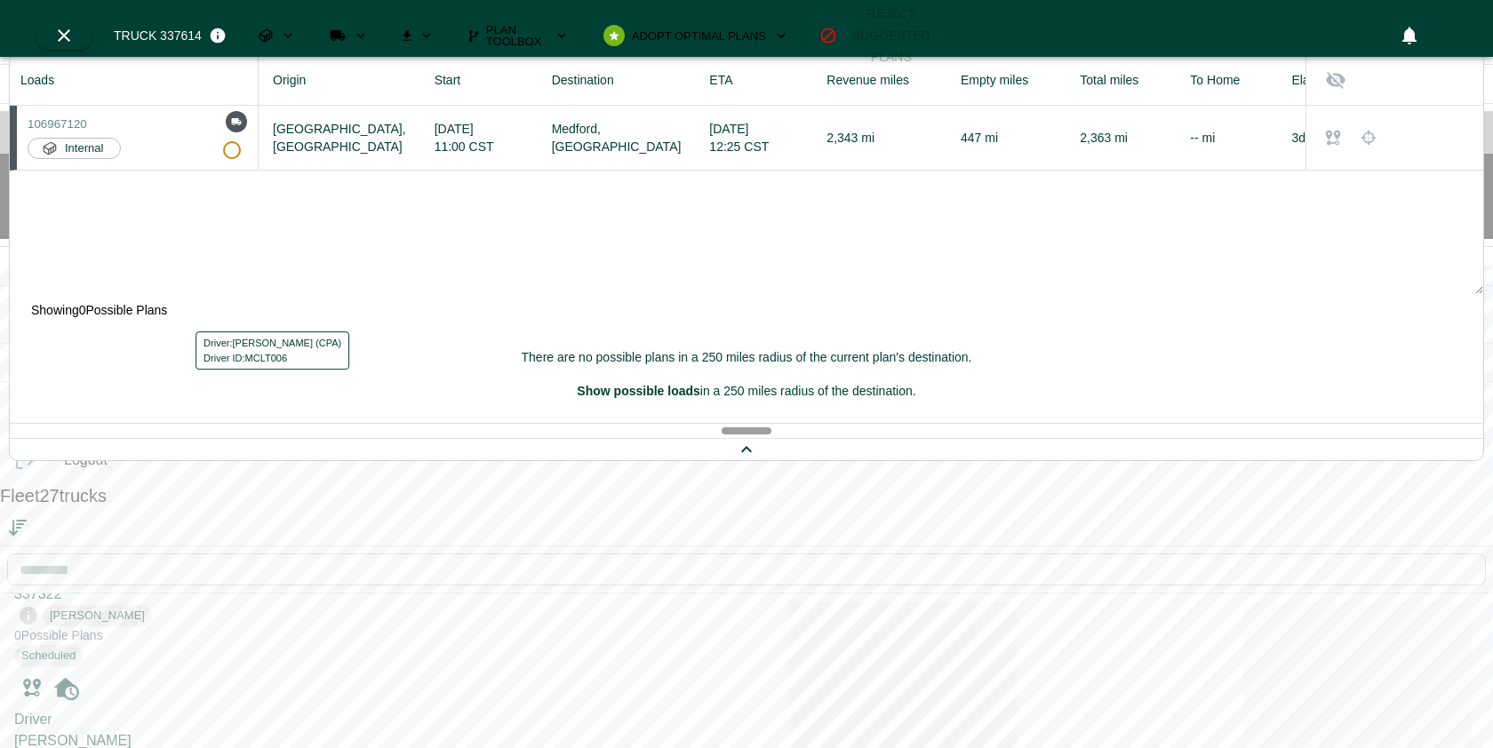
scroll to position [2247, 0]
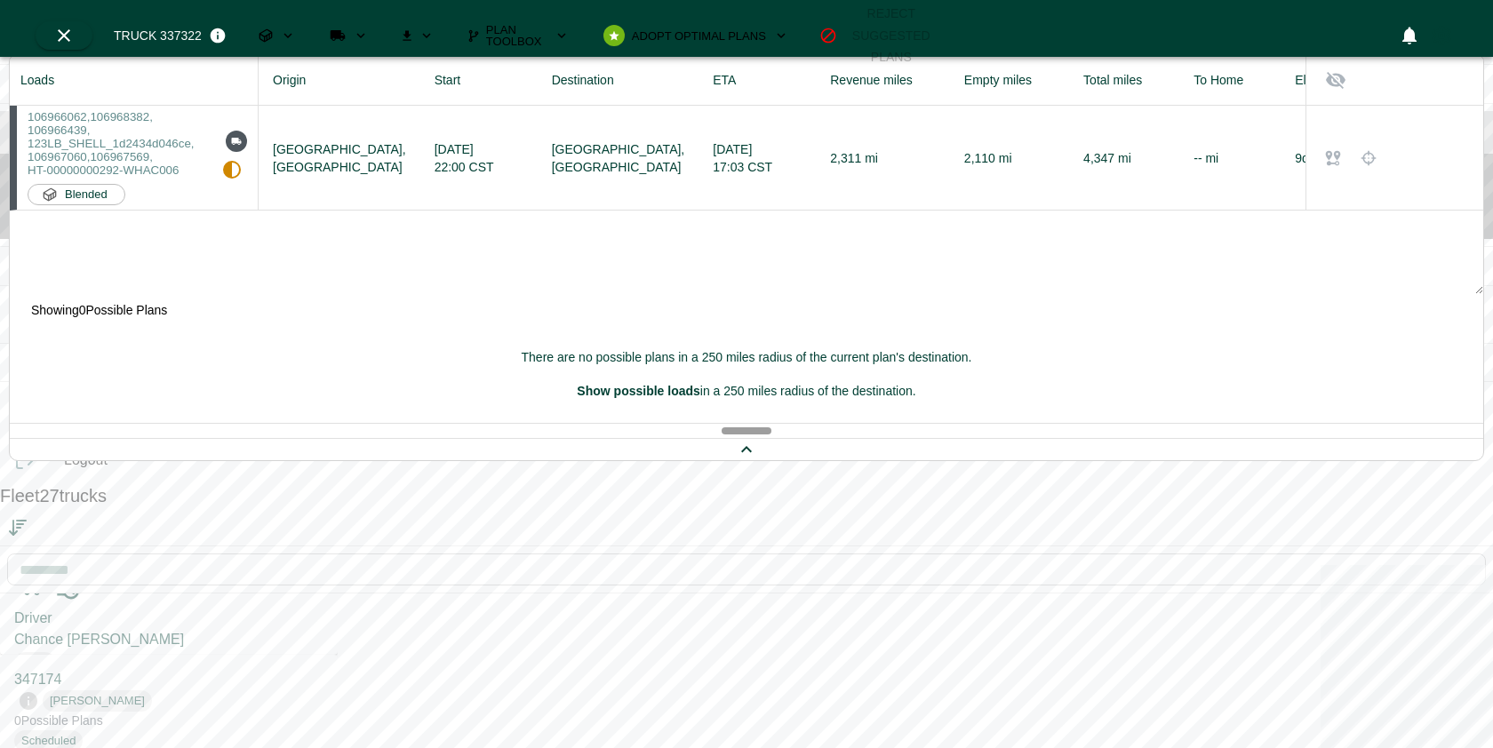
scroll to position [1899, 0]
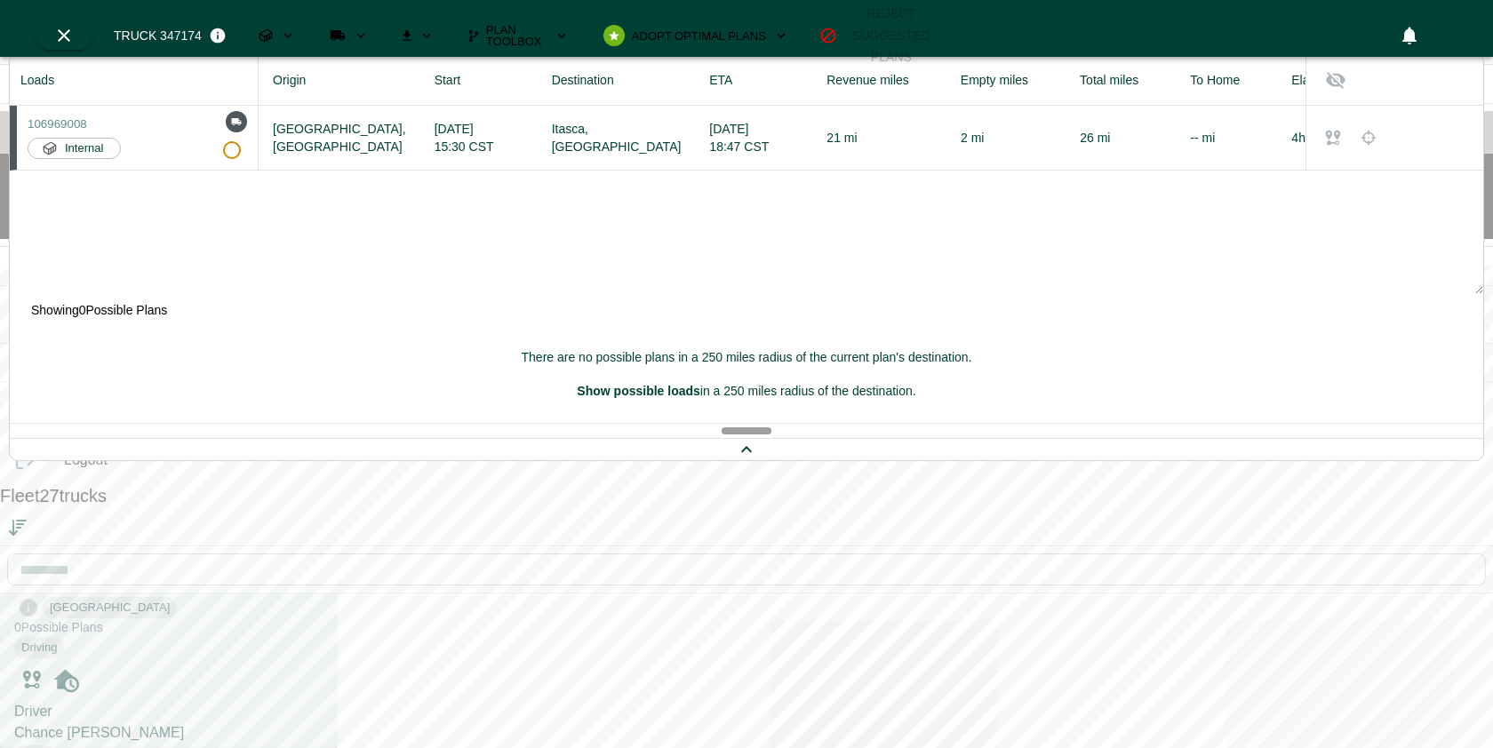
click at [212, 701] on div "Driver Chance [PERSON_NAME] None" at bounding box center [168, 733] width 309 height 64
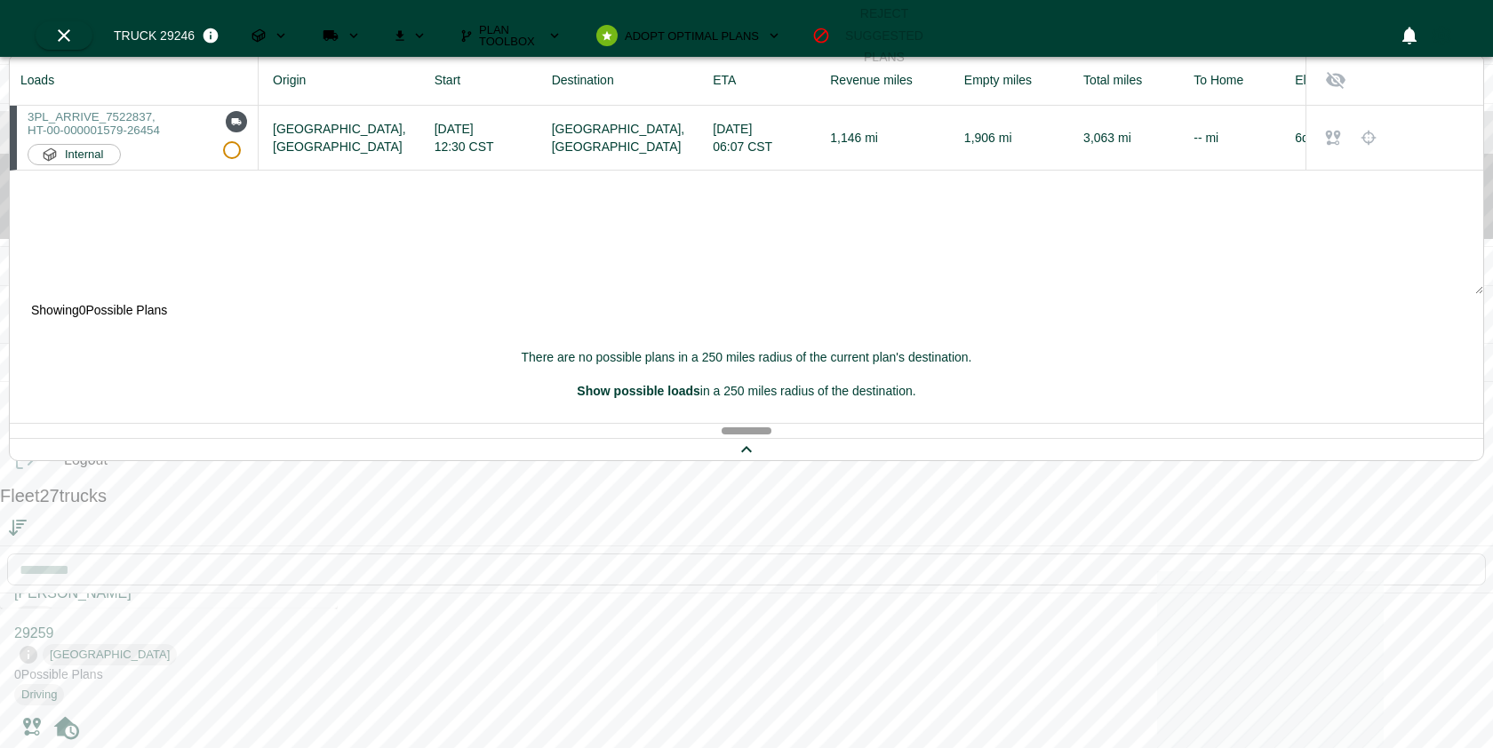
scroll to position [1647, 0]
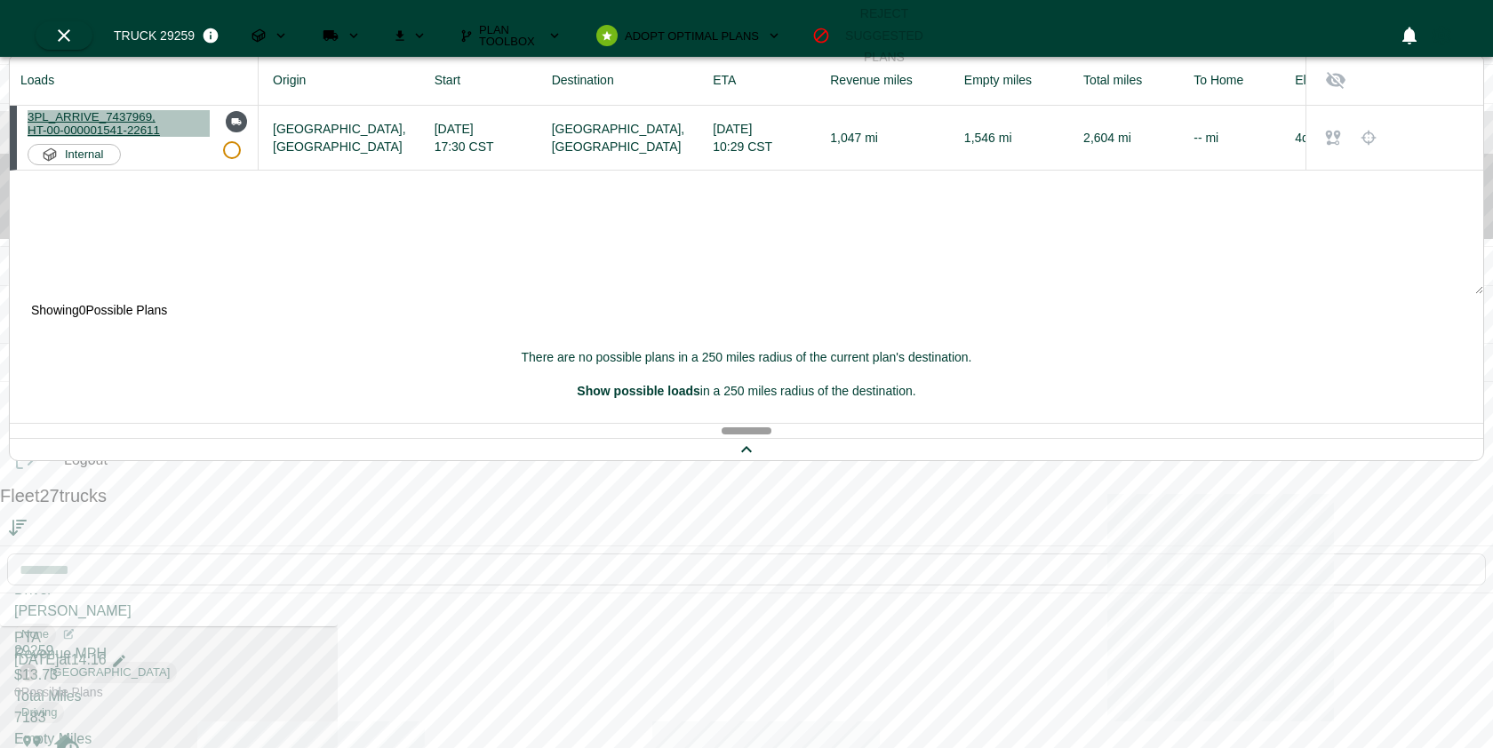
click at [156, 116] on span "3PL_ARRIVE_7437969 ," at bounding box center [92, 116] width 128 height 13
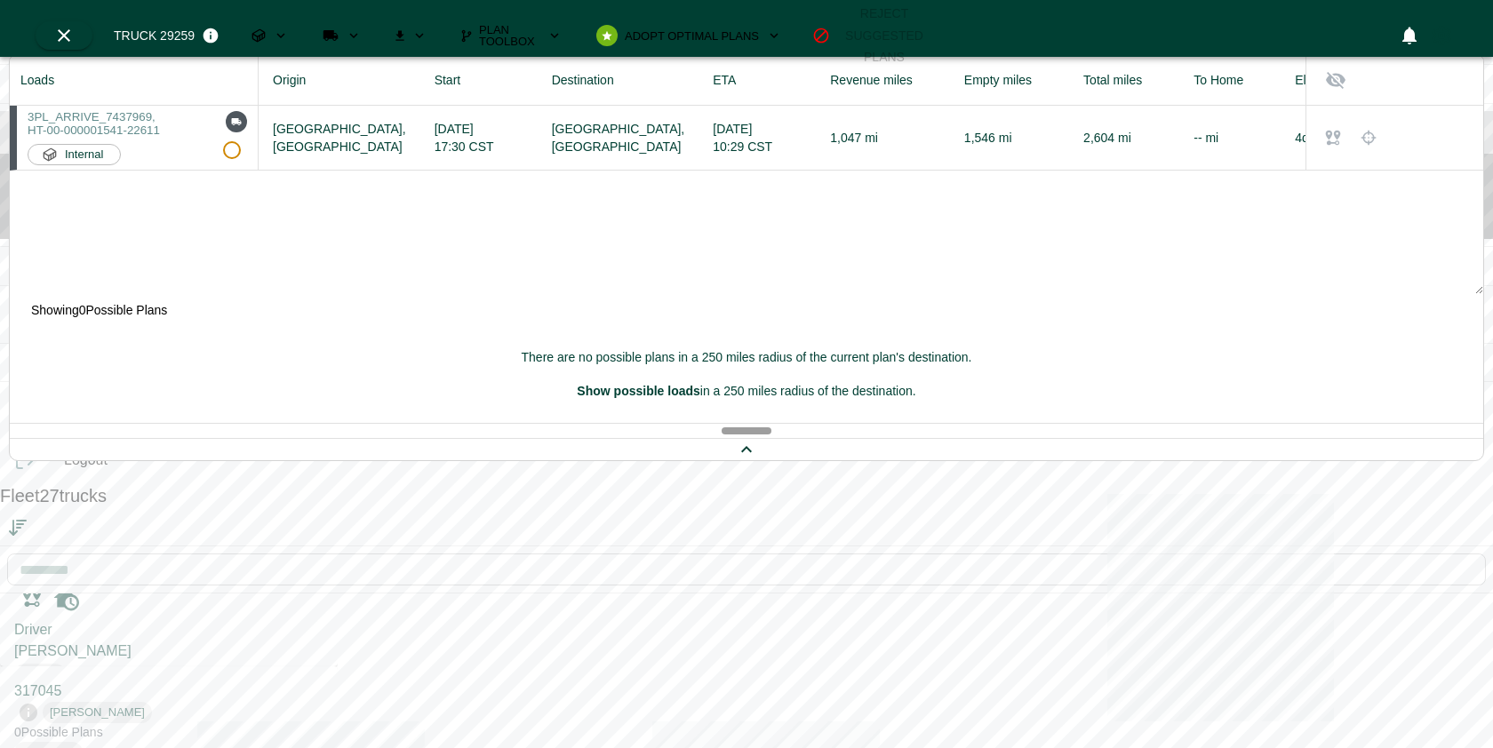
scroll to position [1400, 0]
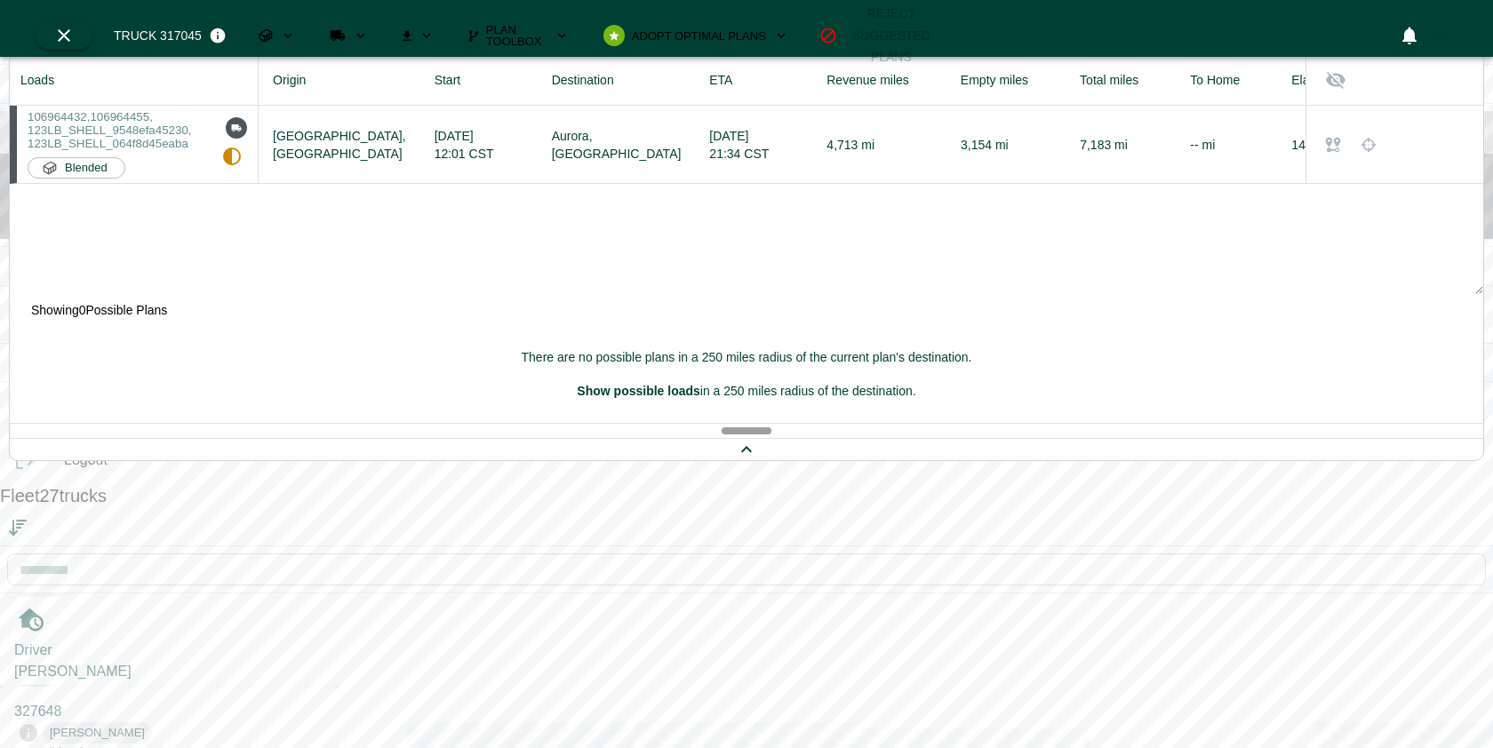
scroll to position [1207, 0]
click at [196, 279] on div "Driver: [PERSON_NAME] (CPA) Driver ID: WILA039" at bounding box center [273, 271] width 154 height 38
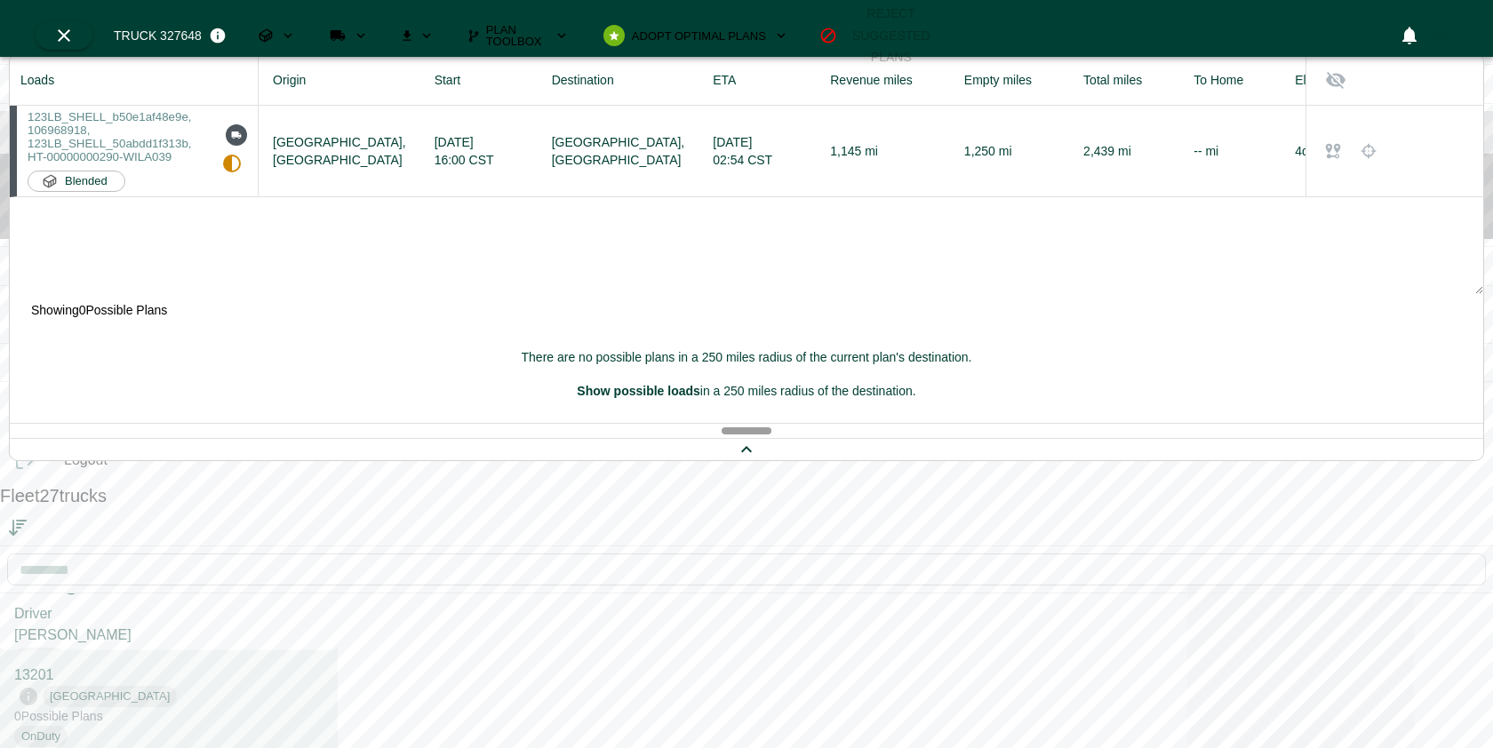
scroll to position [1055, 0]
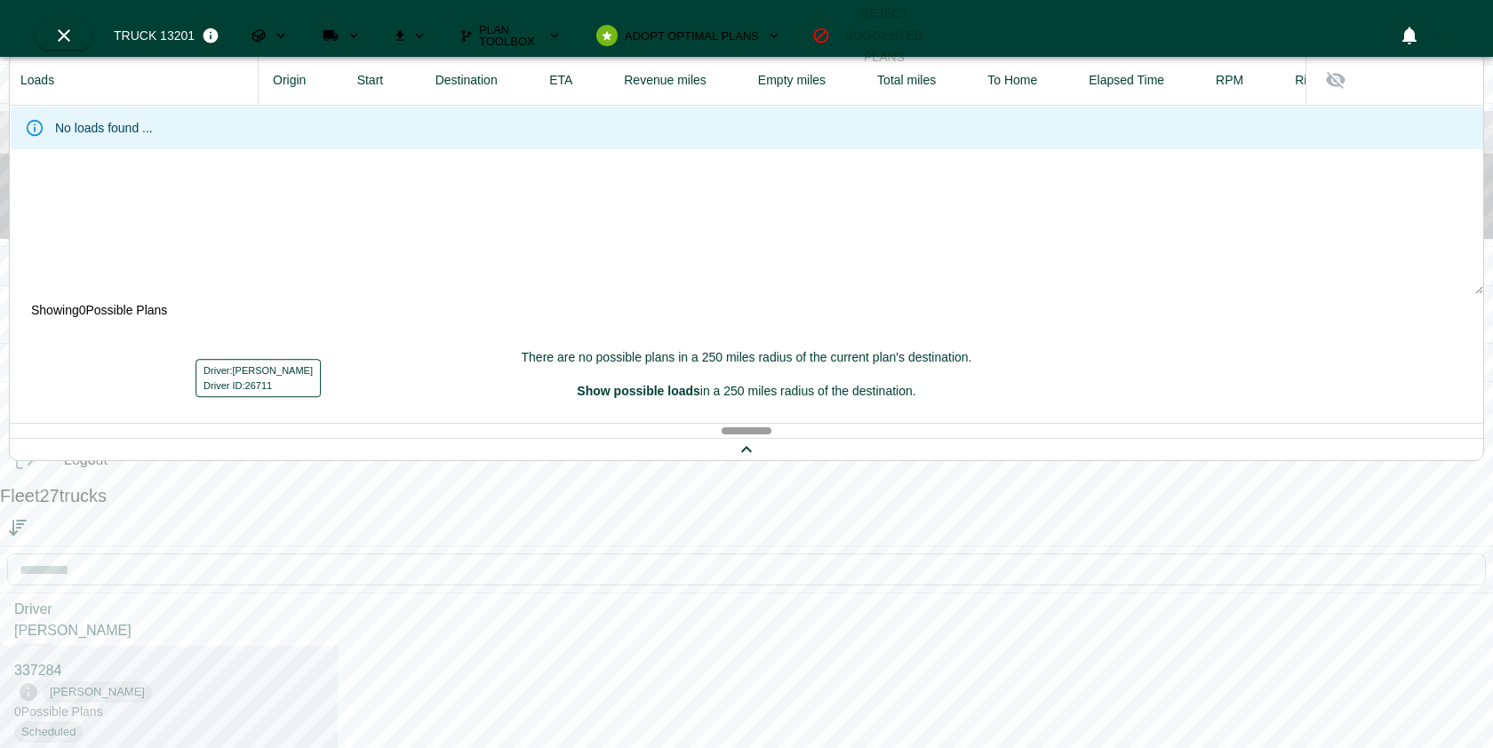
scroll to position [873, 0]
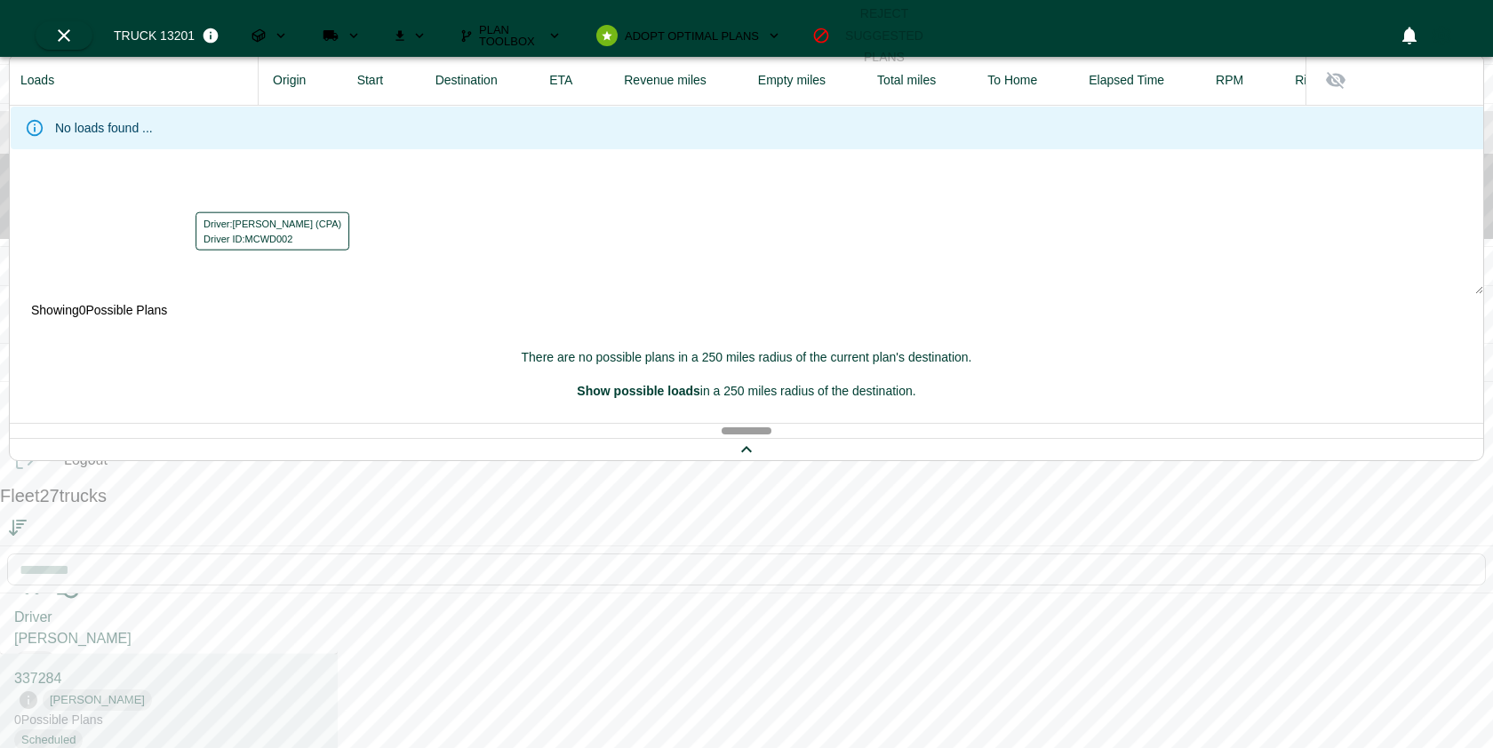
click at [204, 231] on div "Driver ID: MCWD002" at bounding box center [273, 238] width 138 height 15
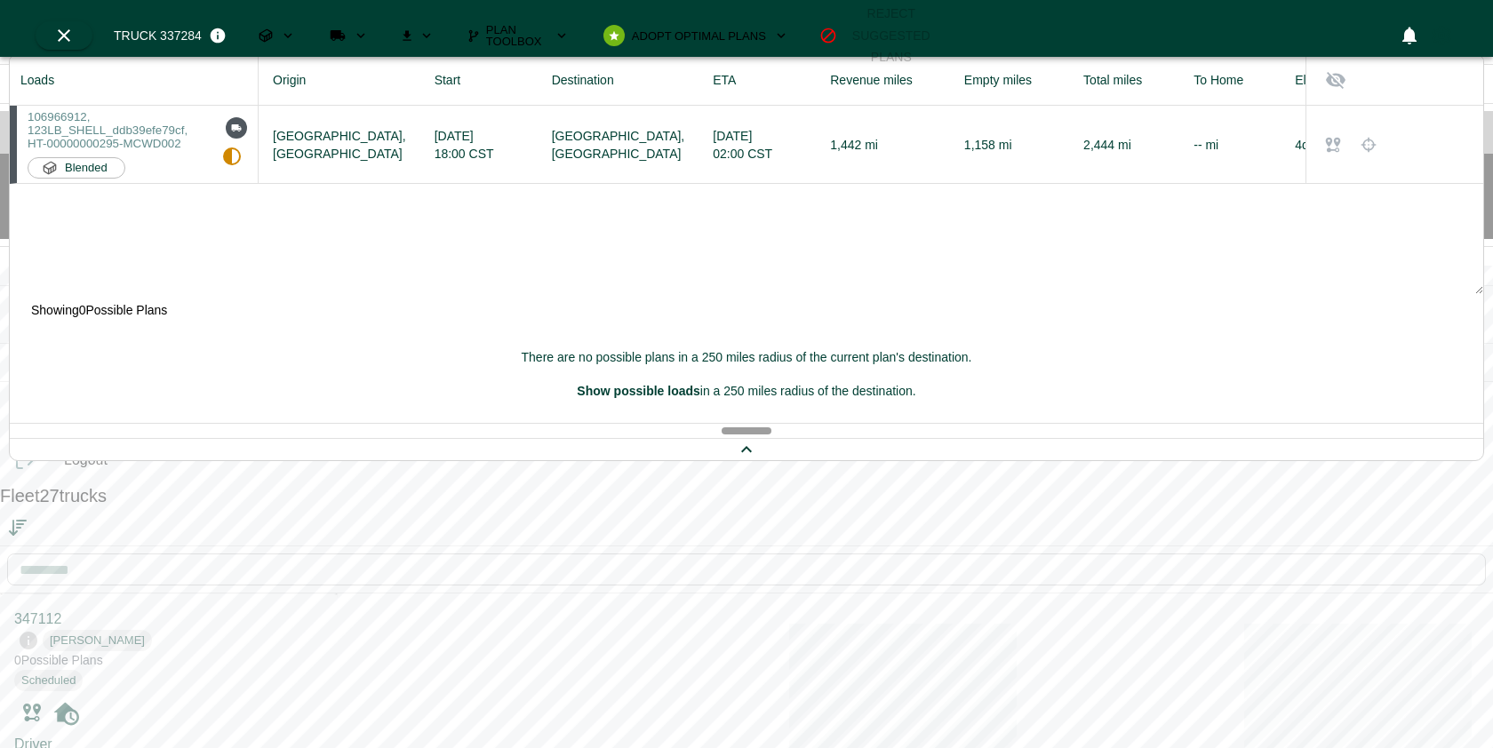
scroll to position [740, 0]
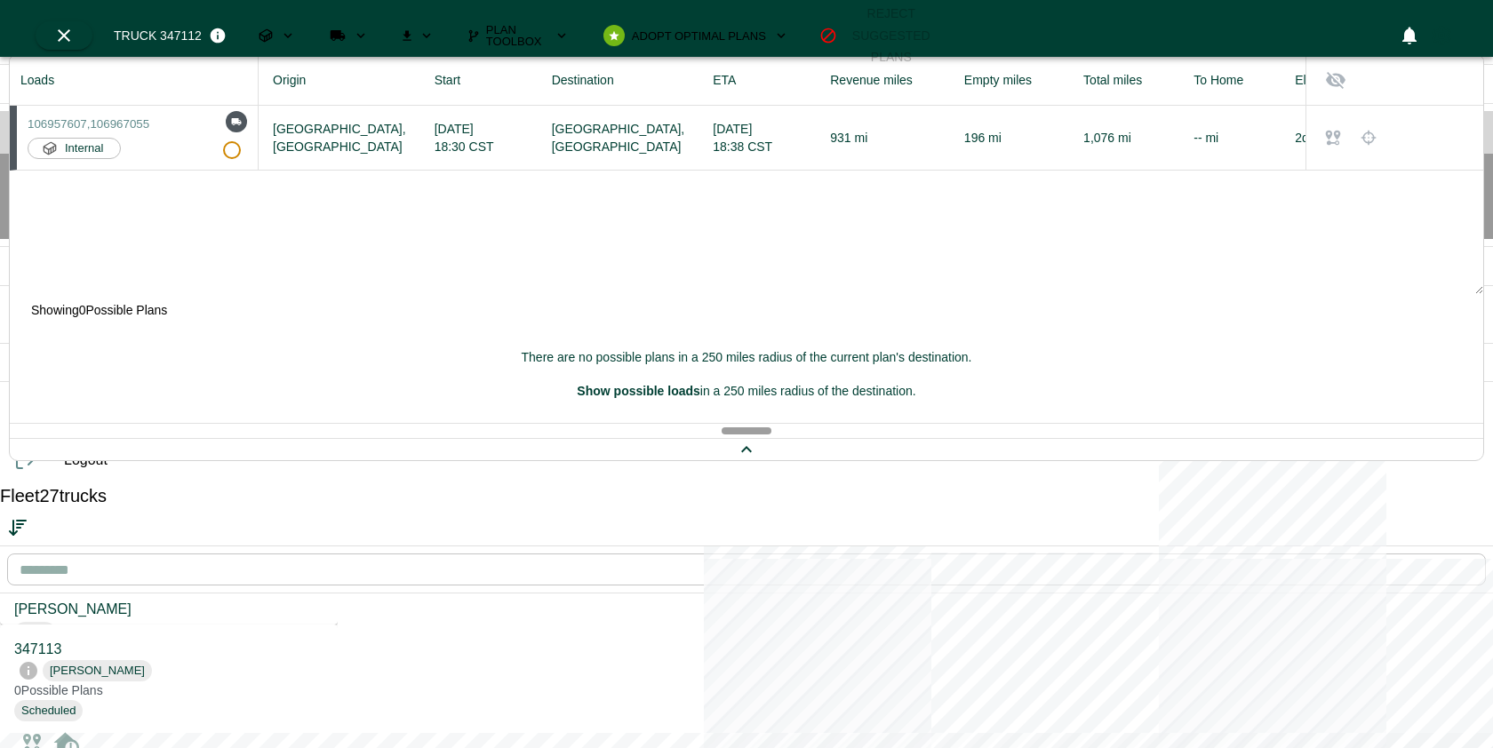
scroll to position [511, 0]
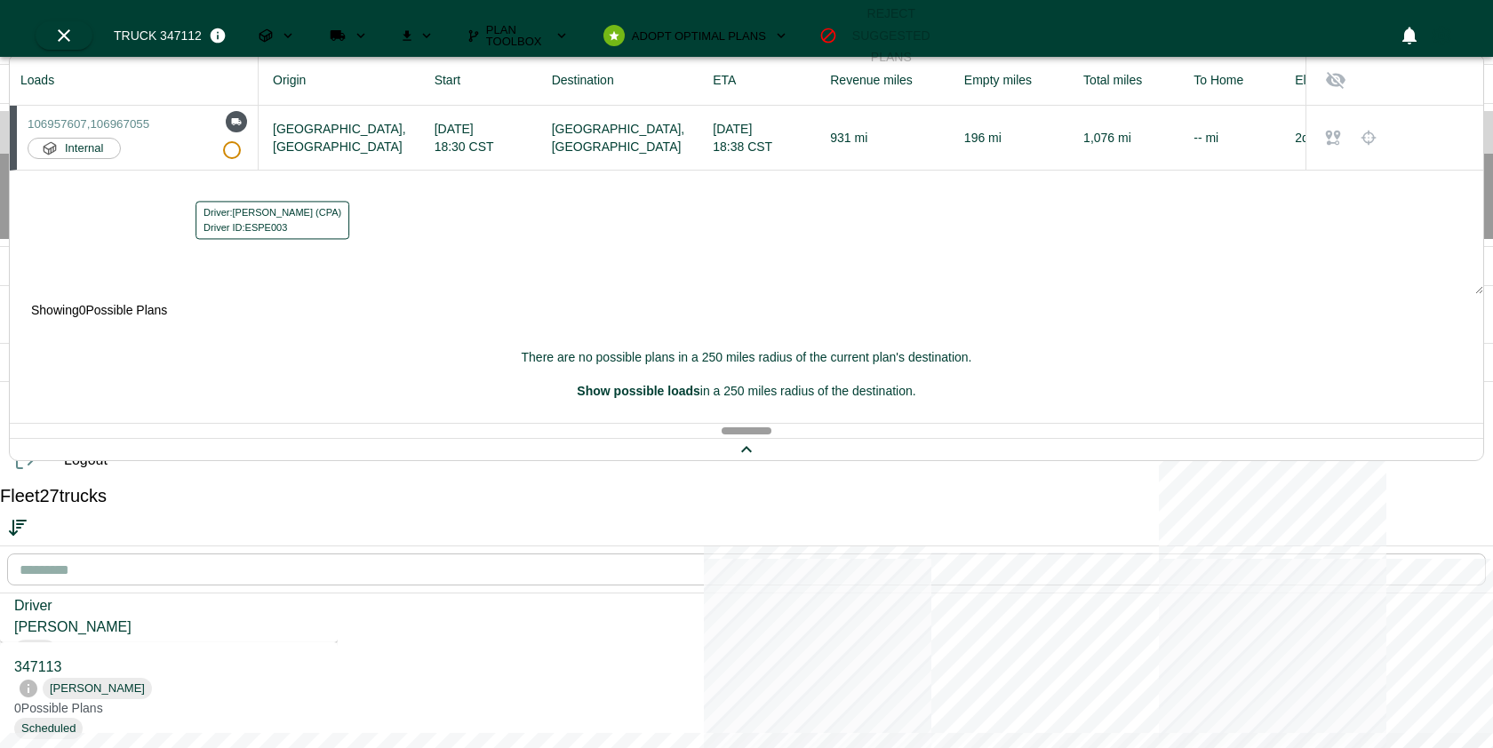
click at [208, 226] on div "Driver ID: ESPE003" at bounding box center [273, 227] width 138 height 15
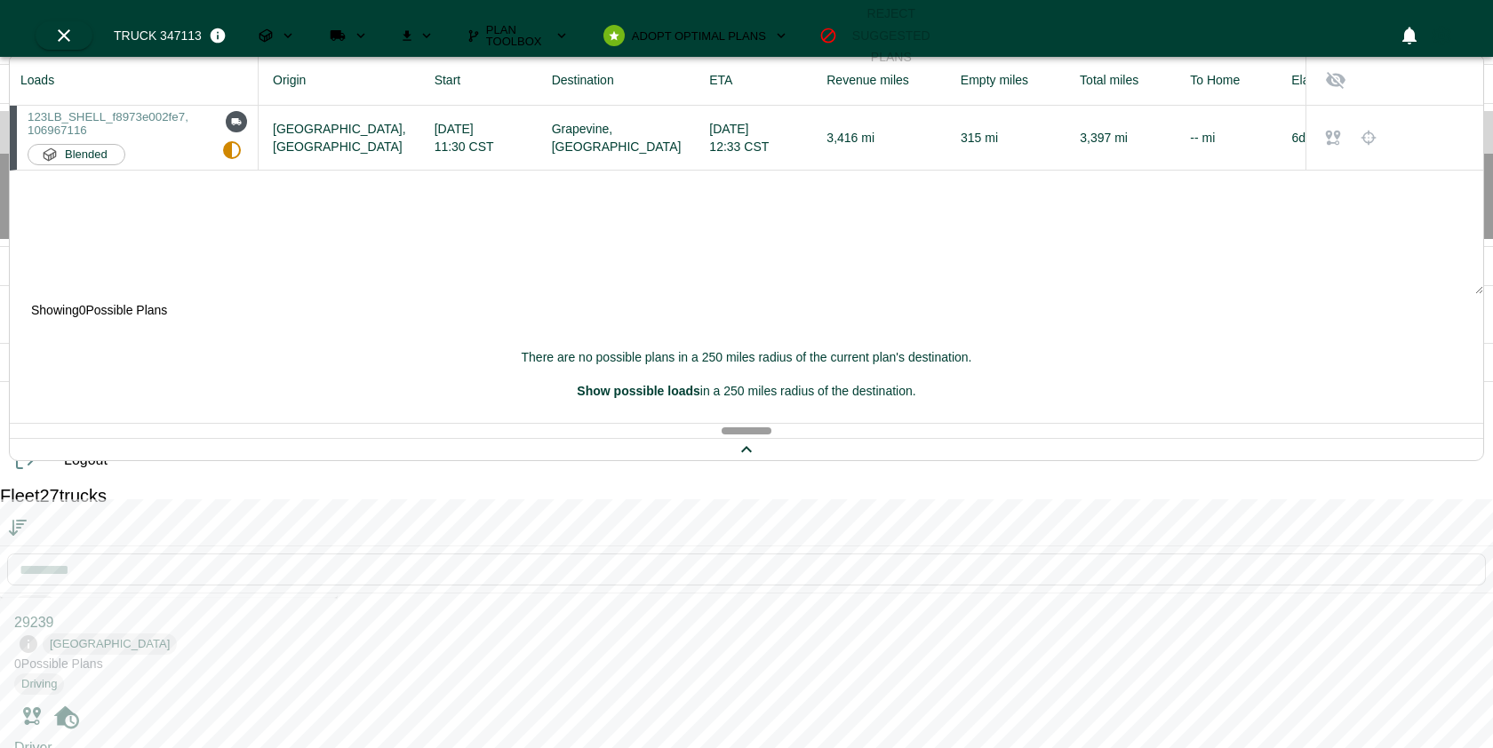
scroll to position [358, 0]
click at [192, 188] on div "Driver: [PERSON_NAME] Driver ID: 26788" at bounding box center [253, 186] width 140 height 42
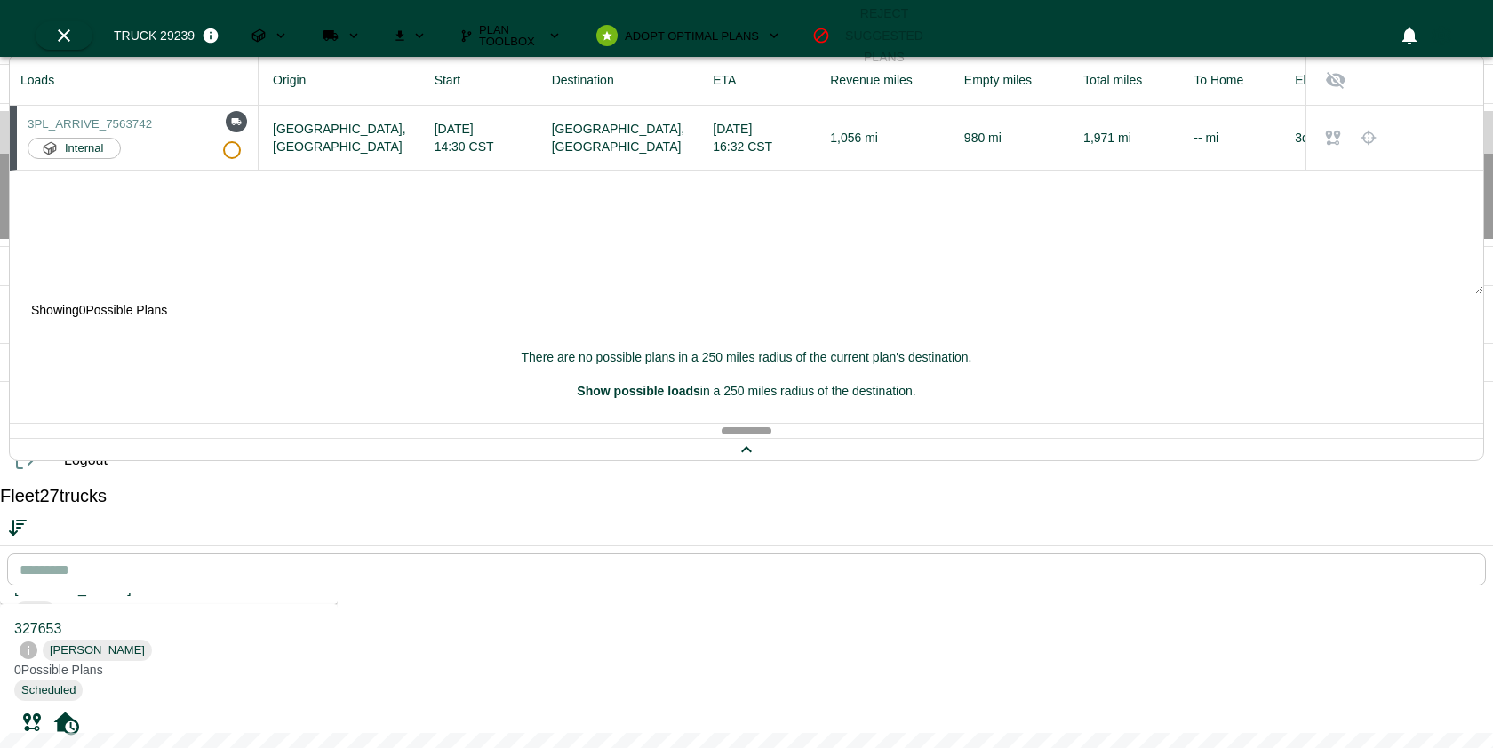
scroll to position [167, 0]
